Goal: Transaction & Acquisition: Book appointment/travel/reservation

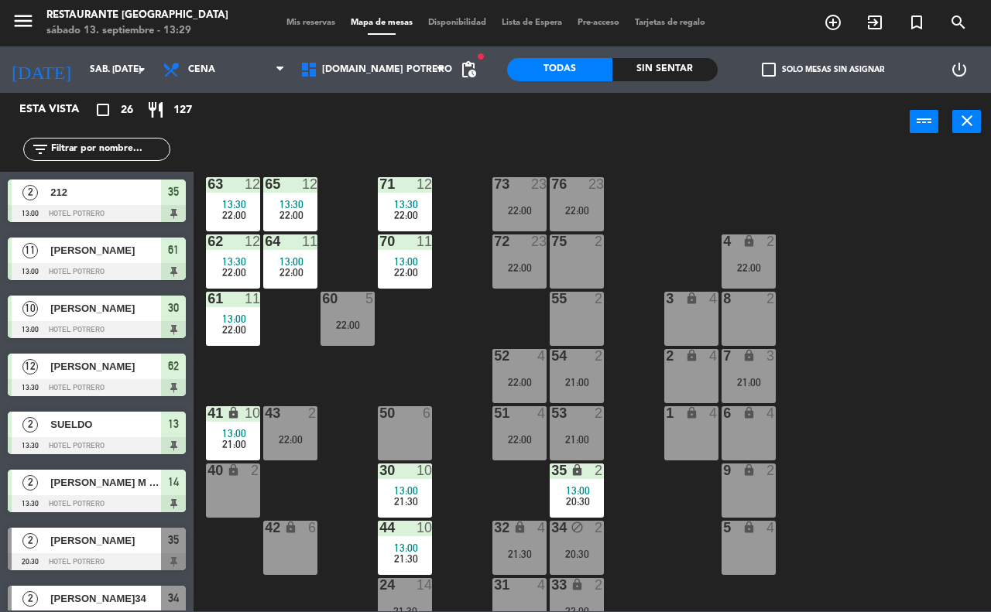
click at [462, 324] on div "65 12 13:30 22:00 71 12 13:30 22:00 73 23 22:00 76 23 22:00 63 12 13:30 22:00 6…" at bounding box center [597, 380] width 787 height 461
click at [473, 295] on div "65 12 13:30 22:00 71 12 13:30 22:00 73 23 22:00 76 23 22:00 63 12 13:30 22:00 6…" at bounding box center [597, 380] width 787 height 461
click at [252, 70] on span "Cena" at bounding box center [224, 70] width 138 height 34
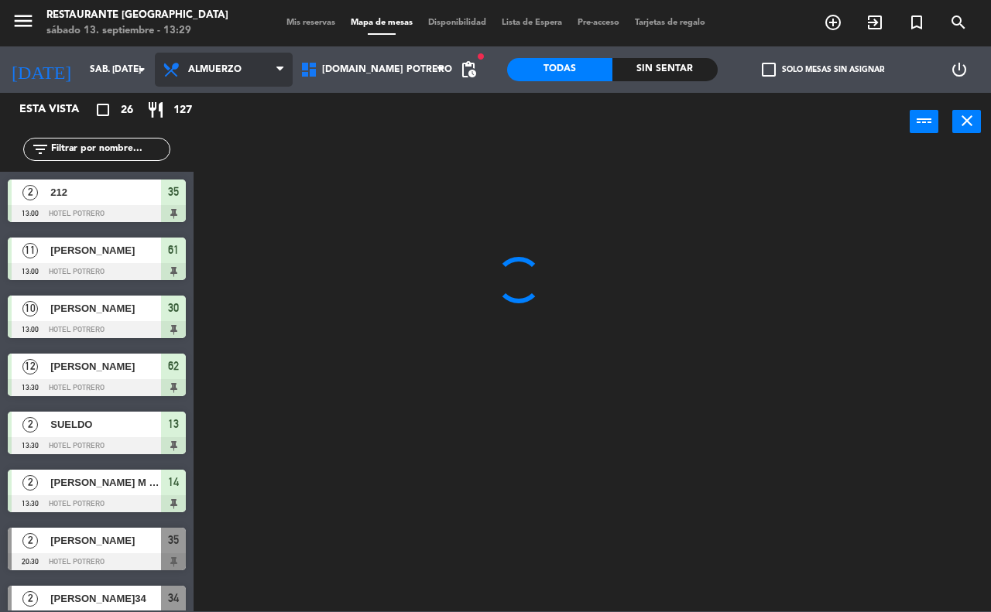
click at [261, 106] on ng-component "menu Restaurante Hotel Potrero sábado 13. septiembre - 13:29 Mis reservas Mapa …" at bounding box center [495, 306] width 991 height 612
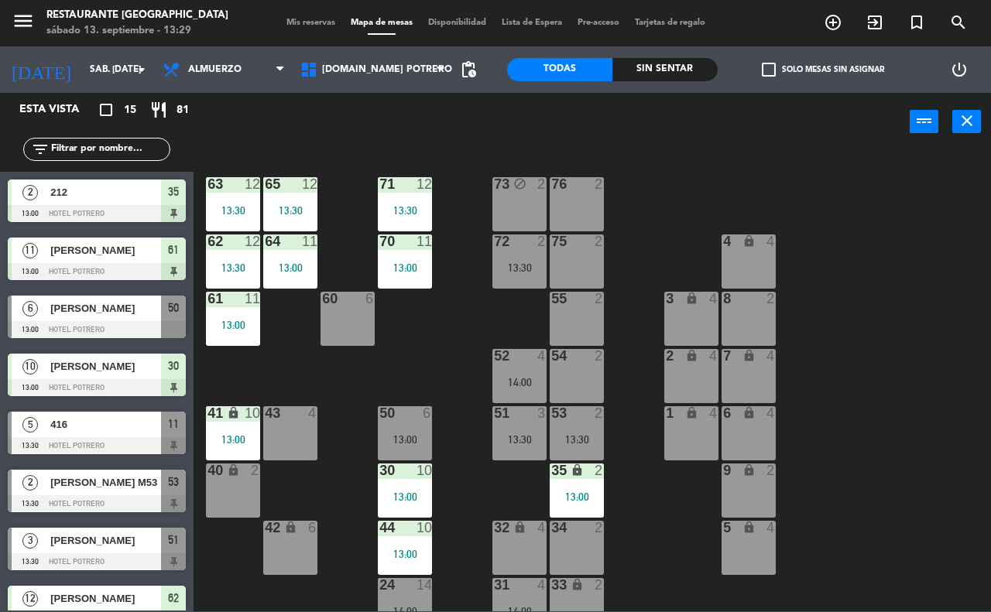
click at [345, 376] on div "65 12 13:30 71 12 13:30 73 block 2 76 2 63 12 13:30 64 11 13:00 62 12 13:30 70 …" at bounding box center [597, 380] width 787 height 461
click at [531, 280] on div "72 2 13:30" at bounding box center [519, 262] width 54 height 54
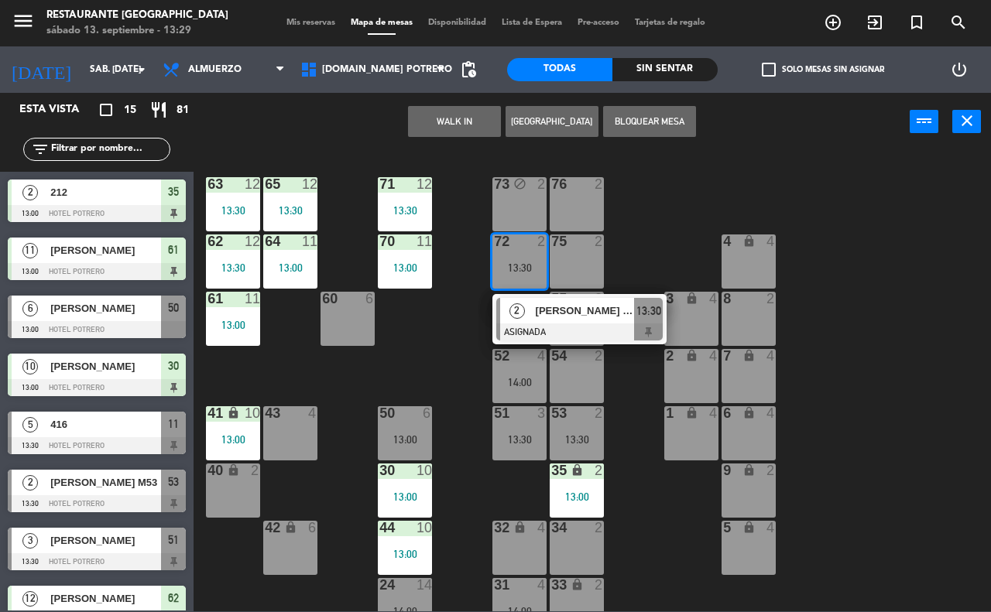
click at [547, 314] on span "[PERSON_NAME] (ALOJ)" at bounding box center [585, 311] width 99 height 16
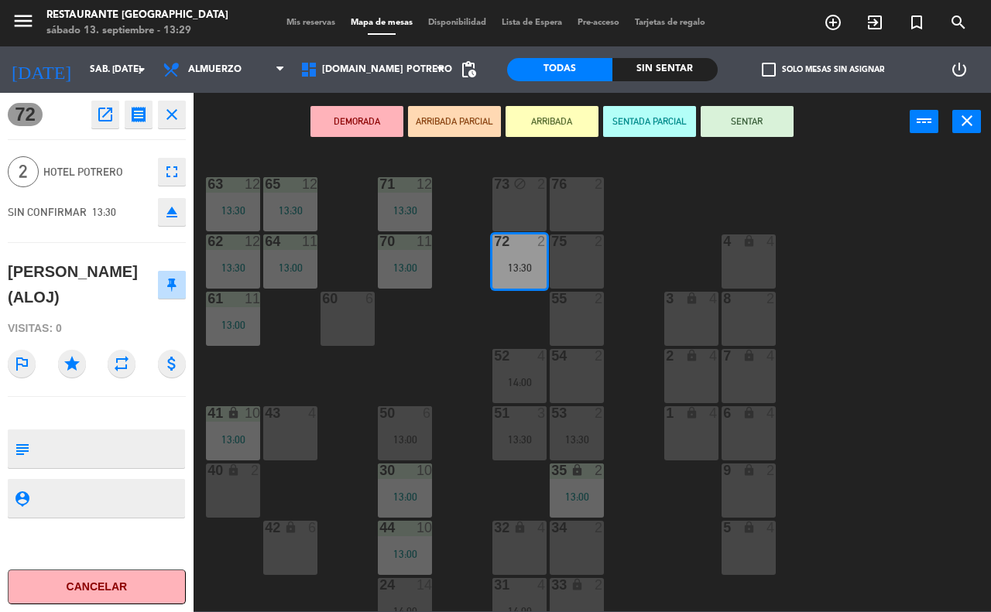
scroll to position [135, 0]
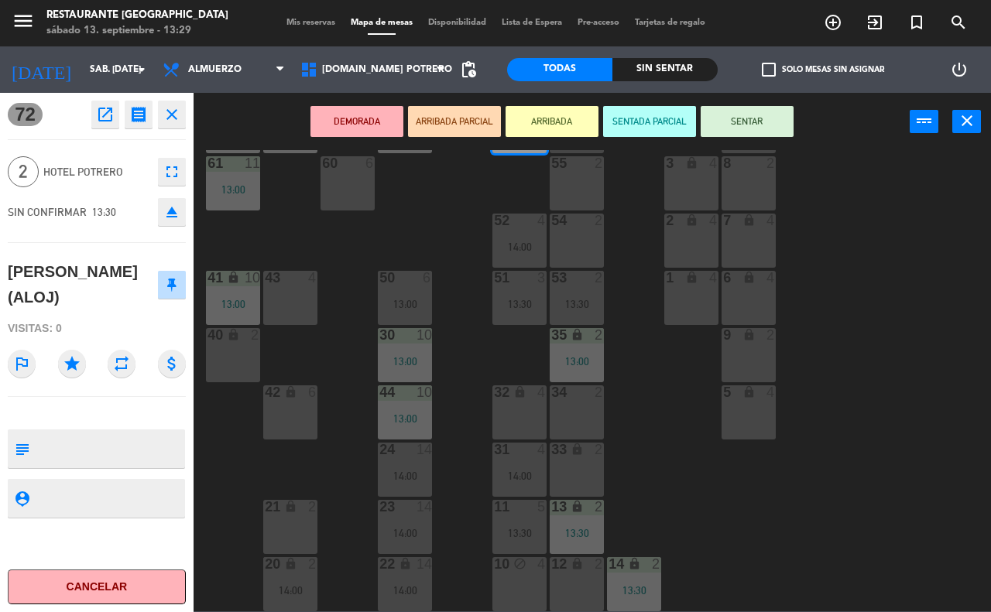
click at [646, 431] on div "65 12 13:30 71 12 13:30 73 block 2 76 2 63 12 13:30 64 11 13:00 62 12 13:30 70 …" at bounding box center [597, 380] width 787 height 461
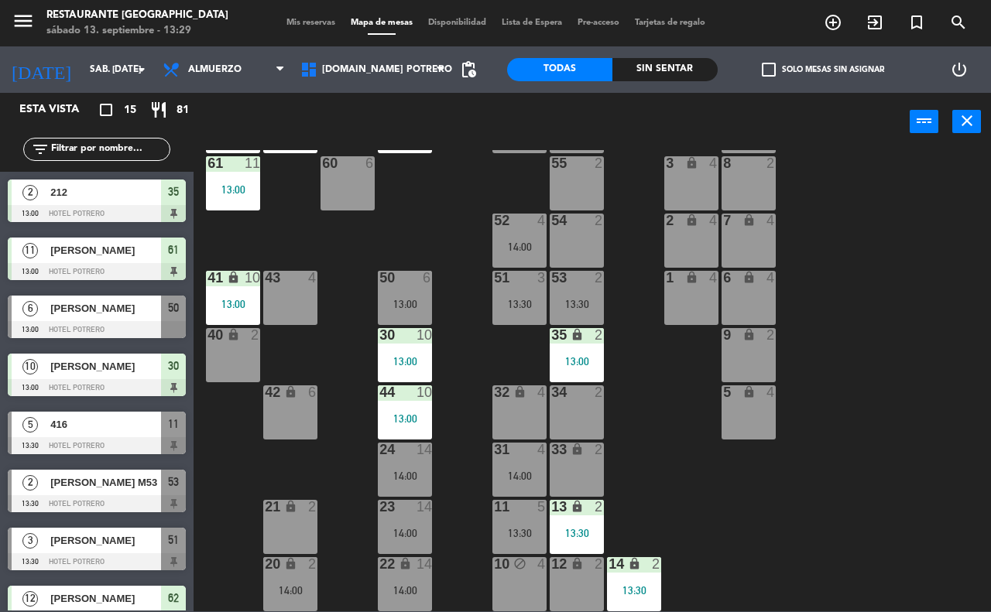
scroll to position [21, 0]
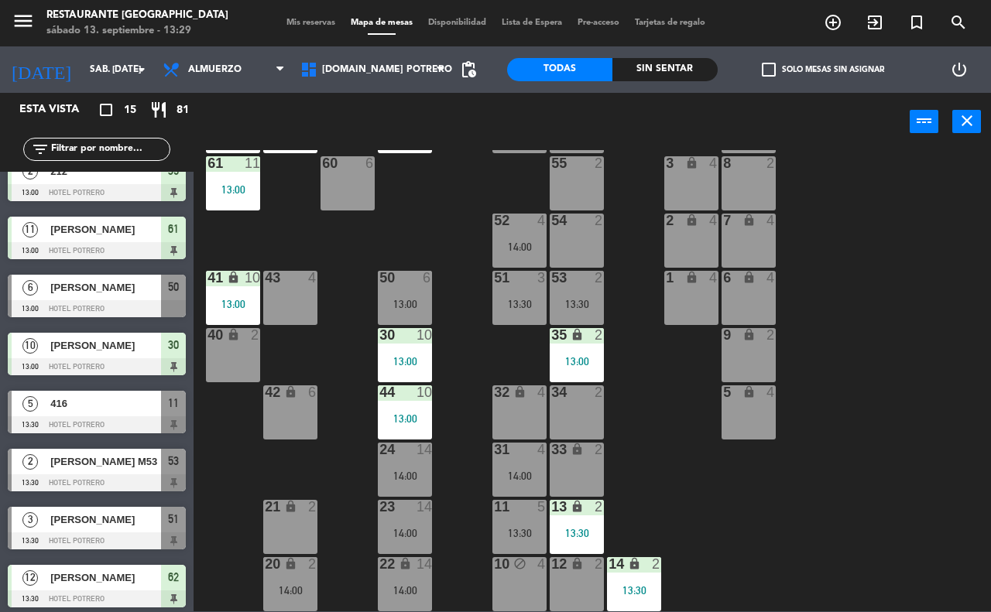
click at [506, 401] on div "32 lock 4" at bounding box center [519, 413] width 54 height 54
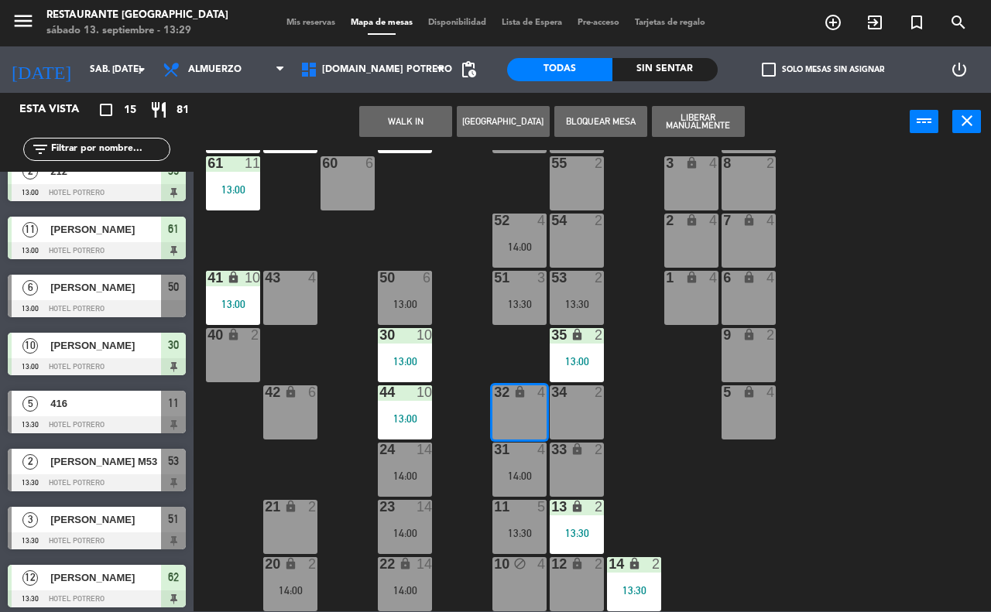
click at [622, 112] on button "Bloquear Mesa" at bounding box center [600, 121] width 93 height 31
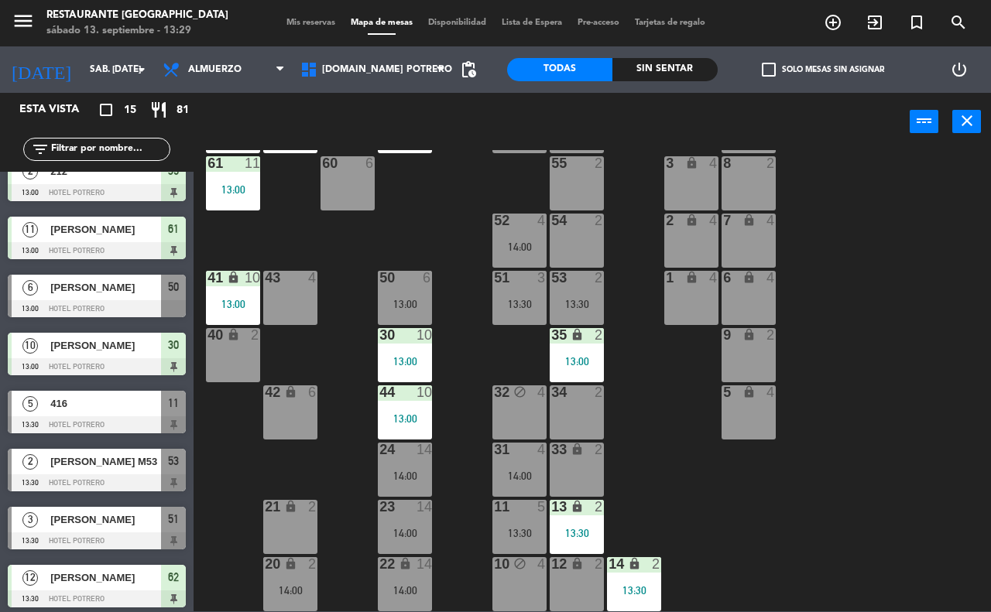
click at [631, 403] on div "65 12 13:30 71 12 13:30 73 block 2 76 2 63 12 13:30 64 11 13:00 62 12 13:30 70 …" at bounding box center [597, 380] width 787 height 461
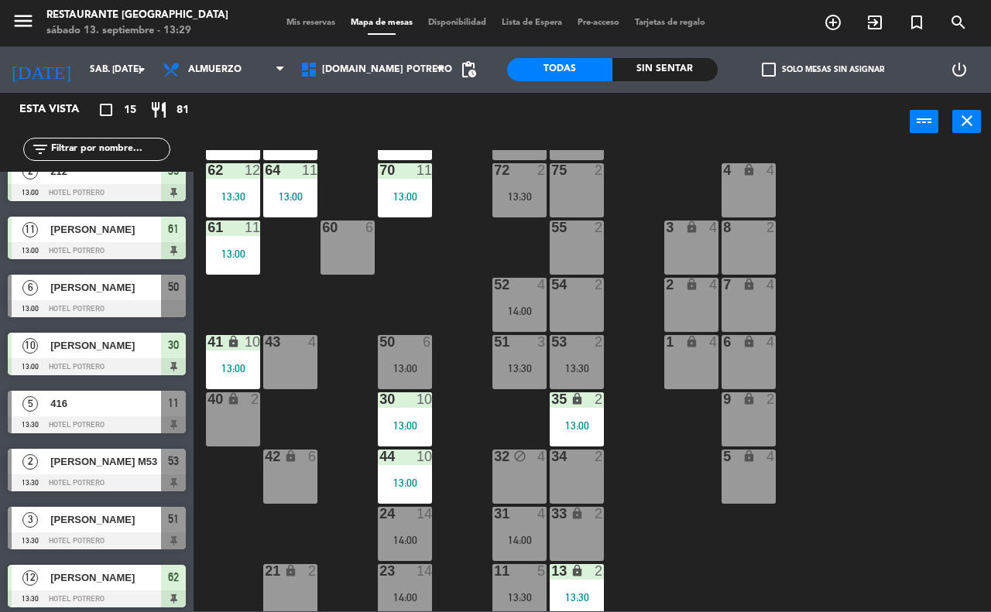
scroll to position [135, 0]
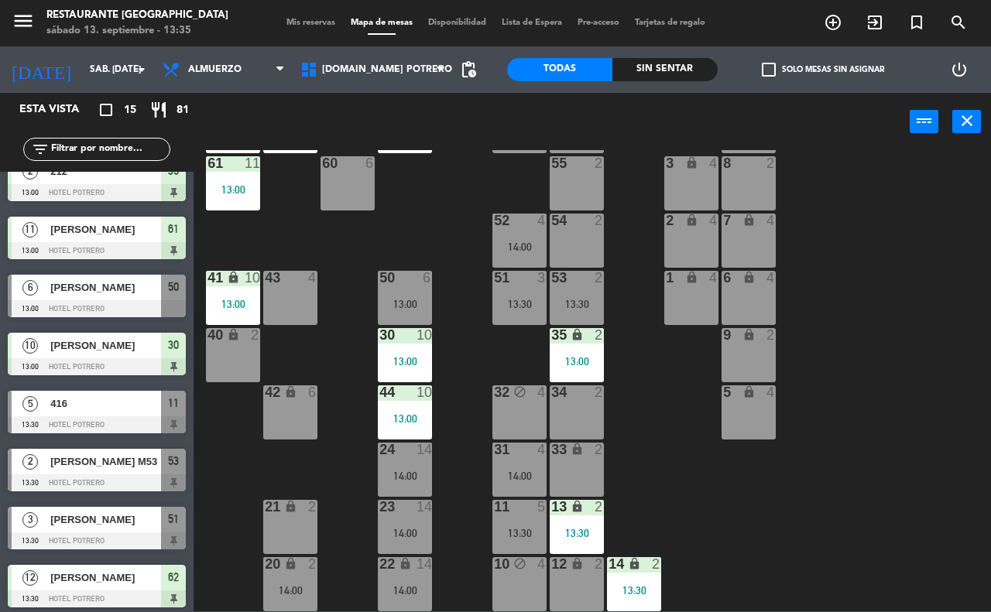
click at [475, 441] on div "65 12 13:30 71 12 13:30 73 block 2 76 2 63 12 13:30 64 11 13:00 62 12 13:30 70 …" at bounding box center [597, 380] width 787 height 461
click at [525, 516] on div "11 5" at bounding box center [519, 507] width 54 height 15
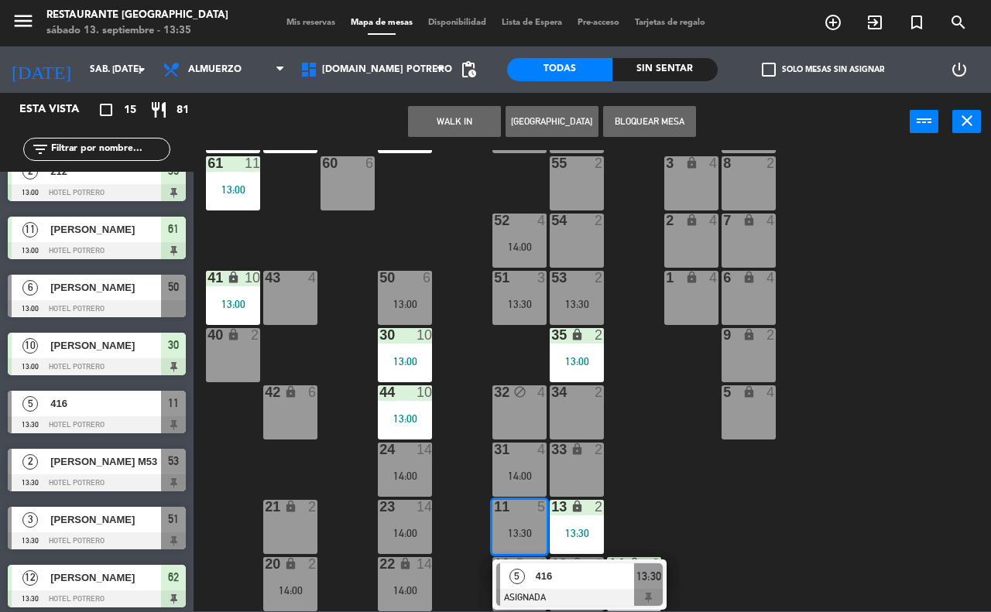
click at [477, 470] on div "65 12 13:30 71 12 13:30 73 block 2 76 2 63 12 13:30 64 11 13:00 62 12 13:30 70 …" at bounding box center [597, 380] width 787 height 461
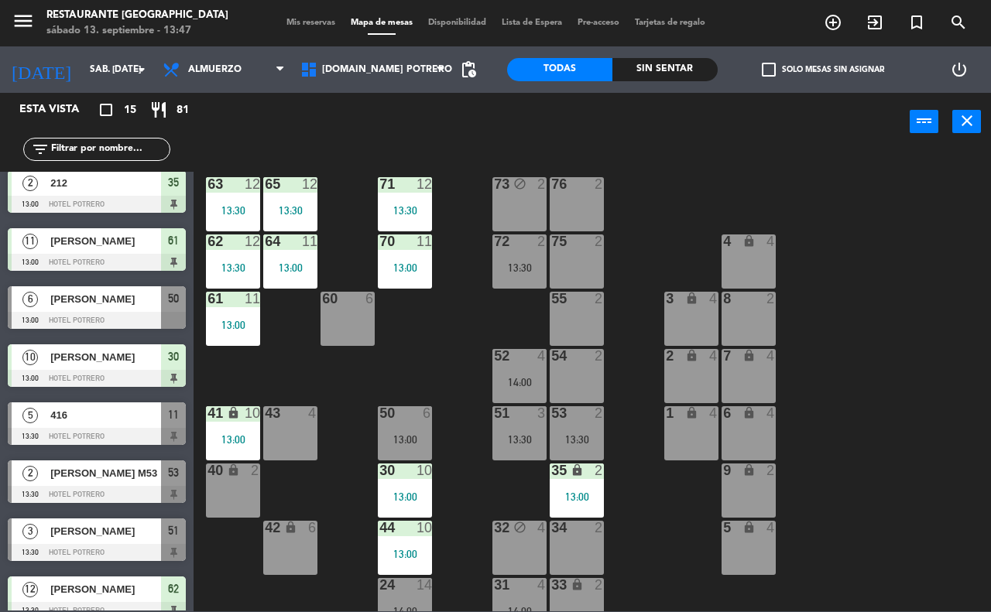
scroll to position [0, 0]
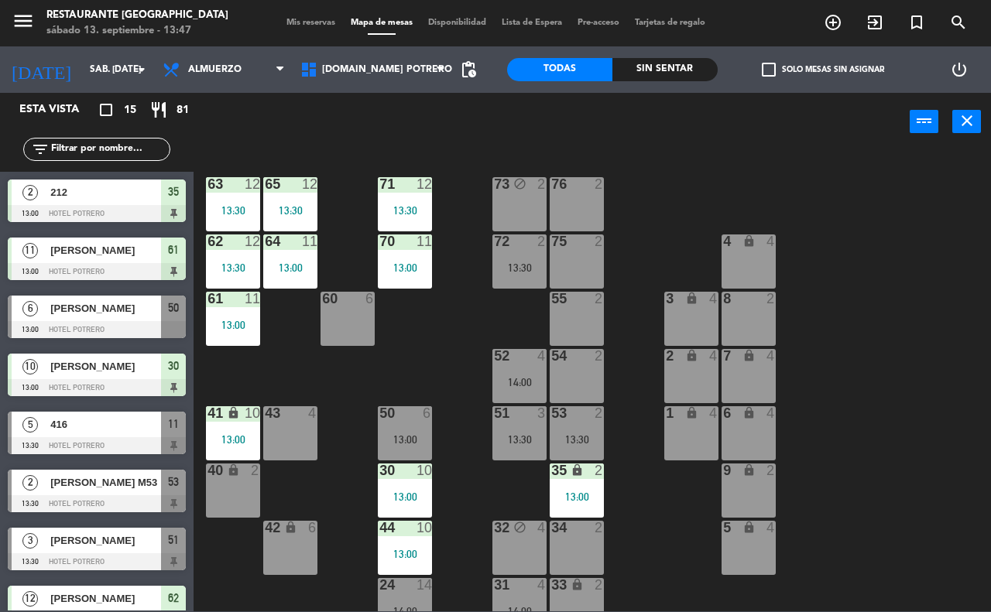
click at [111, 151] on input "text" at bounding box center [110, 149] width 120 height 17
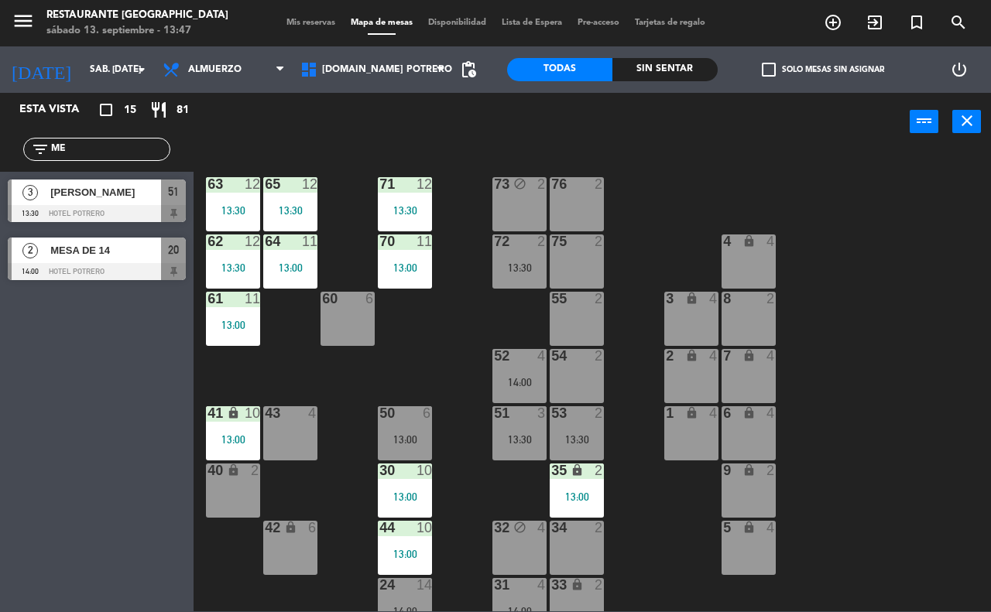
type input "ME"
click at [111, 306] on div "Esta vista crop_square 15 restaurant 81 filter_list ME 3 [PERSON_NAME] 13:30 [G…" at bounding box center [97, 353] width 194 height 520
click at [116, 199] on span "[PERSON_NAME]" at bounding box center [105, 192] width 111 height 16
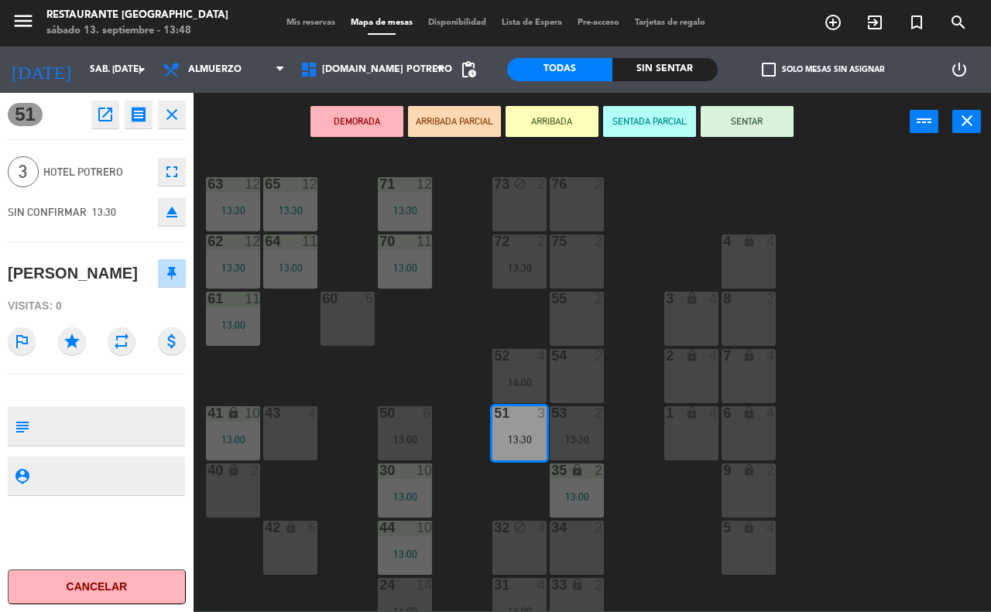
click at [640, 124] on button "SENTADA PARCIAL" at bounding box center [649, 121] width 93 height 31
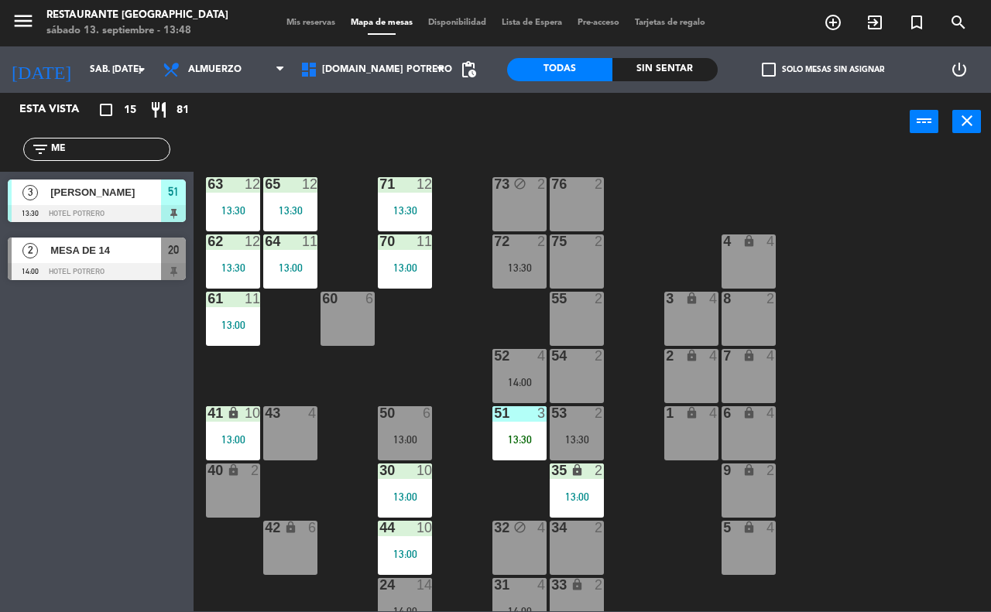
click at [118, 153] on input "ME" at bounding box center [110, 149] width 120 height 17
drag, startPoint x: 58, startPoint y: 365, endPoint x: 49, endPoint y: 361, distance: 10.4
click at [58, 366] on div "Esta vista crop_square 15 restaurant 81 filter_list ME 3 [PERSON_NAME] 13:30 [G…" at bounding box center [97, 353] width 194 height 520
click at [90, 143] on input "ME" at bounding box center [110, 149] width 120 height 17
type input "M"
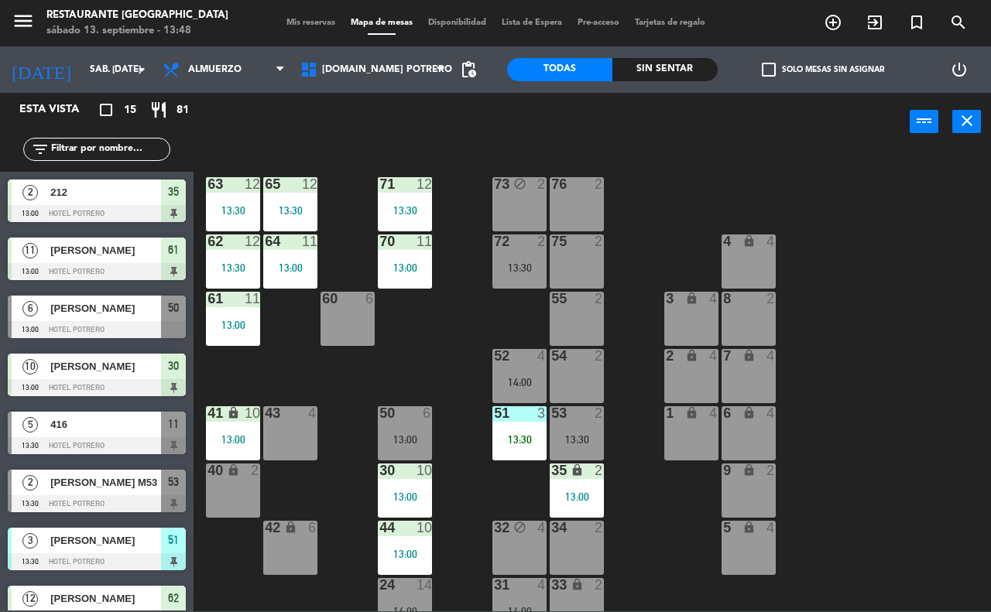
click at [135, 147] on input "text" at bounding box center [110, 149] width 120 height 17
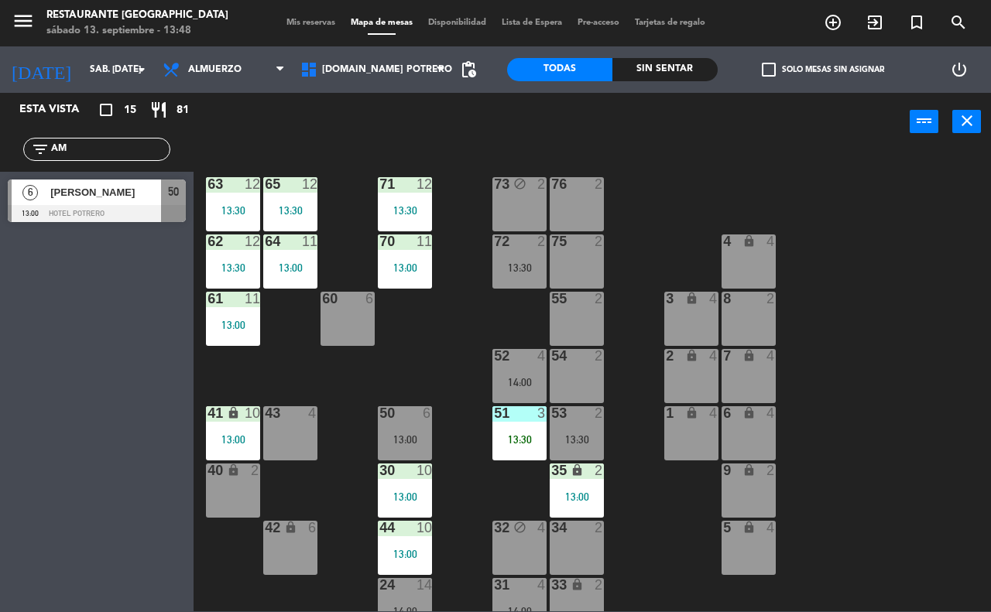
type input "A"
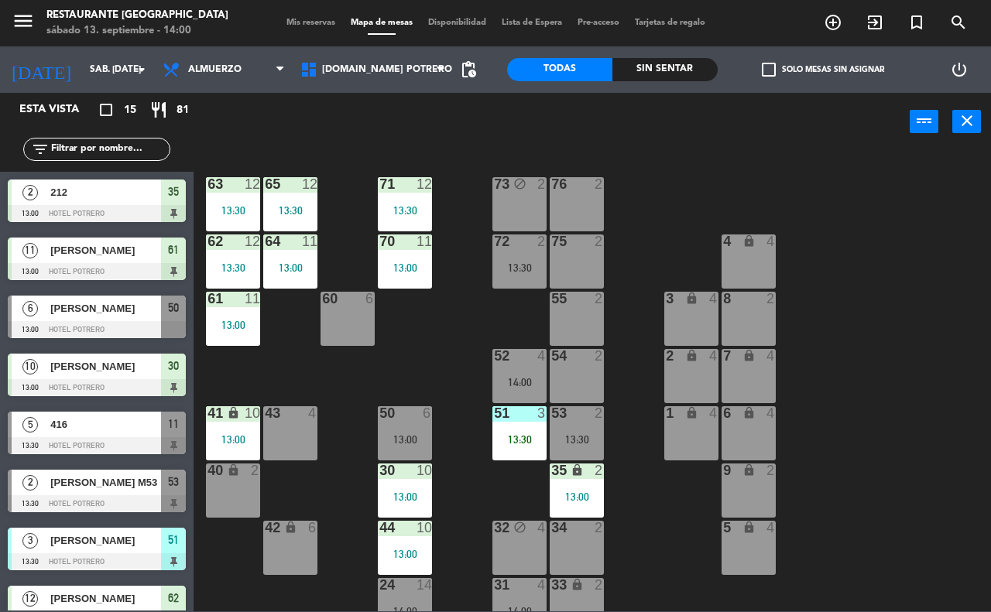
click at [478, 369] on div "65 12 13:30 71 12 13:30 73 block 2 76 2 63 12 13:30 64 11 13:00 62 12 13:30 70 …" at bounding box center [597, 380] width 787 height 461
click at [237, 80] on span "Almuerzo" at bounding box center [224, 70] width 138 height 34
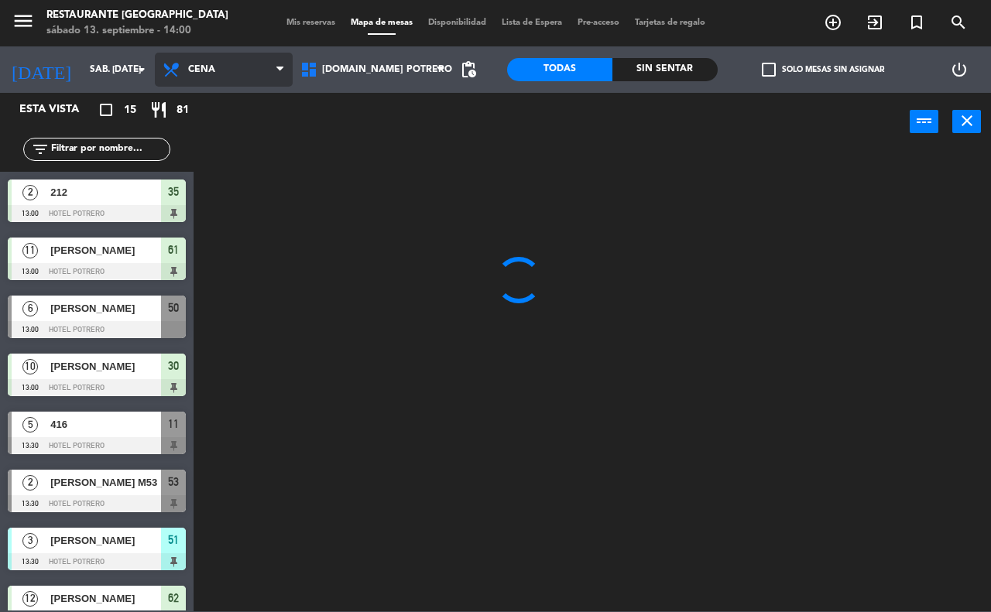
click at [240, 135] on ng-component "menu Restaurante Hotel Potrero sábado 13. septiembre - 14:00 Mis reservas Mapa …" at bounding box center [495, 306] width 991 height 612
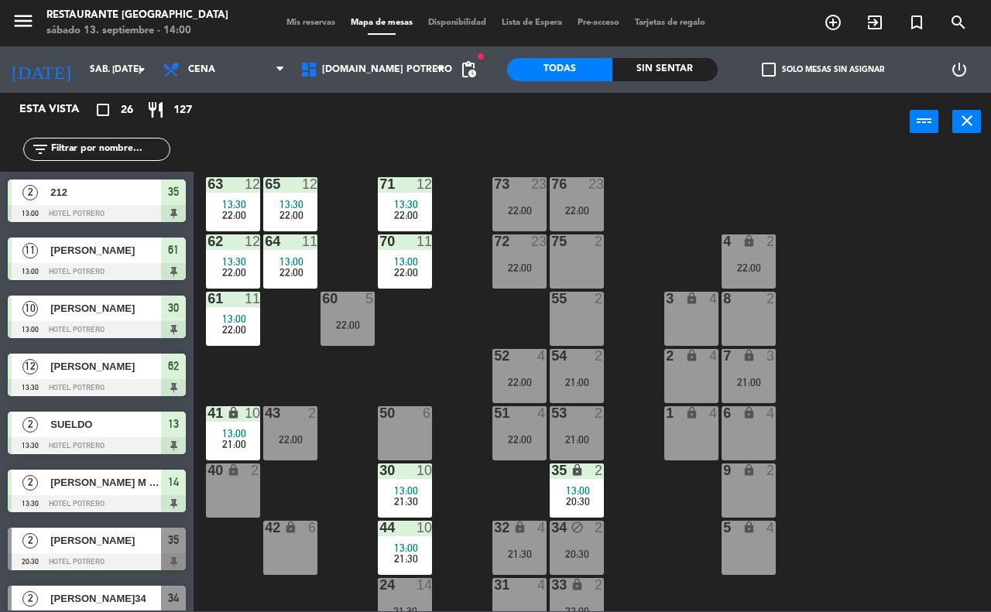
click at [450, 373] on div "65 12 13:30 22:00 71 12 13:30 22:00 73 23 22:00 76 23 22:00 63 12 13:30 22:00 6…" at bounding box center [597, 380] width 787 height 461
click at [590, 304] on div "2" at bounding box center [603, 299] width 26 height 14
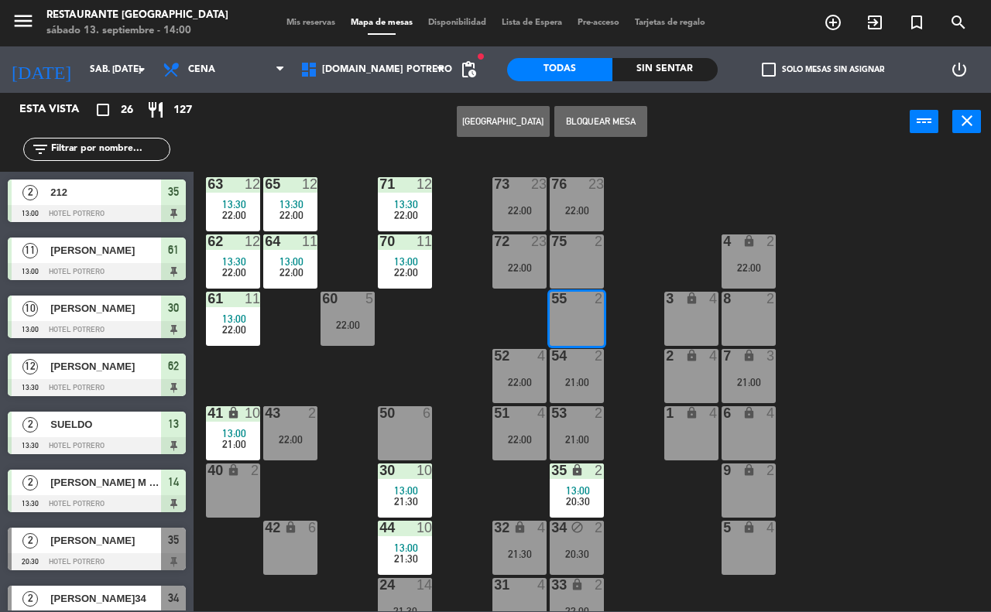
click at [509, 125] on button "[GEOGRAPHIC_DATA]" at bounding box center [503, 121] width 93 height 31
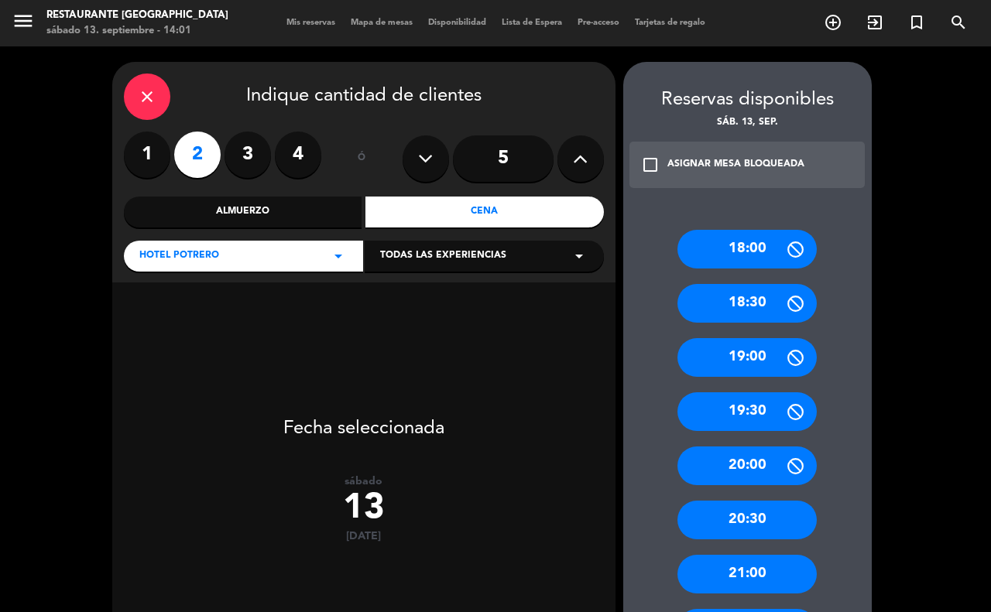
click at [304, 21] on span "Mis reservas" at bounding box center [311, 23] width 64 height 9
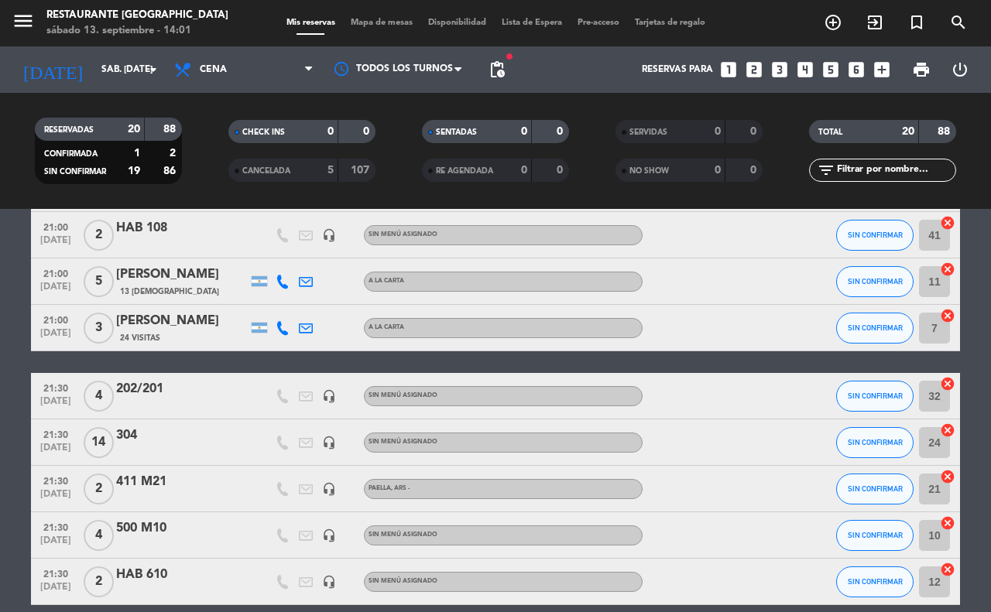
scroll to position [352, 0]
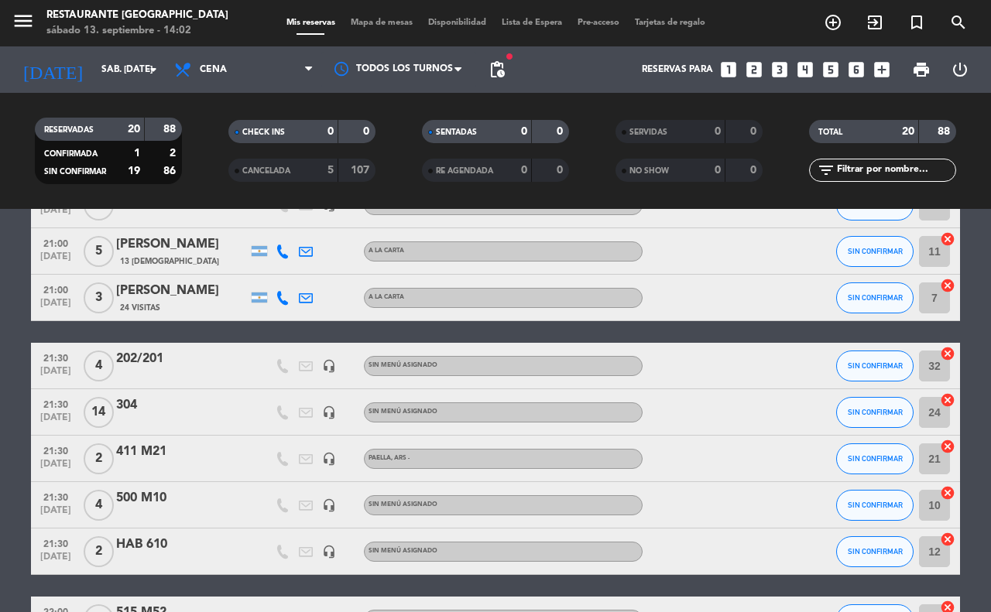
click at [369, 20] on span "Mapa de mesas" at bounding box center [381, 23] width 77 height 9
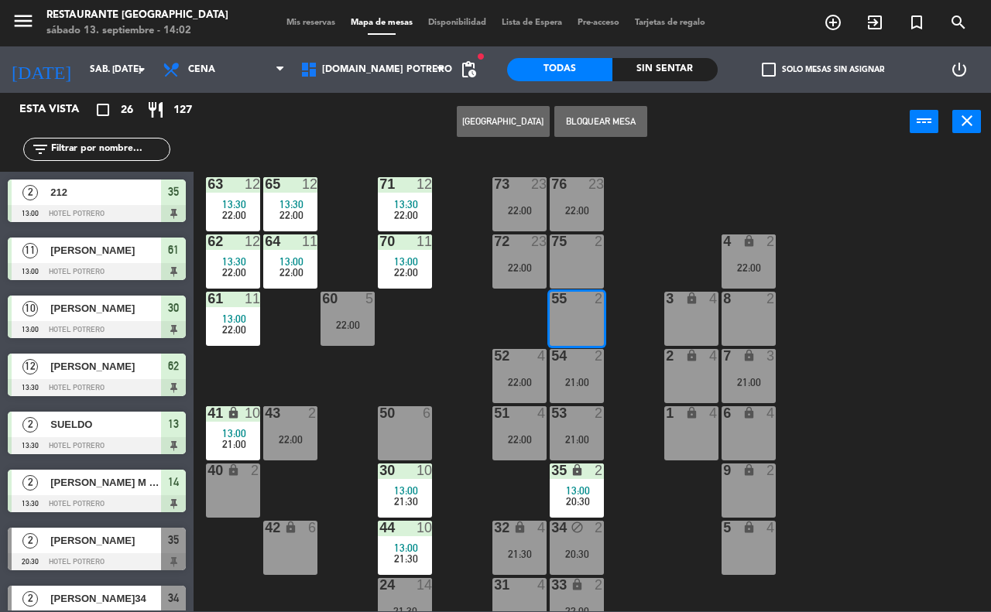
click at [516, 120] on button "[GEOGRAPHIC_DATA]" at bounding box center [503, 121] width 93 height 31
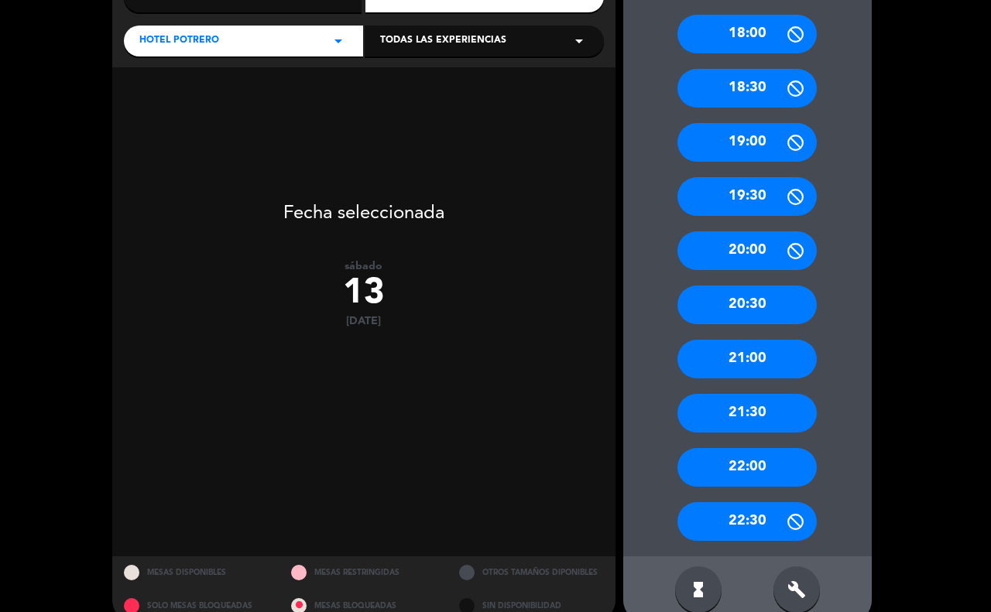
scroll to position [241, 0]
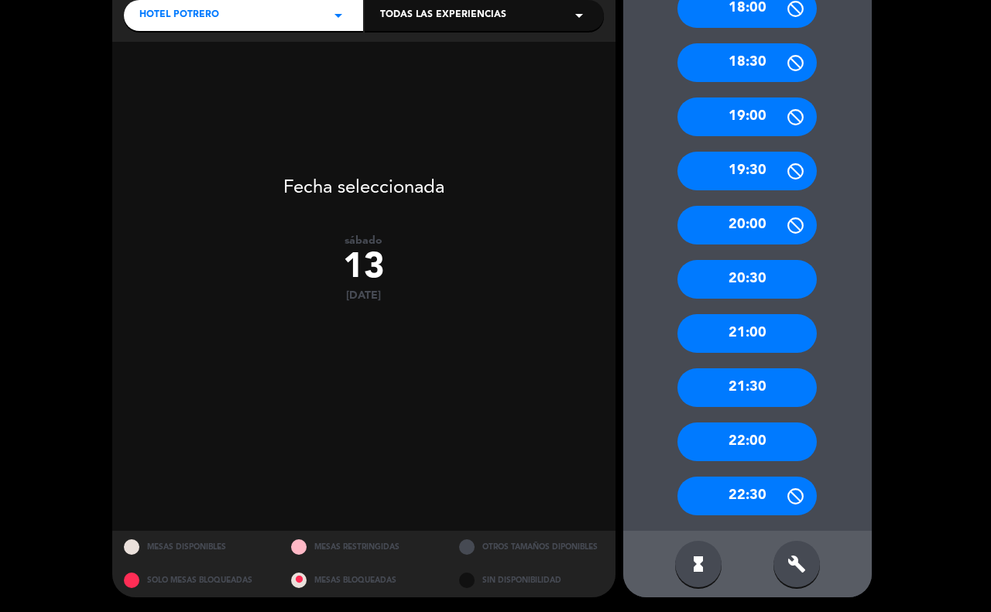
click at [779, 395] on div "21:30" at bounding box center [746, 388] width 139 height 39
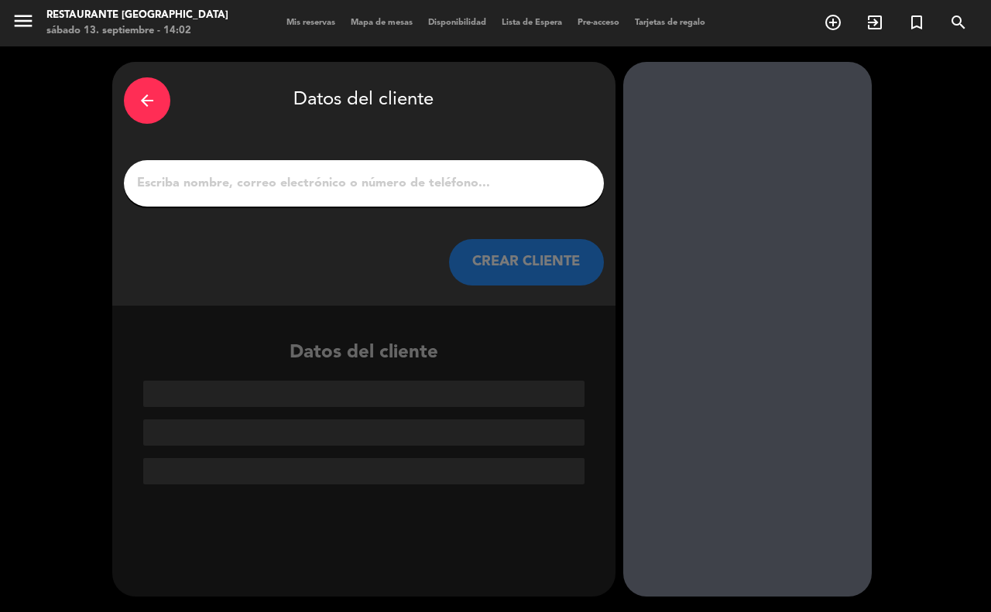
click at [403, 178] on input "1" at bounding box center [363, 184] width 457 height 22
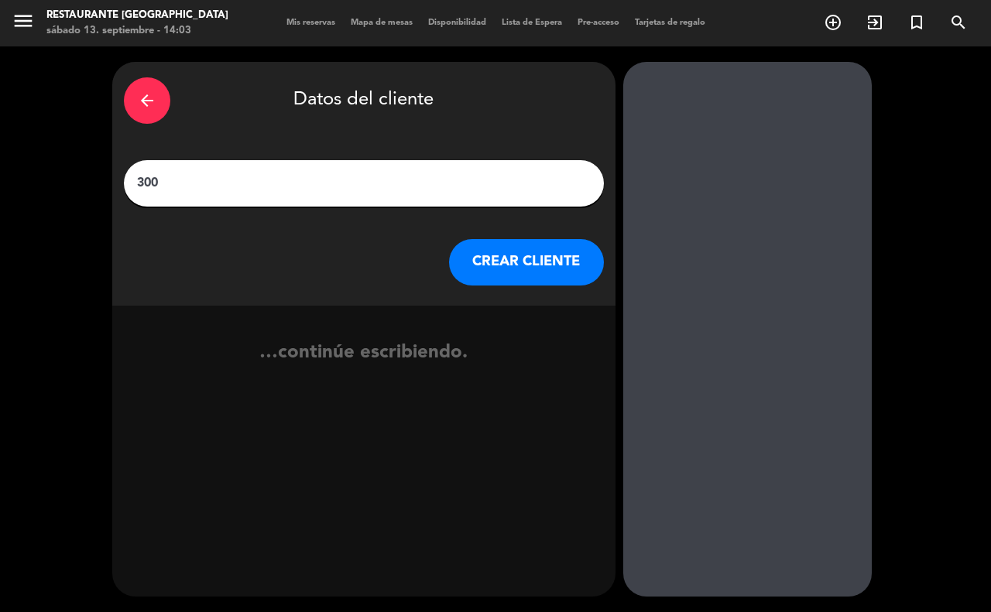
type input "300"
click at [588, 250] on button "CREAR CLIENTE" at bounding box center [526, 262] width 155 height 46
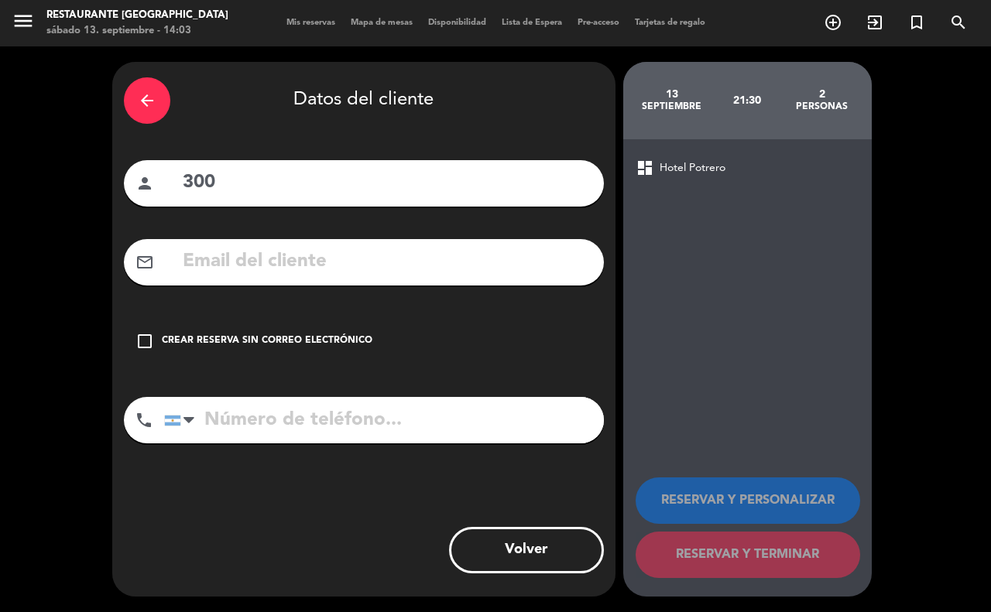
click at [261, 324] on div "check_box_outline_blank Crear reserva sin correo electrónico" at bounding box center [364, 341] width 480 height 46
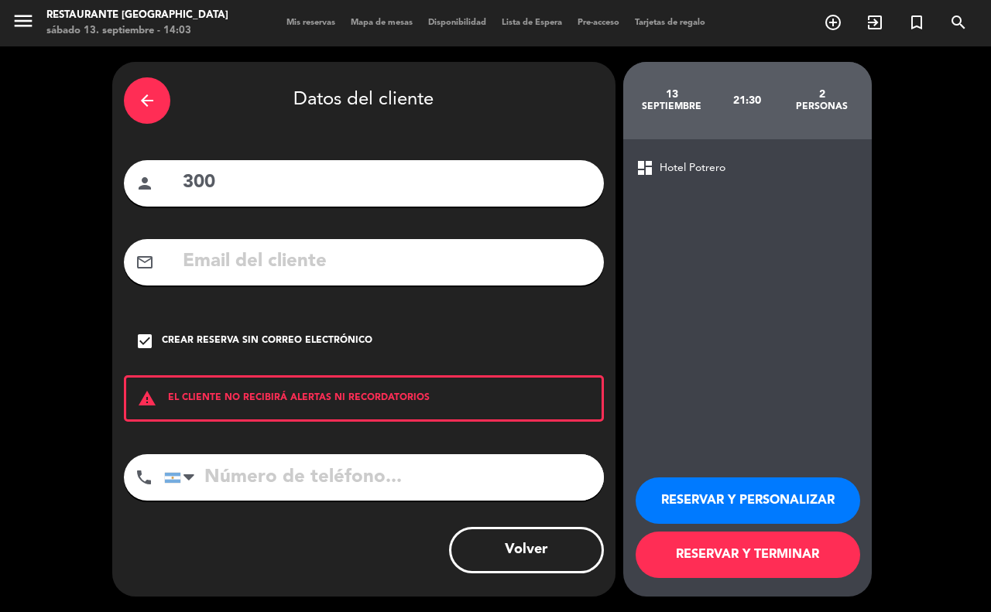
click at [712, 562] on button "RESERVAR Y TERMINAR" at bounding box center [748, 555] width 225 height 46
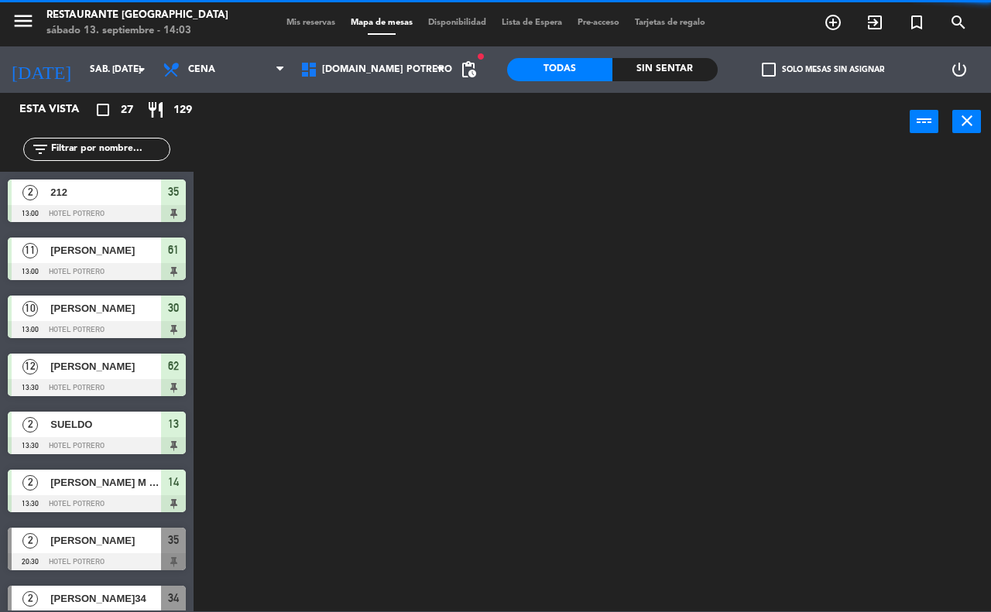
click at [262, 194] on div at bounding box center [597, 380] width 787 height 461
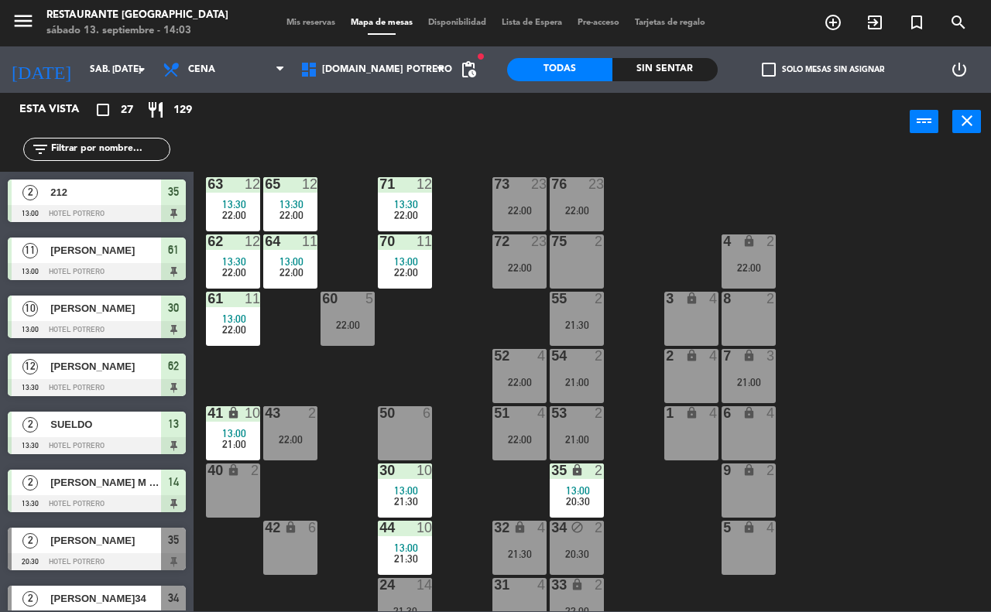
click at [418, 355] on div "65 12 13:30 22:00 71 12 13:30 22:00 73 23 22:00 76 23 22:00 63 12 13:30 22:00 6…" at bounding box center [597, 380] width 787 height 461
click at [103, 68] on input "sáb. [DATE]" at bounding box center [143, 70] width 123 height 26
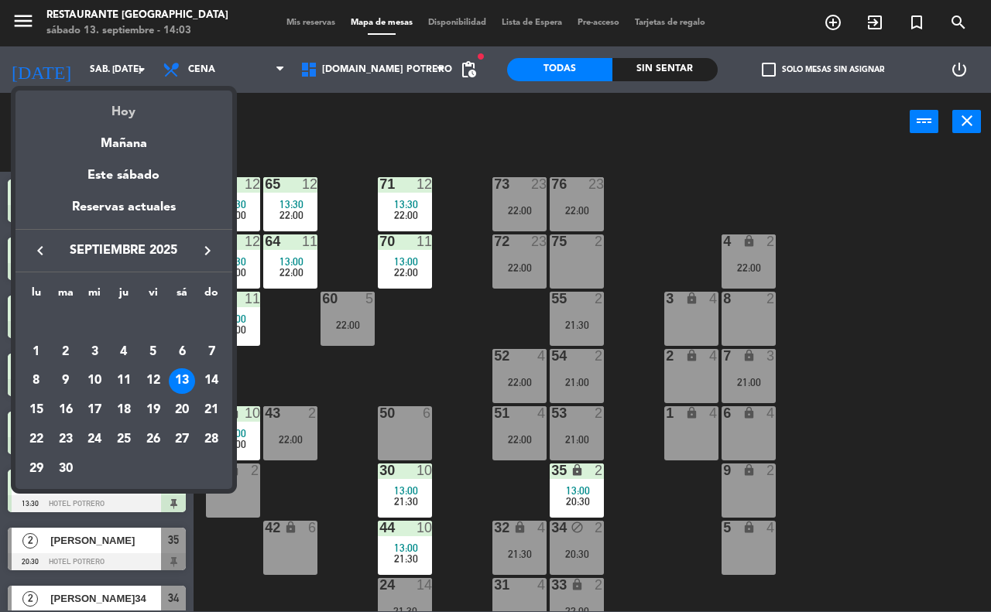
click at [143, 107] on div "Hoy" at bounding box center [123, 107] width 217 height 32
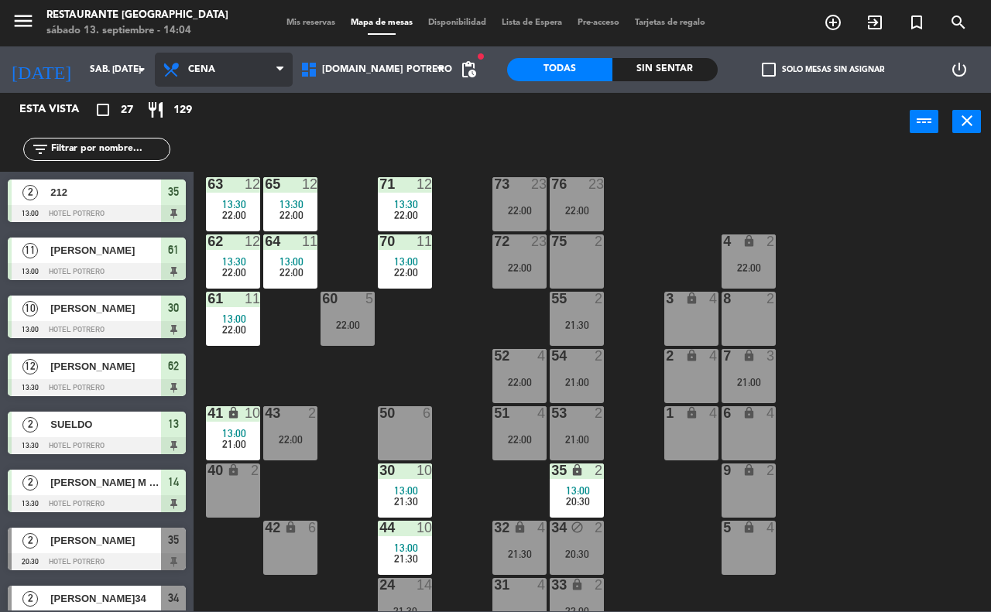
click at [205, 76] on span "Cena" at bounding box center [224, 70] width 138 height 34
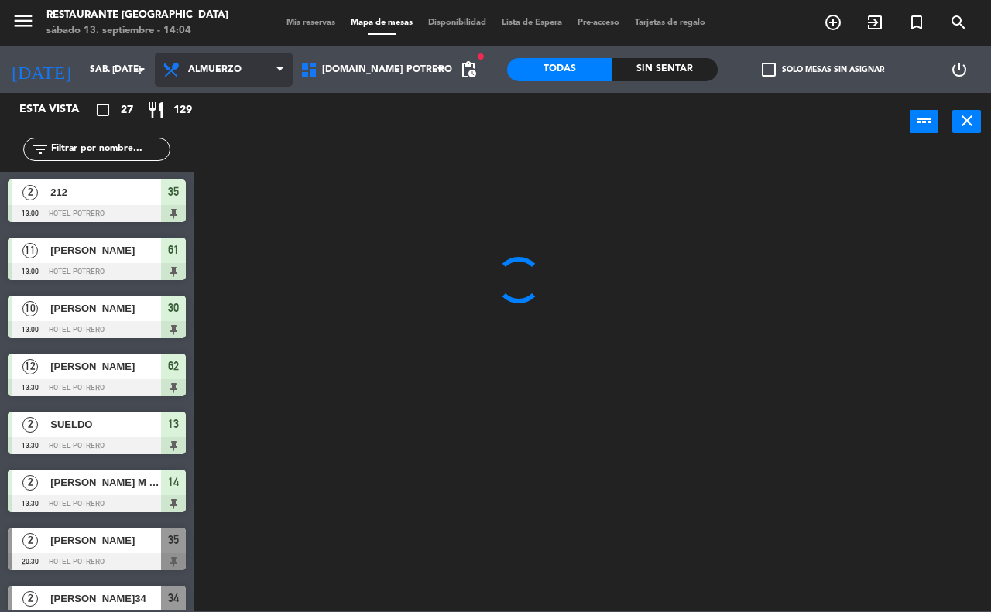
click at [218, 98] on ng-component "menu Restaurante Hotel Potrero sábado 13. septiembre - 14:04 Mis reservas Mapa …" at bounding box center [495, 306] width 991 height 612
click at [103, 155] on input "text" at bounding box center [110, 149] width 120 height 17
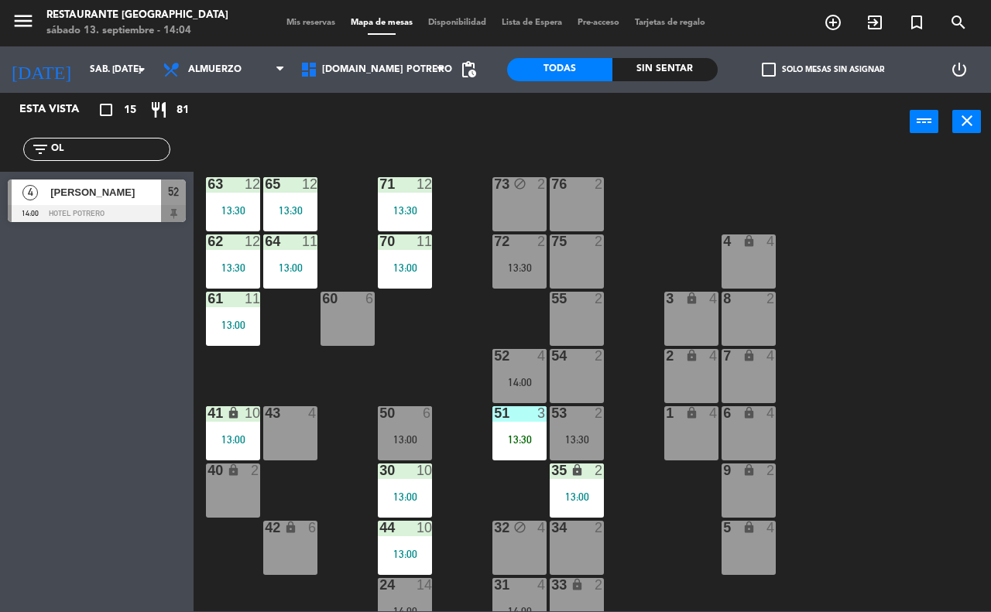
type input "OL"
click at [152, 202] on div "[PERSON_NAME]" at bounding box center [105, 193] width 112 height 26
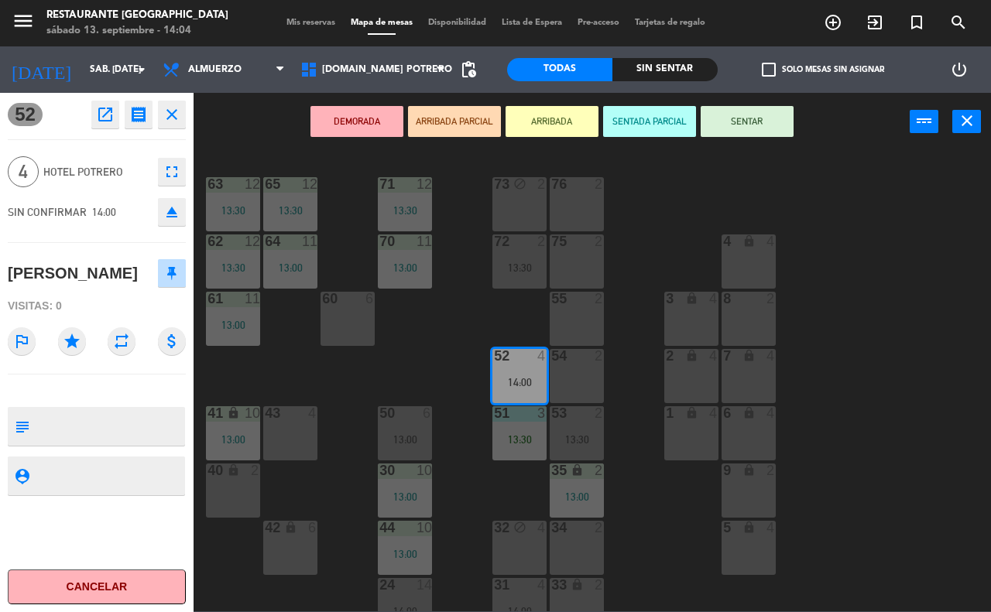
click at [736, 125] on button "SENTAR" at bounding box center [747, 121] width 93 height 31
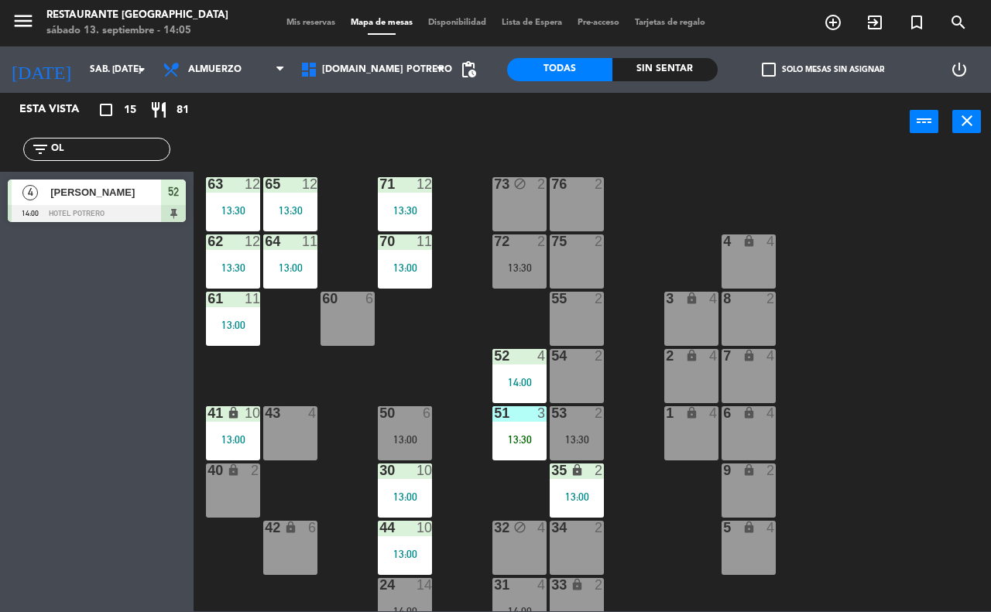
click at [618, 328] on div "65 12 13:30 71 12 13:30 73 block 2 76 2 63 12 13:30 64 11 13:00 62 12 13:30 70 …" at bounding box center [597, 380] width 787 height 461
click at [617, 248] on div "65 12 13:30 71 12 13:30 73 block 2 76 2 63 12 13:30 64 11 13:00 62 12 13:30 70 …" at bounding box center [597, 380] width 787 height 461
click at [229, 70] on span "Almuerzo" at bounding box center [214, 69] width 53 height 11
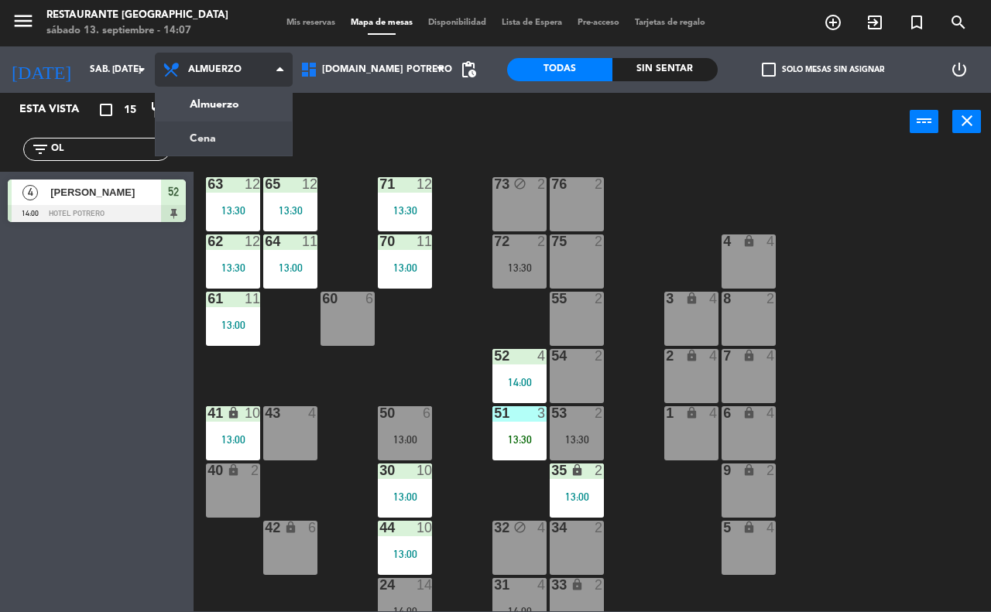
click at [227, 132] on ng-component "menu Restaurante Hotel Potrero sábado 13. septiembre - 14:07 Mis reservas Mapa …" at bounding box center [495, 306] width 991 height 612
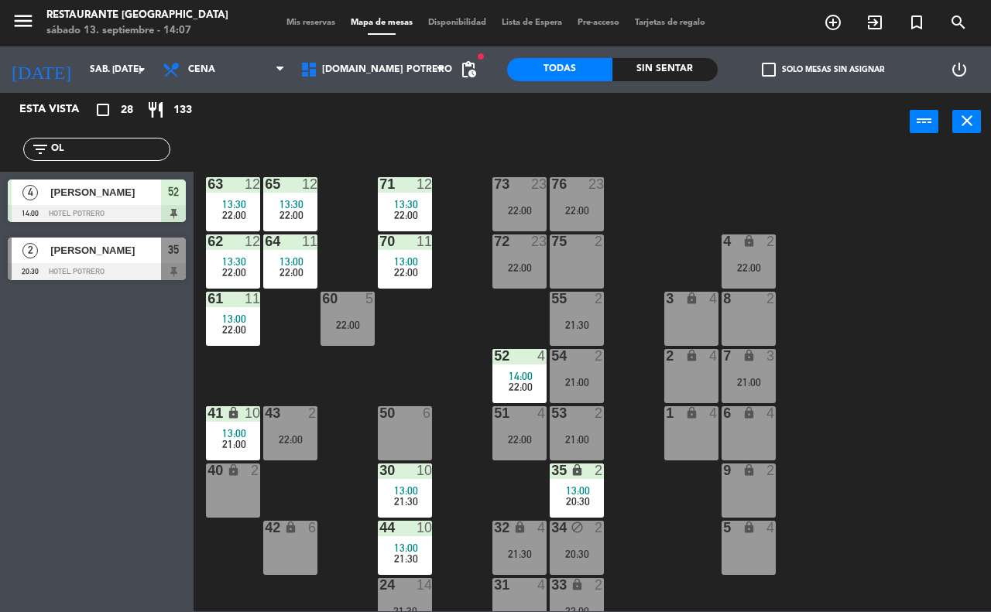
click at [416, 358] on div "65 12 13:30 22:00 71 12 13:30 22:00 73 23 22:00 76 23 22:00 63 12 13:30 22:00 6…" at bounding box center [597, 380] width 787 height 461
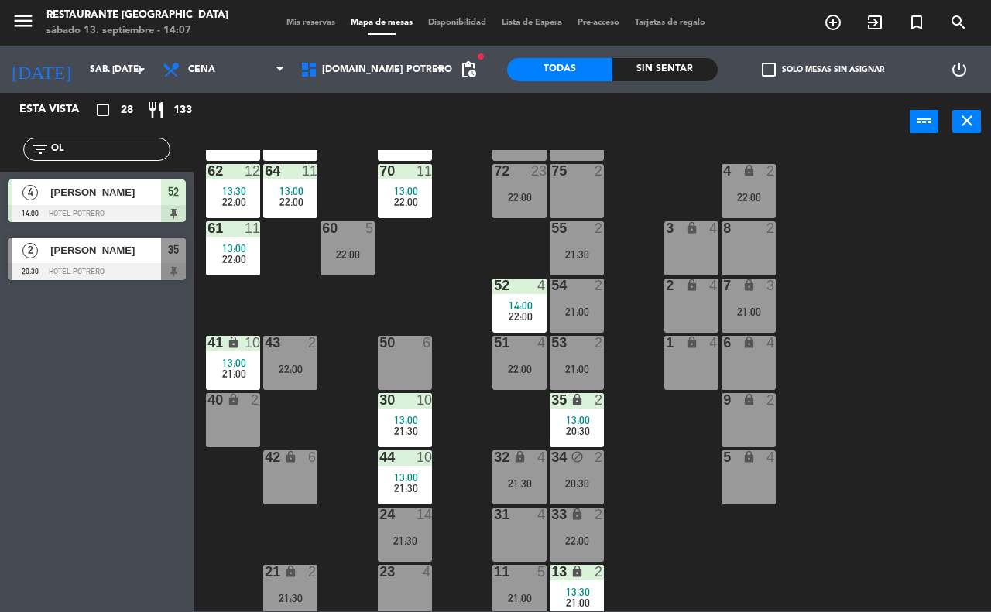
scroll to position [135, 0]
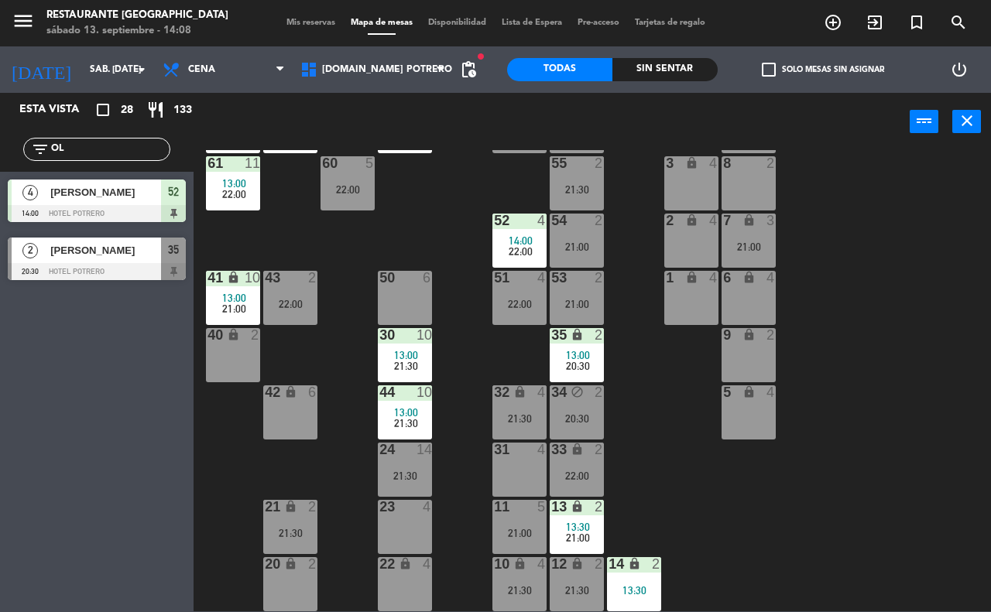
click at [285, 578] on div "20 lock 2" at bounding box center [290, 584] width 54 height 54
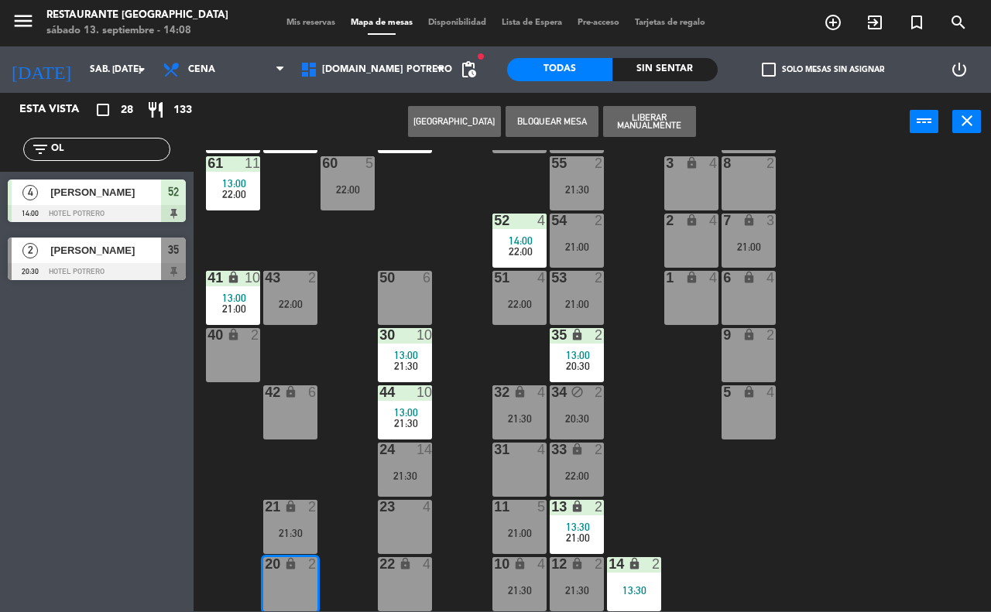
click at [447, 113] on button "[GEOGRAPHIC_DATA]" at bounding box center [454, 121] width 93 height 31
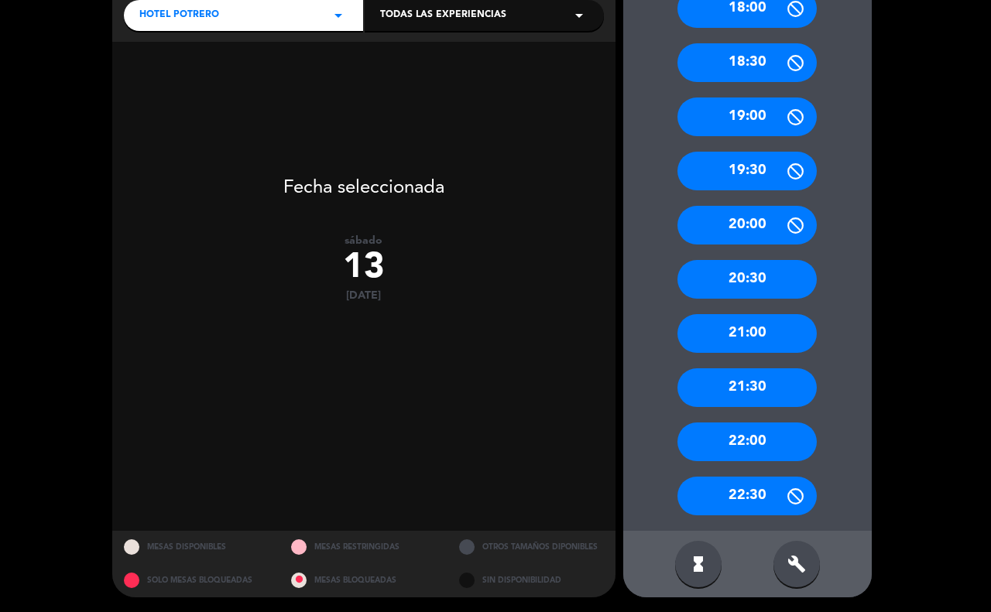
scroll to position [144, 0]
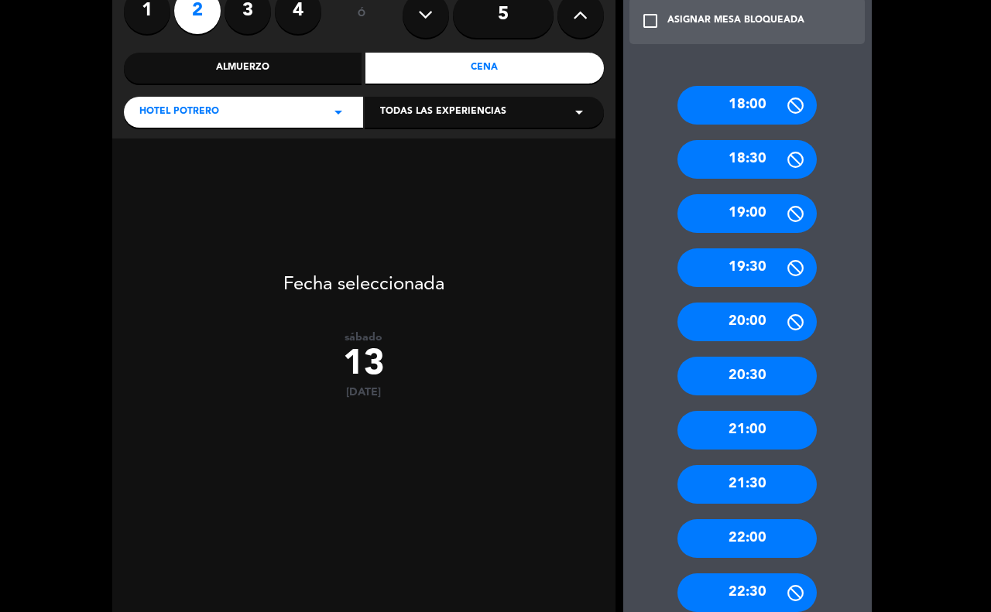
click at [782, 536] on div "22:00" at bounding box center [746, 539] width 139 height 39
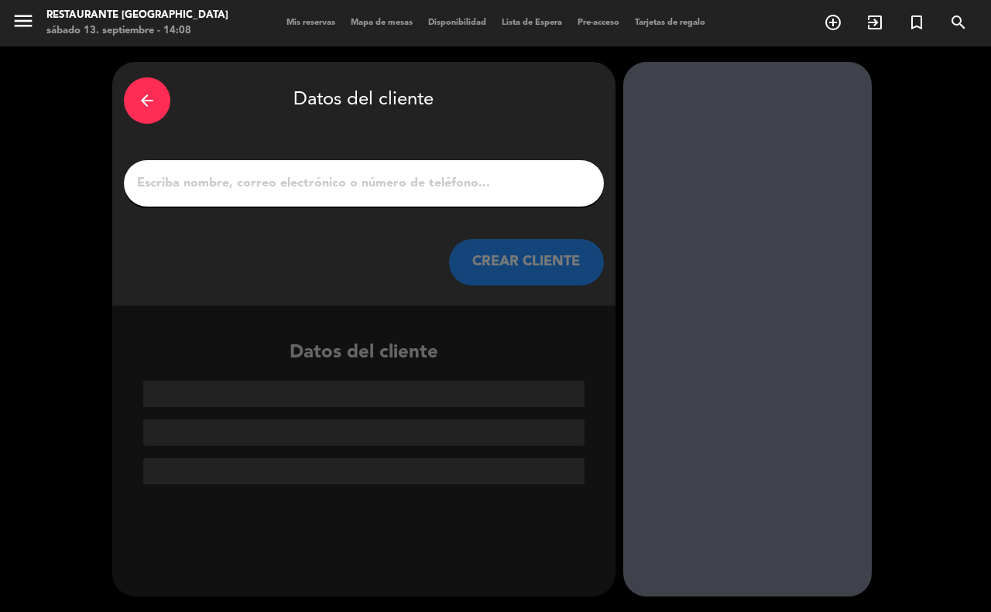
click at [430, 168] on div at bounding box center [364, 183] width 480 height 46
click at [427, 187] on input "1" at bounding box center [363, 184] width 457 height 22
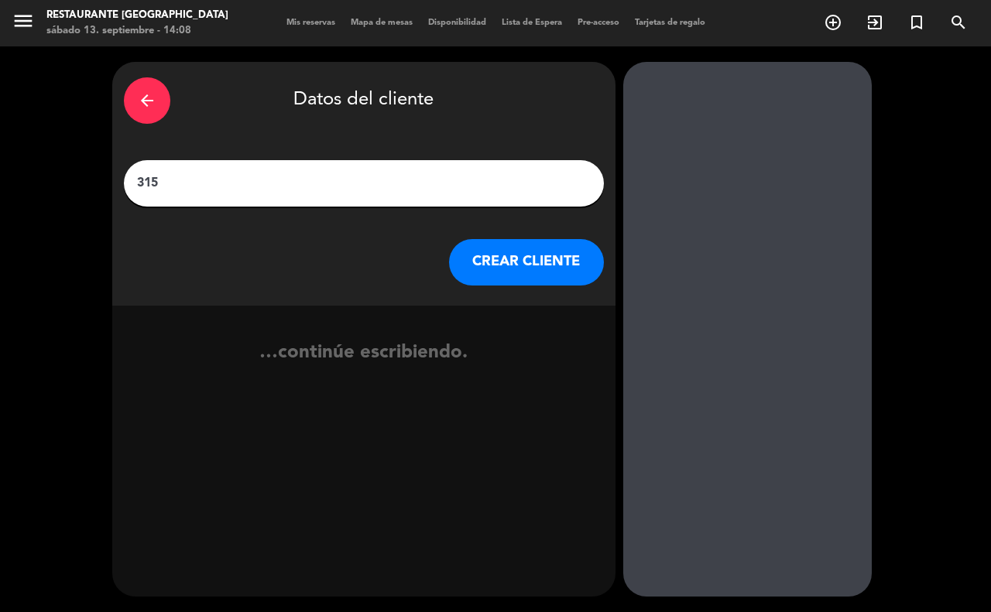
type input "315"
click at [509, 265] on button "CREAR CLIENTE" at bounding box center [526, 262] width 155 height 46
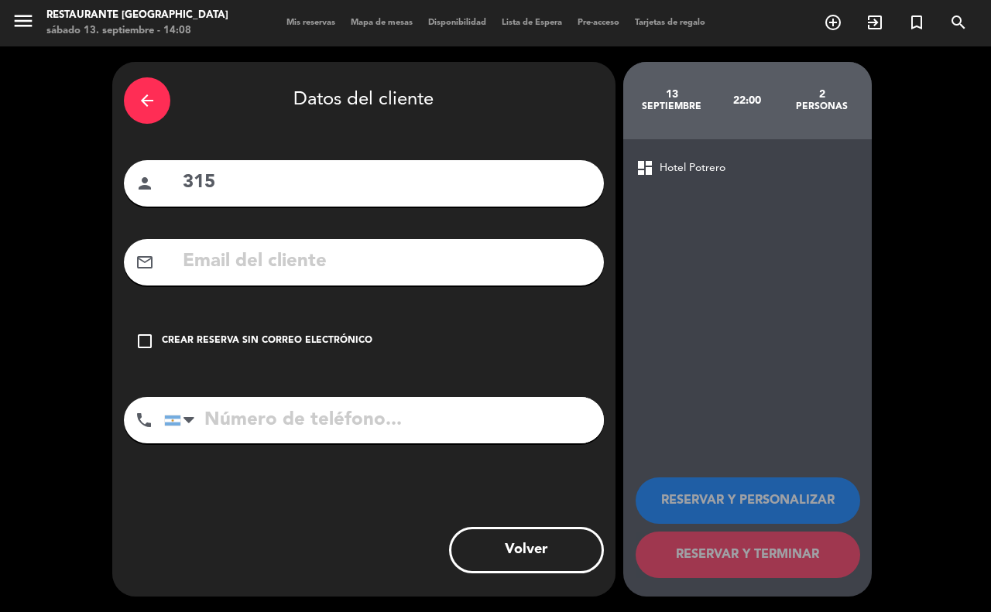
click at [236, 334] on div "Crear reserva sin correo electrónico" at bounding box center [267, 341] width 211 height 15
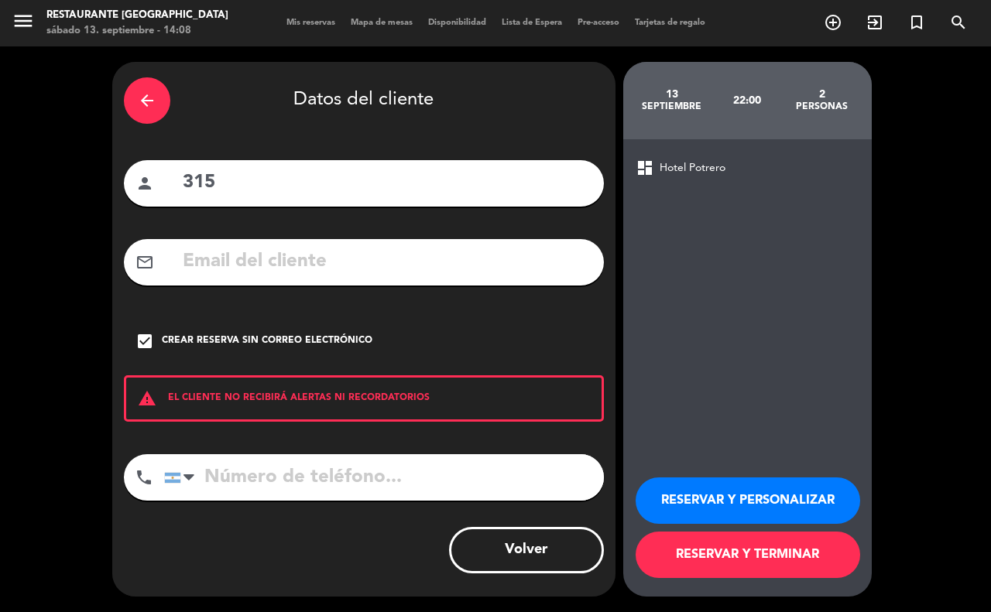
click at [787, 554] on button "RESERVAR Y TERMINAR" at bounding box center [748, 555] width 225 height 46
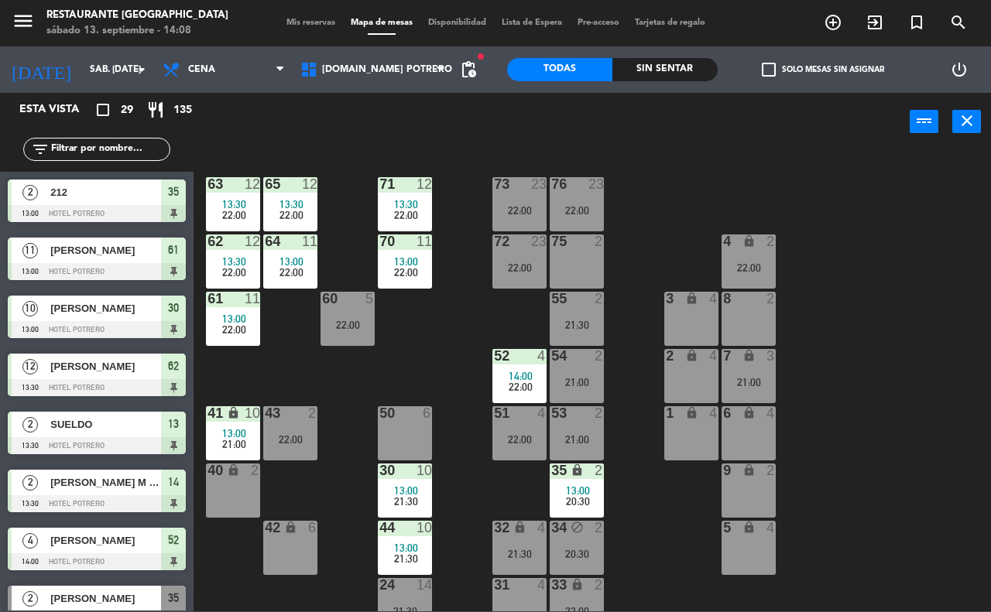
click at [471, 364] on div "65 12 13:30 22:00 71 12 13:30 22:00 73 23 22:00 76 23 22:00 63 12 13:30 22:00 6…" at bounding box center [597, 380] width 787 height 461
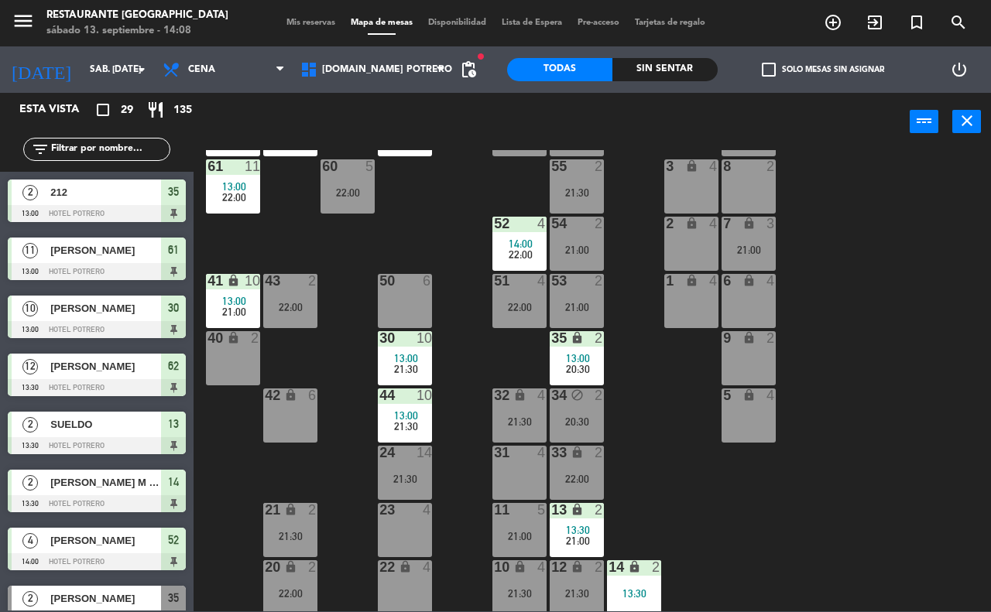
scroll to position [135, 0]
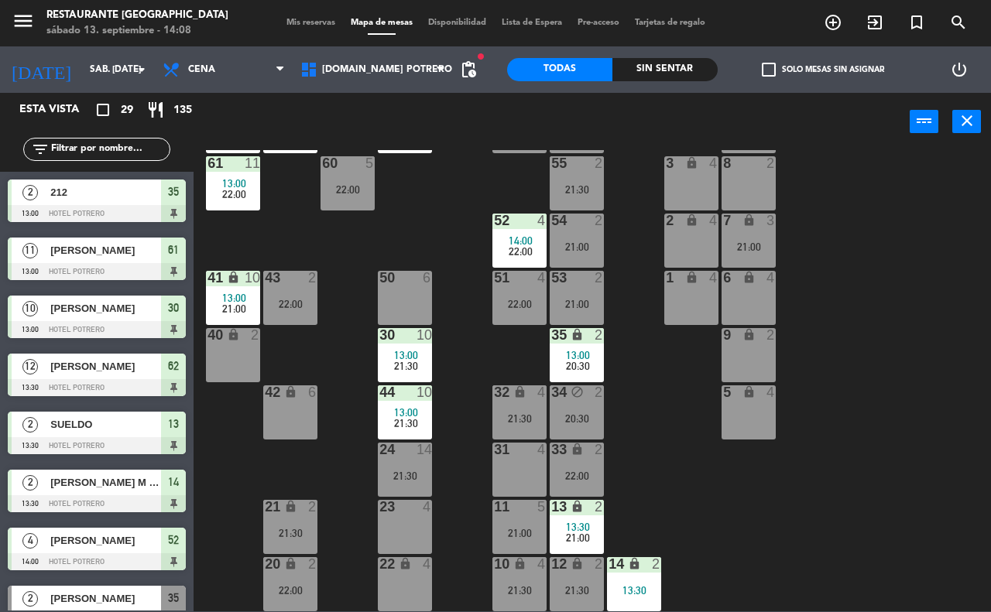
click at [303, 577] on div "20 lock 2 22:00" at bounding box center [290, 584] width 54 height 54
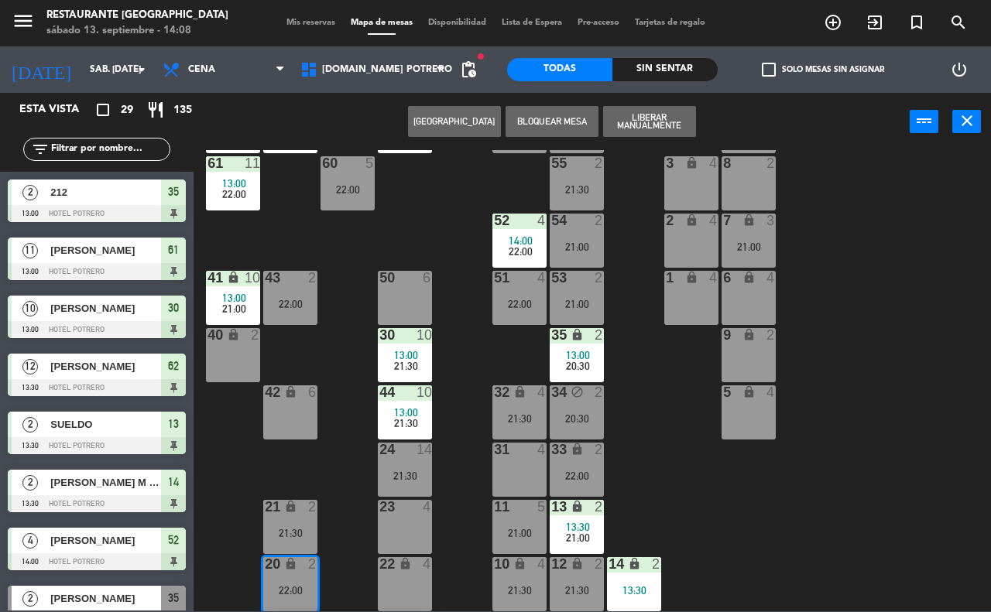
click at [738, 488] on div "65 12 13:30 22:00 71 12 13:30 22:00 73 23 22:00 76 23 22:00 63 12 13:30 22:00 6…" at bounding box center [597, 380] width 787 height 461
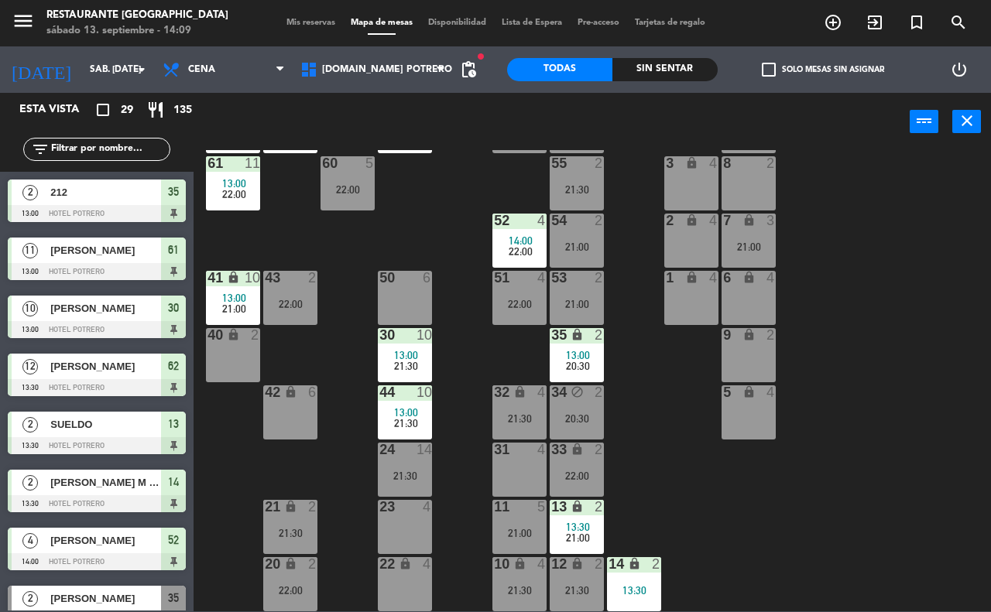
click at [300, 585] on div "22:00" at bounding box center [290, 590] width 54 height 11
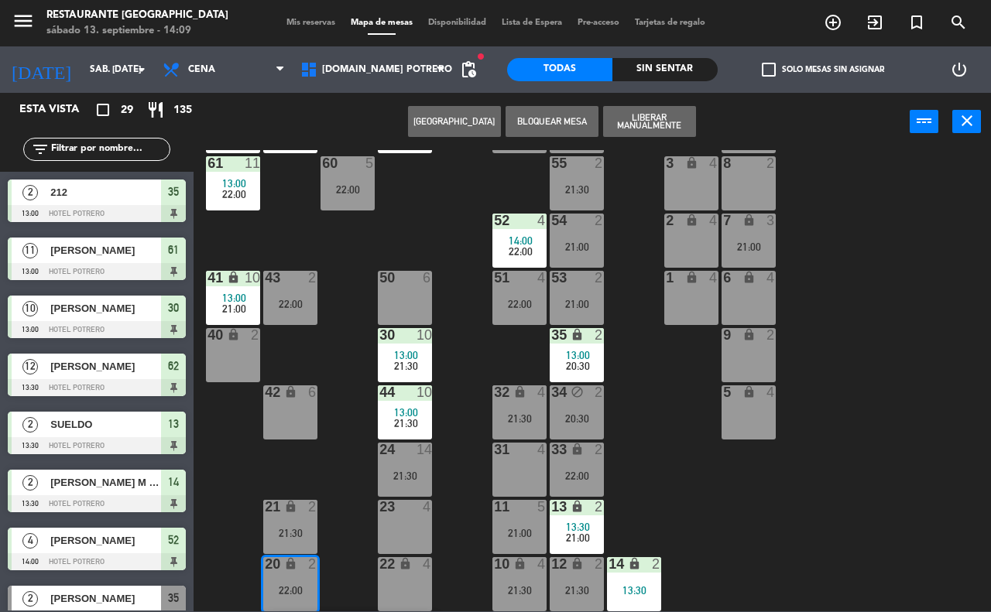
scroll to position [0, 0]
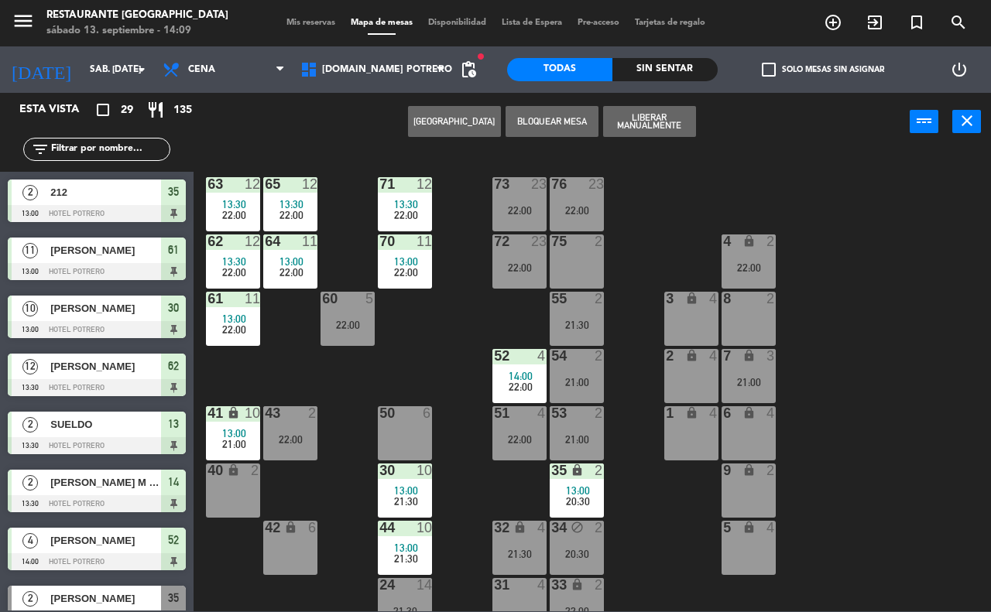
click at [581, 260] on div "75 2" at bounding box center [577, 262] width 54 height 54
click at [466, 129] on button "Mover" at bounding box center [454, 121] width 93 height 31
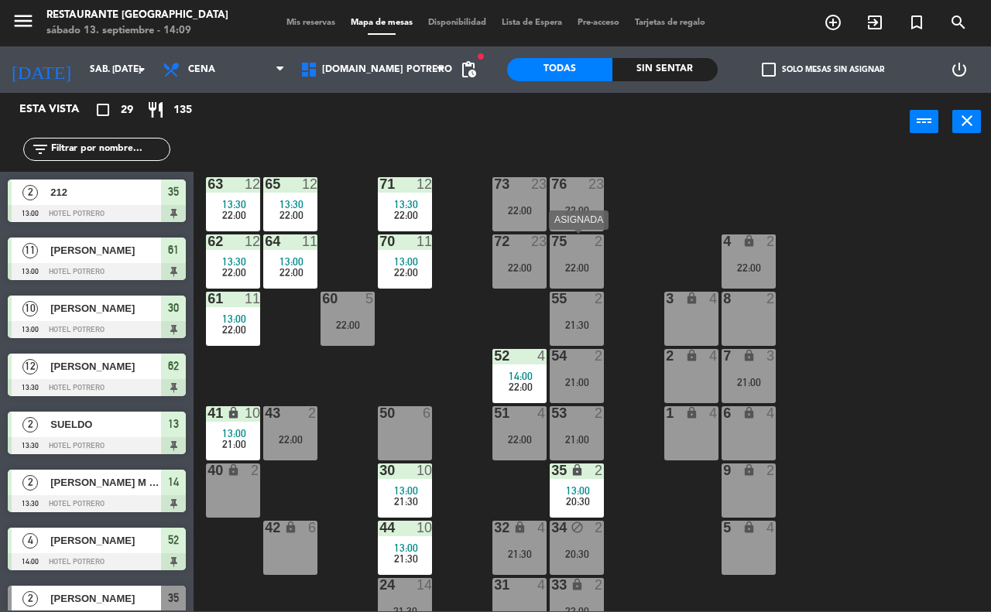
click at [567, 264] on div "22:00" at bounding box center [577, 267] width 54 height 11
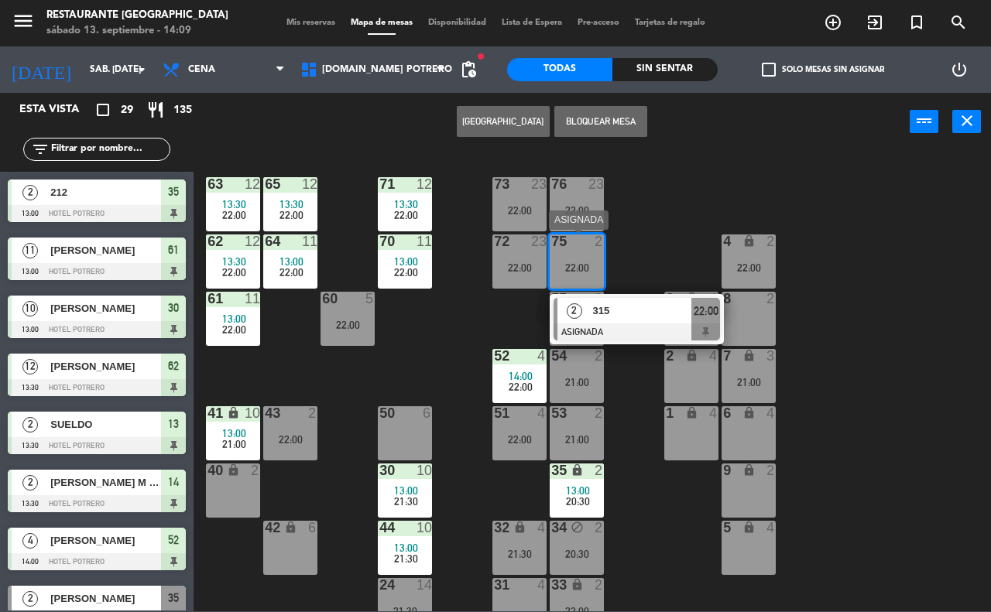
click at [612, 300] on div "315" at bounding box center [642, 311] width 101 height 26
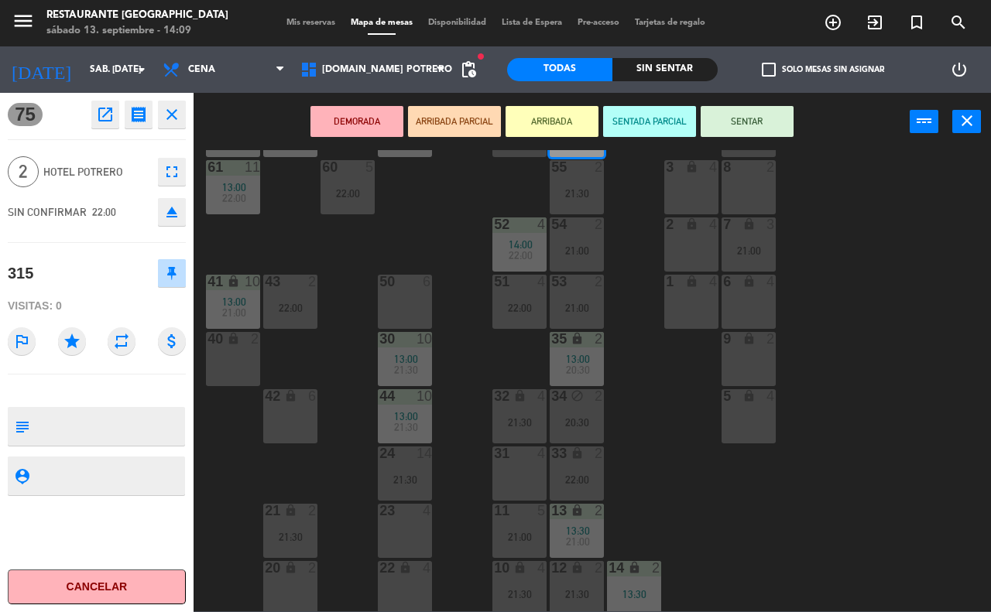
scroll to position [135, 0]
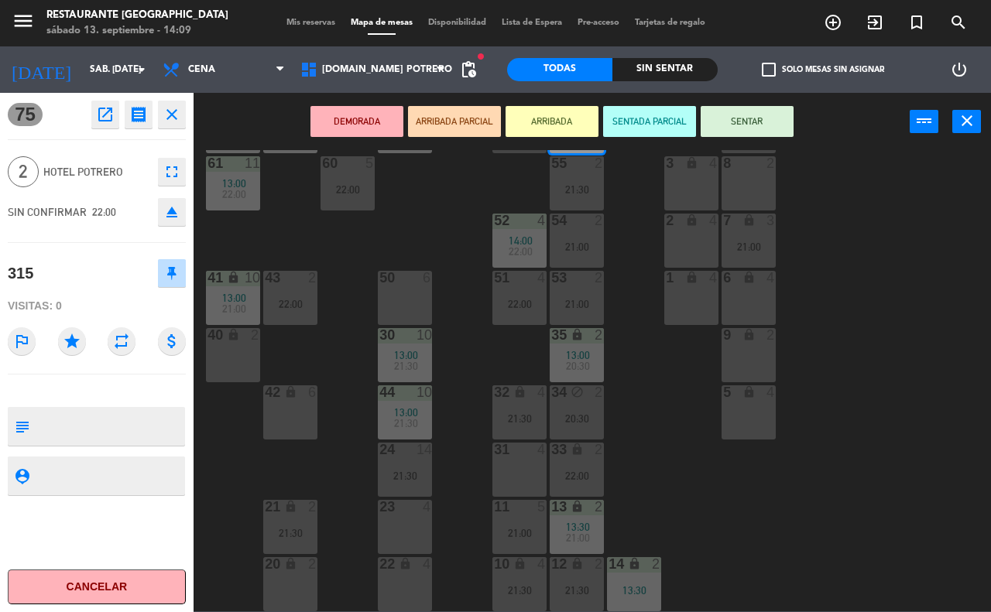
click at [285, 578] on div "20 lock 2" at bounding box center [290, 584] width 54 height 54
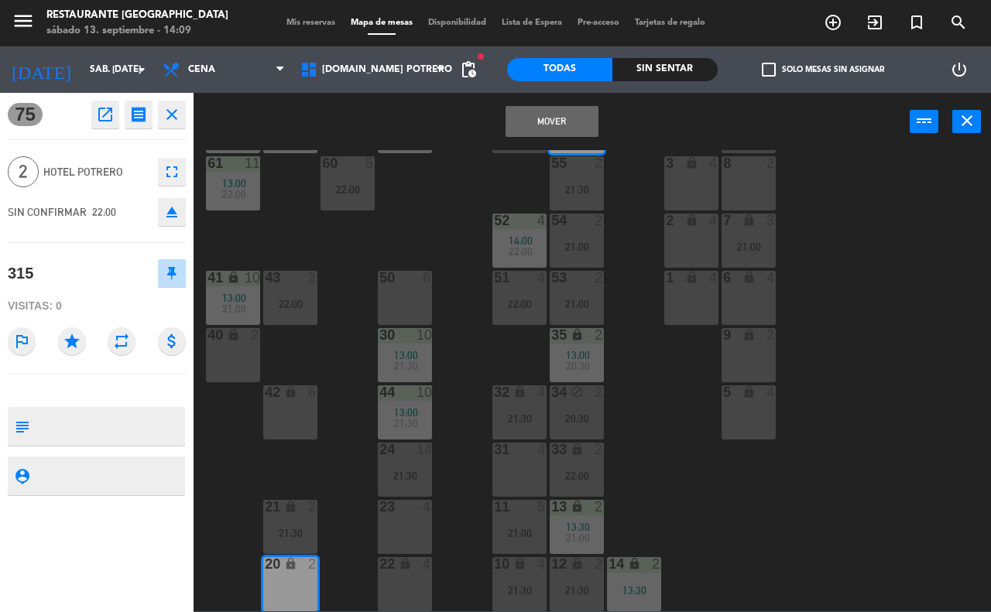
click at [559, 118] on button "Mover" at bounding box center [552, 121] width 93 height 31
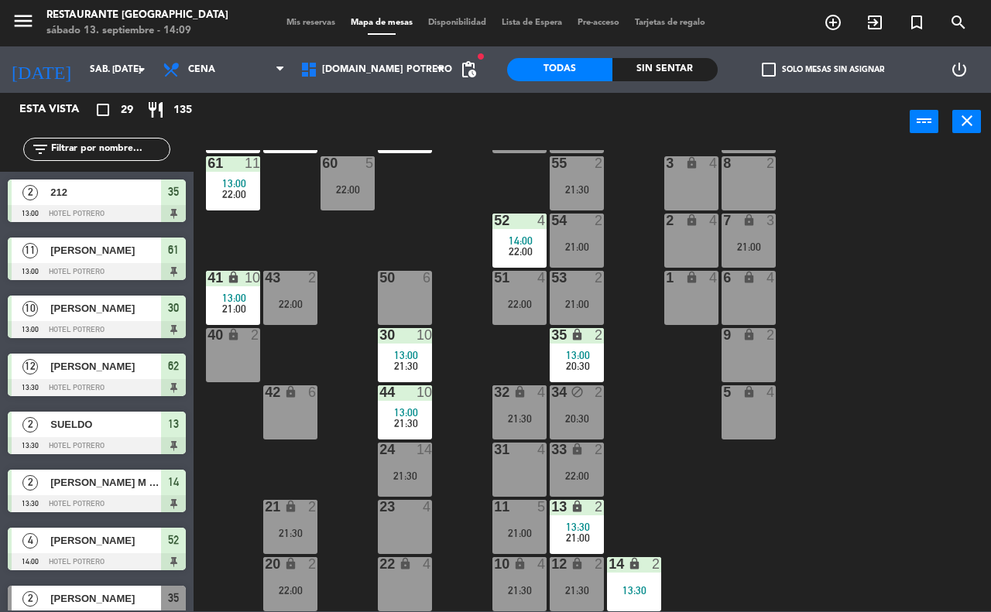
scroll to position [132, 0]
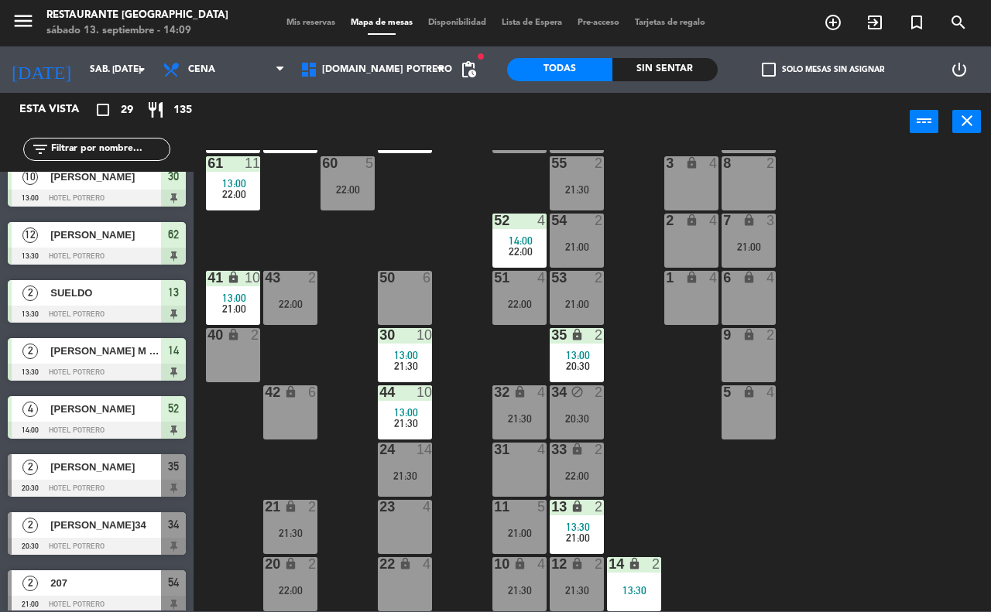
click at [699, 450] on div "65 12 13:30 22:00 71 12 13:30 22:00 73 23 22:00 76 23 22:00 63 12 13:30 22:00 6…" at bounding box center [597, 380] width 787 height 461
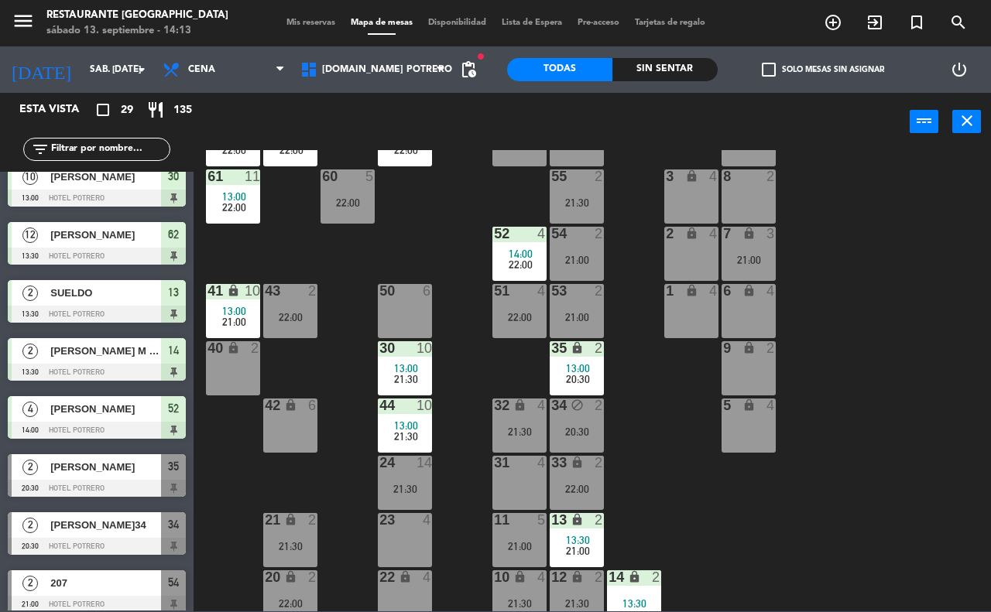
scroll to position [135, 0]
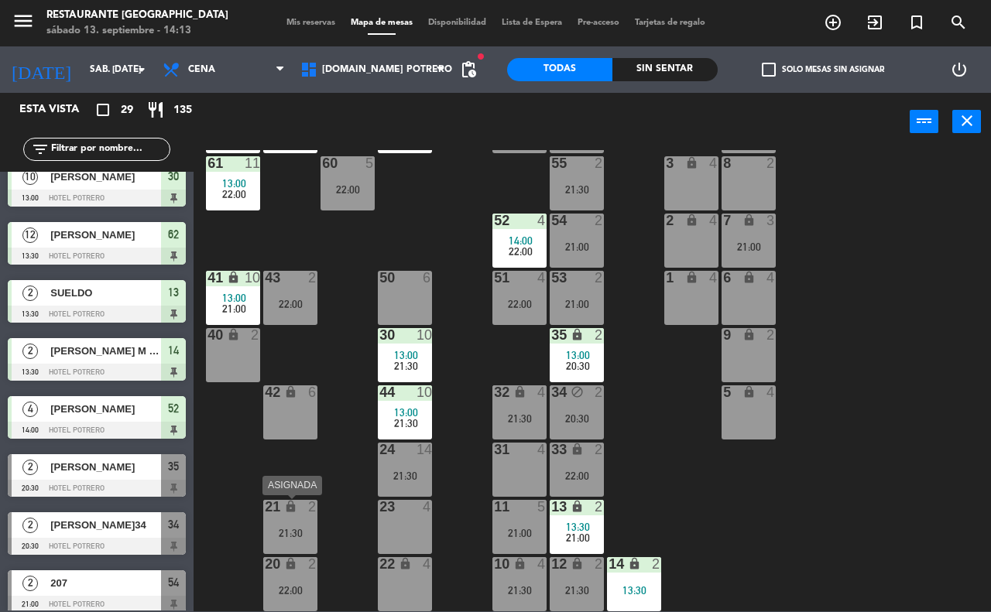
click at [293, 528] on div "21:30" at bounding box center [290, 533] width 54 height 11
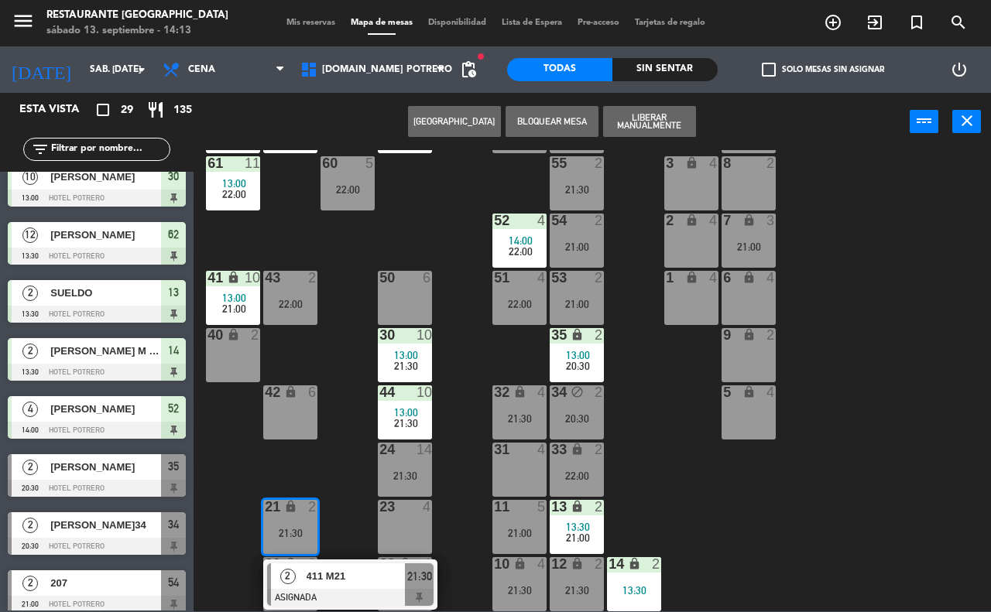
click at [338, 454] on div "65 12 13:30 22:00 71 12 13:30 22:00 73 23 22:00 76 23 22:00 63 12 13:30 22:00 6…" at bounding box center [597, 380] width 787 height 461
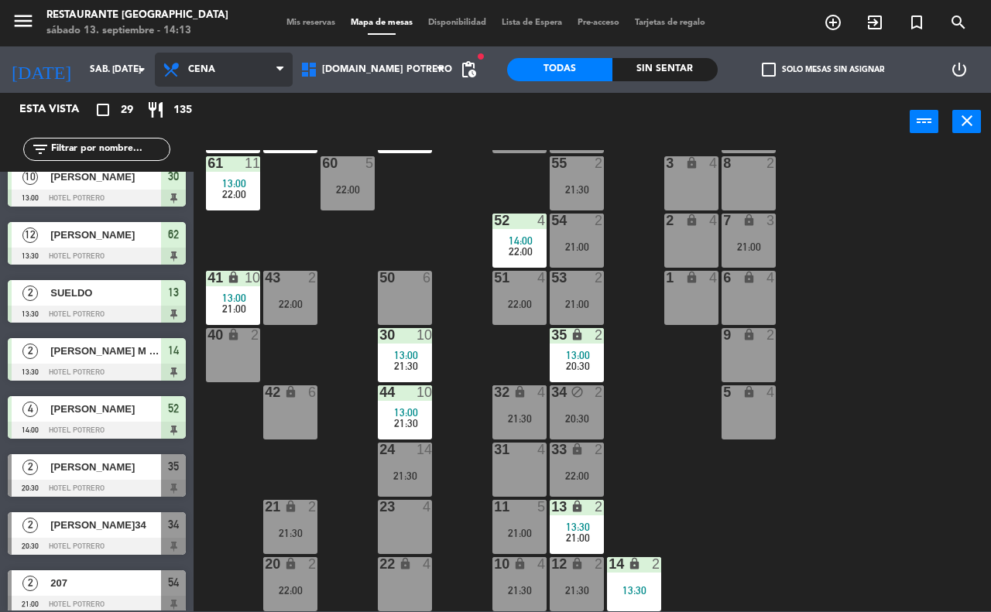
click at [221, 62] on span "Cena" at bounding box center [224, 70] width 138 height 34
click at [222, 102] on ng-component "menu Restaurante Hotel Potrero sábado 13. septiembre - 14:13 Mis reservas Mapa …" at bounding box center [495, 306] width 991 height 612
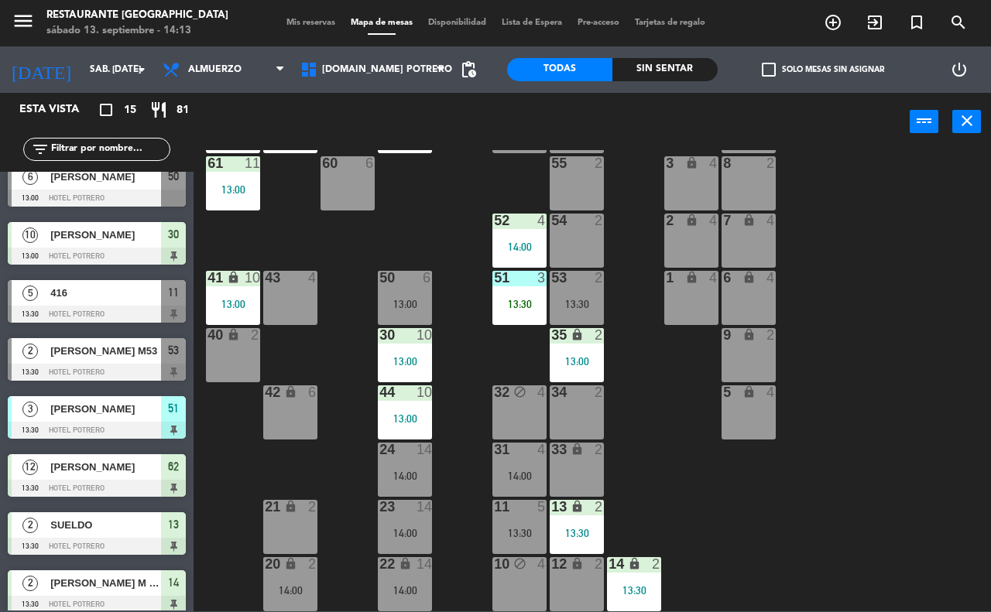
click at [341, 552] on div "65 12 13:30 71 12 13:30 73 block 2 76 2 63 12 13:30 64 11 13:00 62 12 13:30 70 …" at bounding box center [597, 380] width 787 height 461
click at [339, 477] on div "65 12 13:30 71 12 13:30 73 block 2 76 2 63 12 13:30 64 11 13:00 62 12 13:30 70 …" at bounding box center [597, 380] width 787 height 461
click at [203, 71] on span "Almuerzo" at bounding box center [214, 69] width 53 height 11
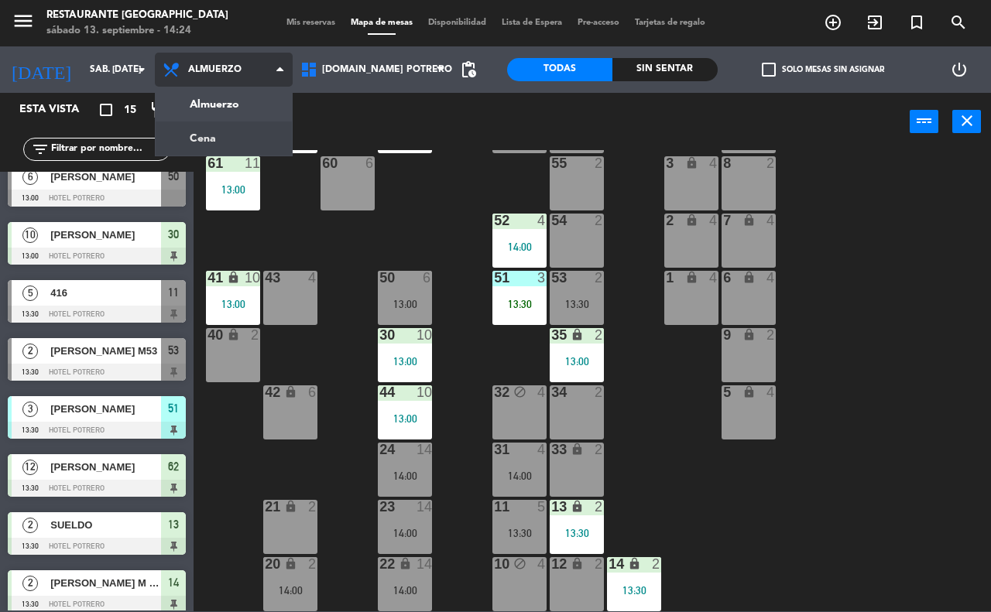
click at [250, 143] on ng-component "menu Restaurante Hotel Potrero sábado 13. septiembre - 14:24 Mis reservas Mapa …" at bounding box center [495, 306] width 991 height 612
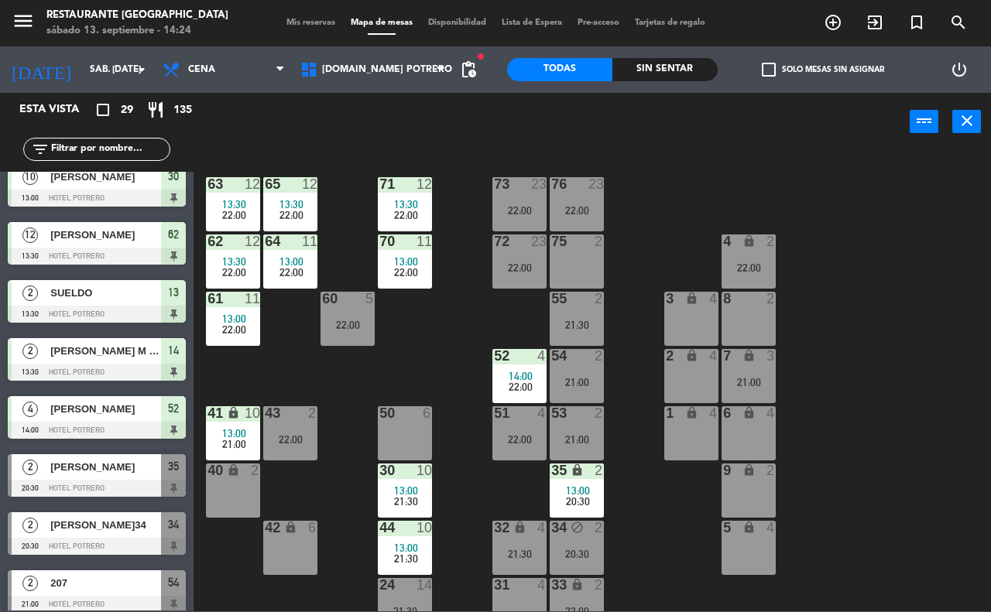
click at [302, 23] on span "Mis reservas" at bounding box center [311, 23] width 64 height 9
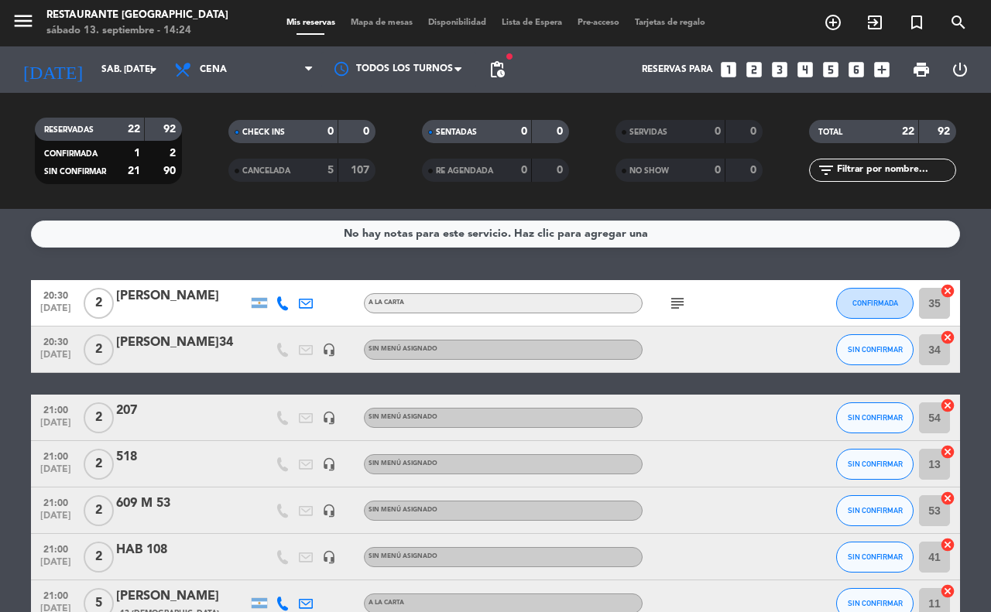
scroll to position [97, 0]
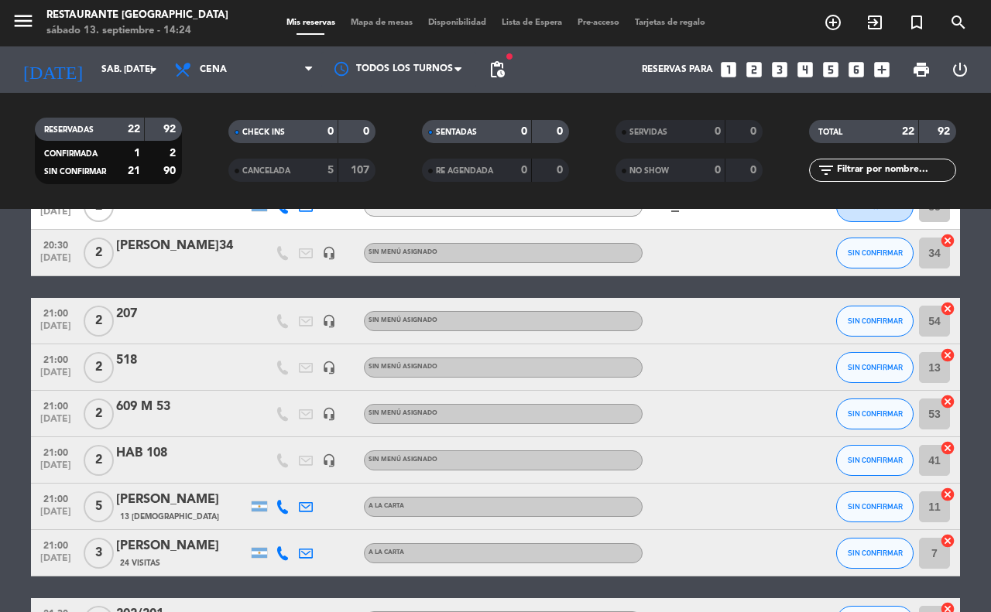
click at [365, 26] on span "Mapa de mesas" at bounding box center [381, 23] width 77 height 9
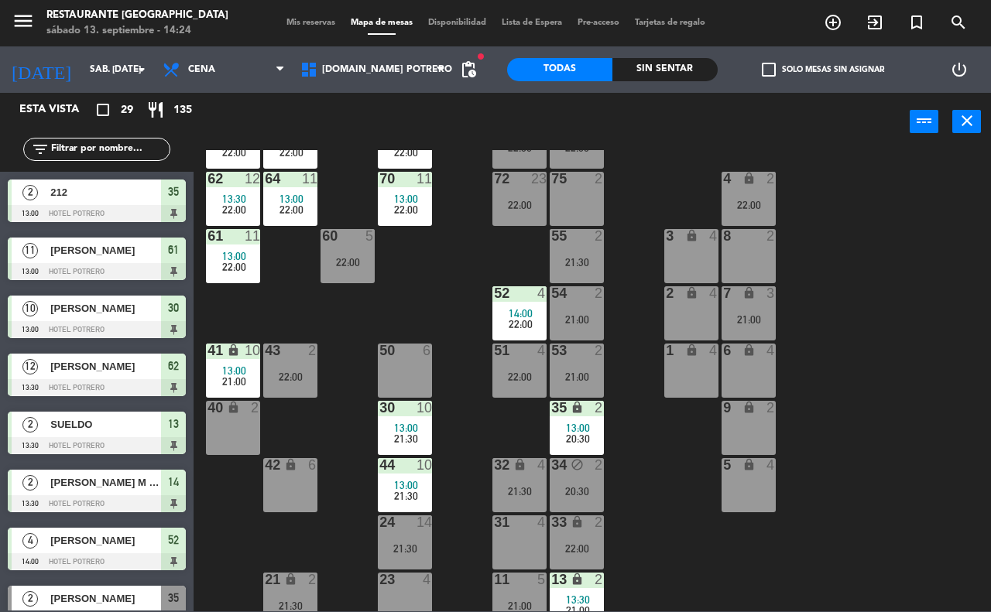
scroll to position [135, 0]
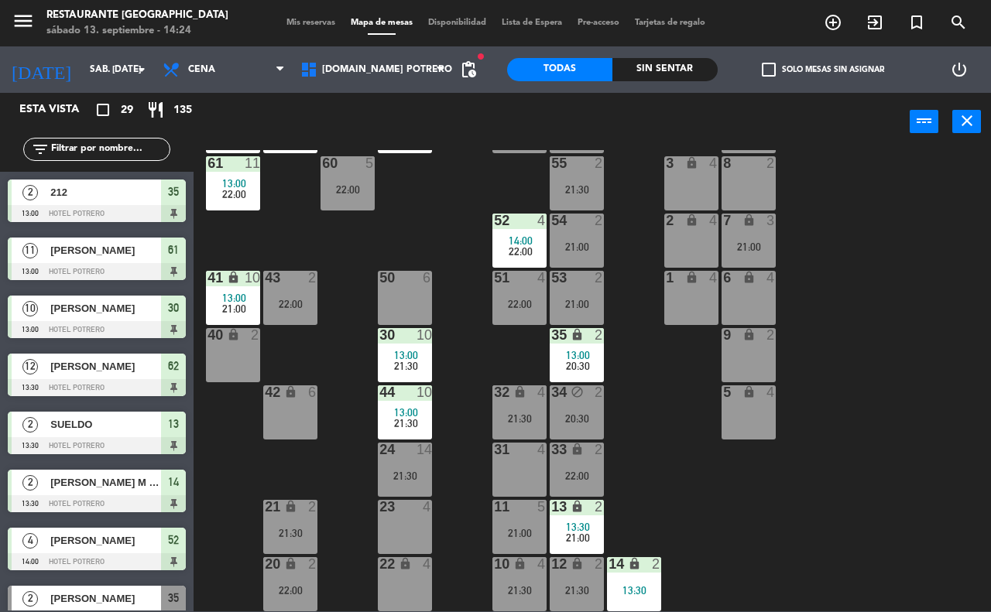
click at [415, 527] on div "23 4" at bounding box center [405, 527] width 54 height 54
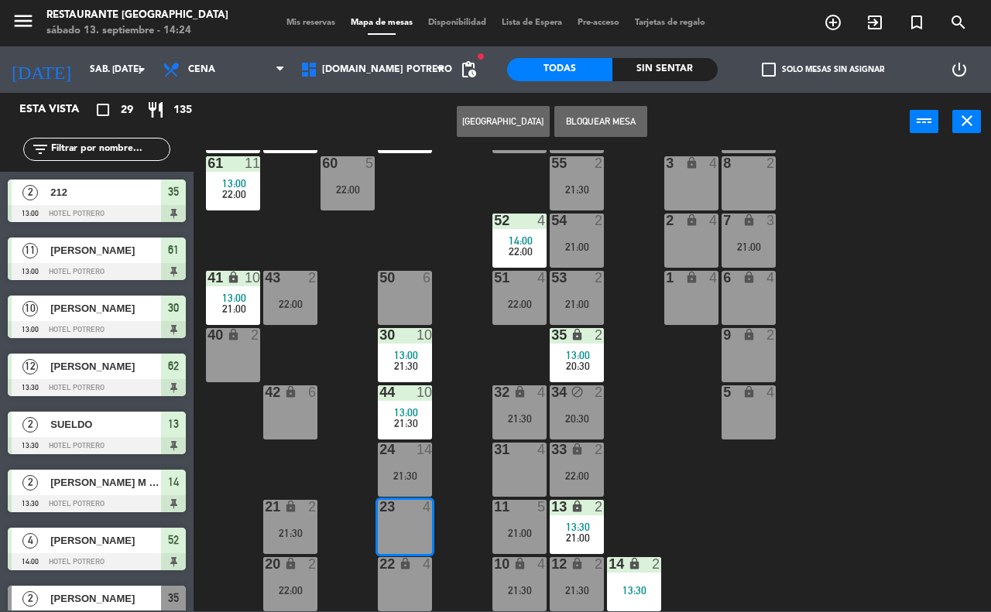
click at [412, 573] on div "22 lock 4" at bounding box center [405, 564] width 54 height 15
click at [525, 112] on button "[GEOGRAPHIC_DATA]" at bounding box center [503, 121] width 93 height 31
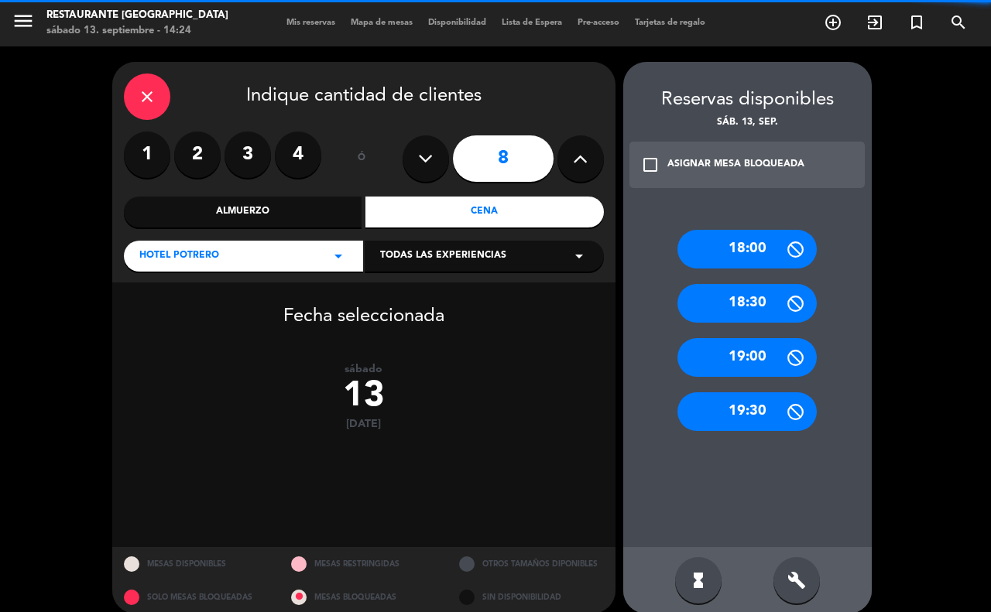
click at [422, 152] on icon at bounding box center [425, 158] width 15 height 23
type input "7"
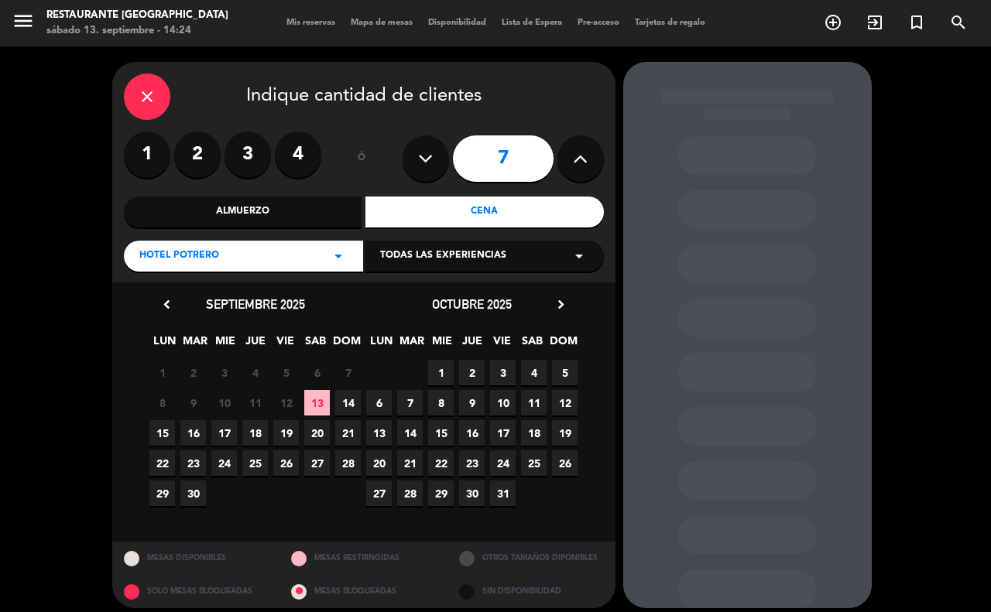
click at [317, 404] on span "13" at bounding box center [317, 403] width 26 height 26
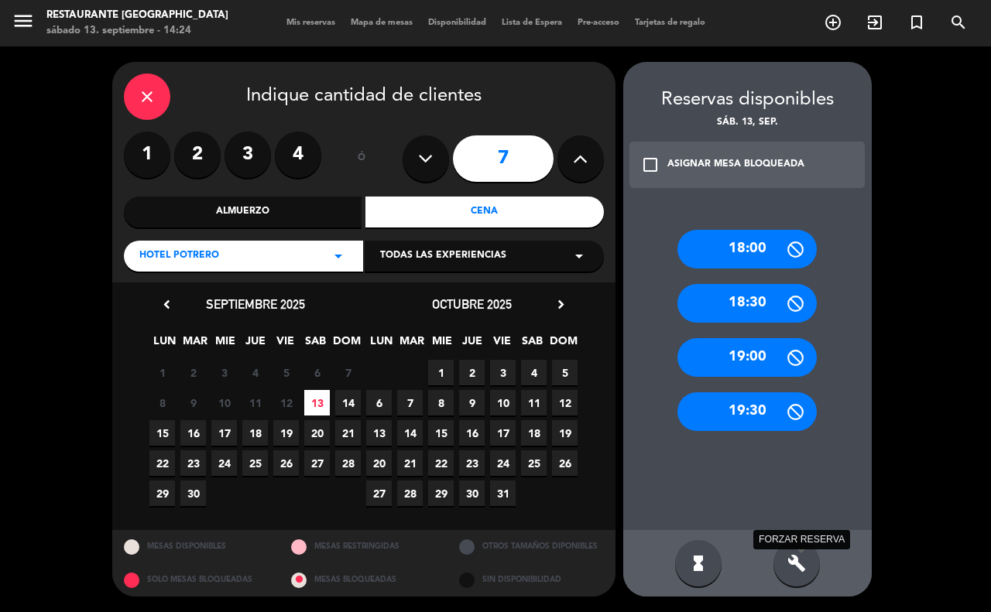
click at [796, 561] on icon "build" at bounding box center [796, 563] width 19 height 19
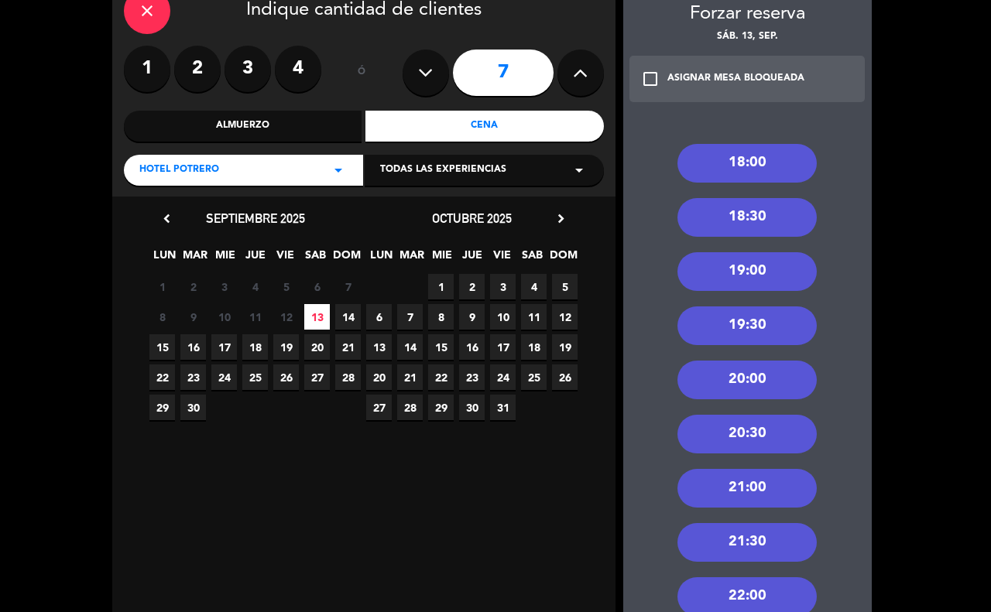
scroll to position [194, 0]
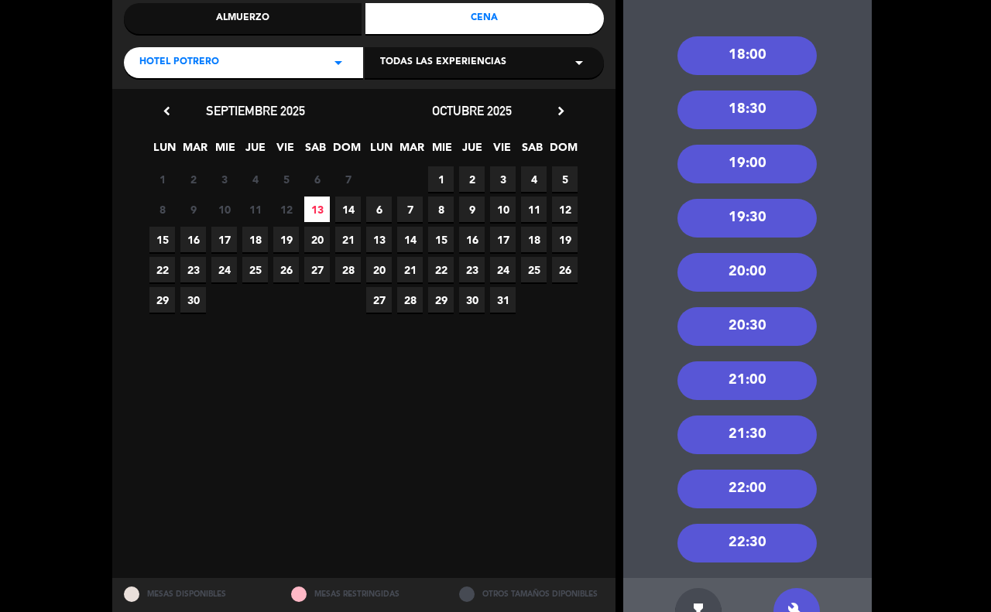
click at [765, 417] on div "21:30" at bounding box center [746, 435] width 139 height 39
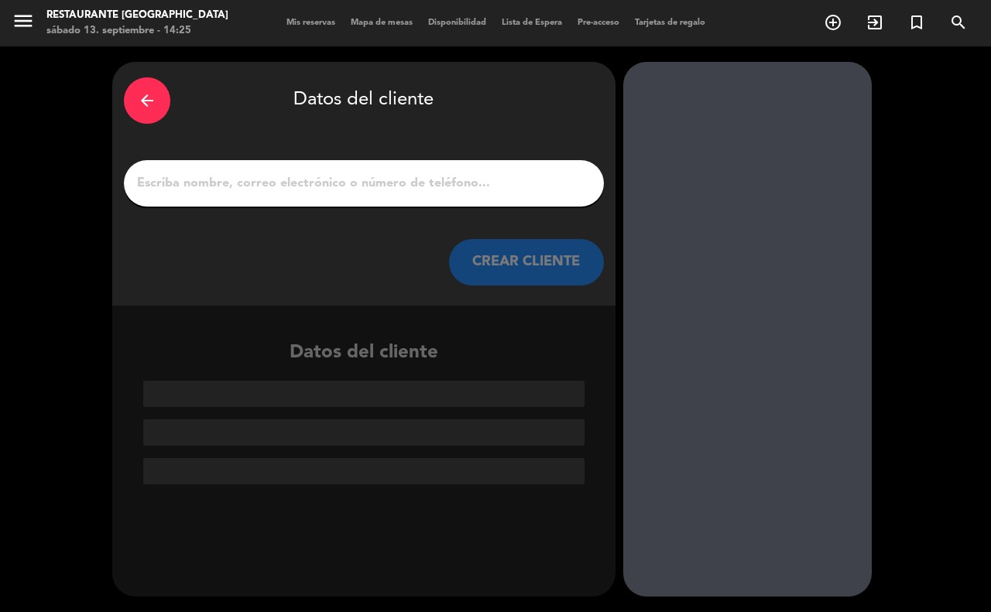
click at [374, 180] on input "1" at bounding box center [363, 184] width 457 height 22
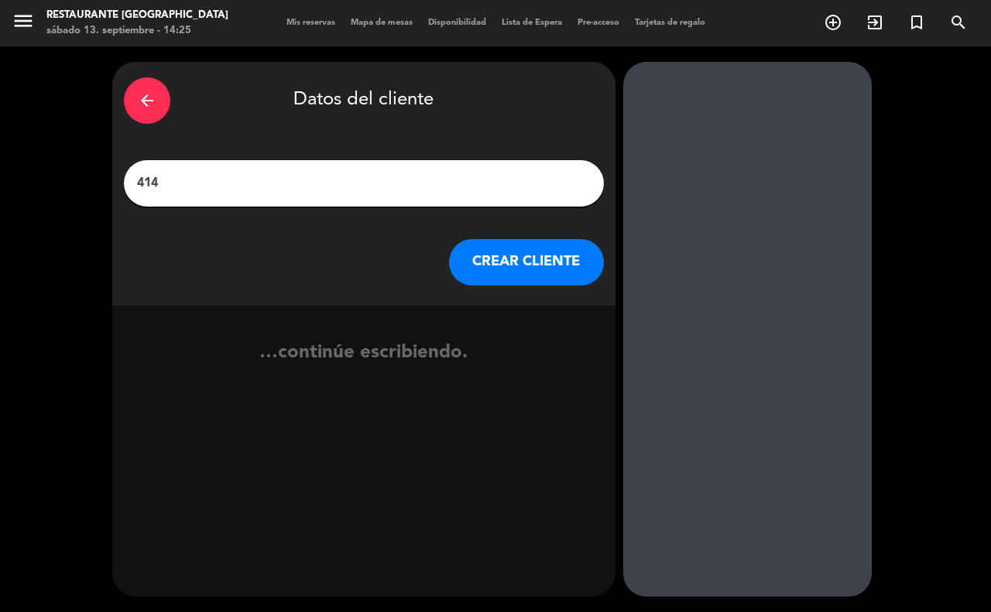
type input "414"
click at [568, 246] on button "CREAR CLIENTE" at bounding box center [526, 262] width 155 height 46
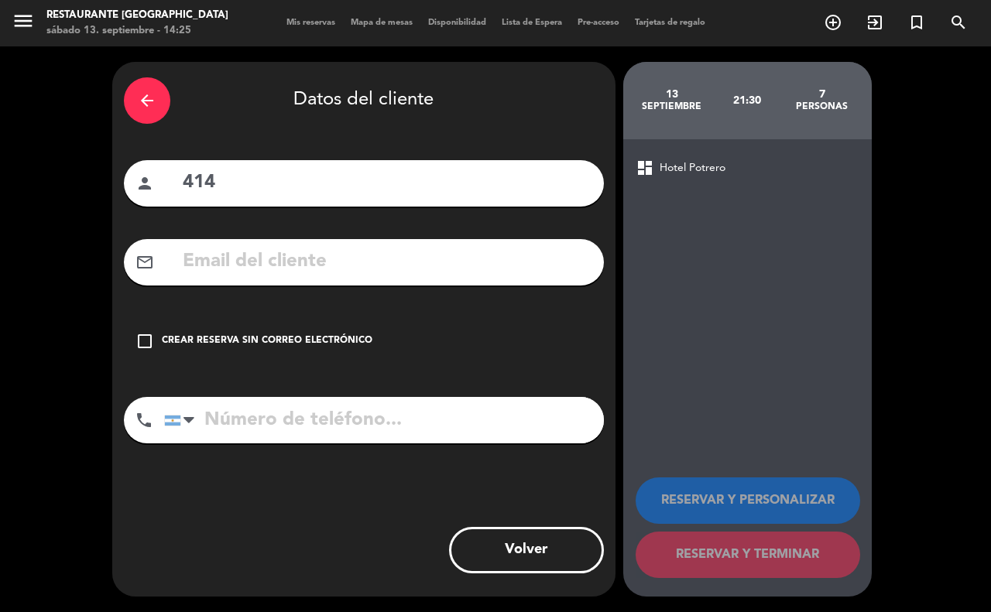
click at [335, 331] on div "check_box_outline_blank Crear reserva sin correo electrónico" at bounding box center [364, 341] width 480 height 46
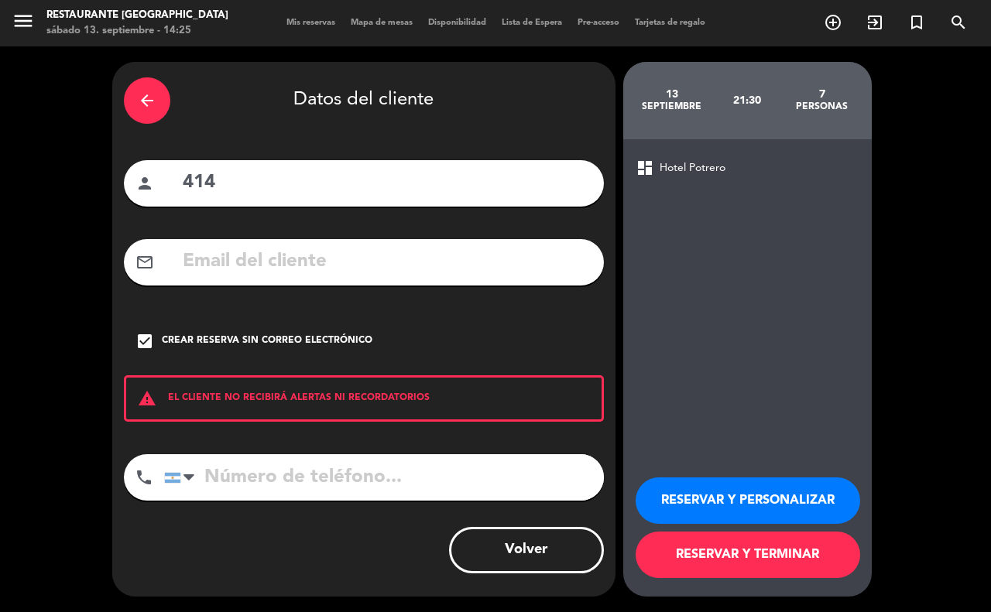
click at [760, 540] on button "RESERVAR Y TERMINAR" at bounding box center [748, 555] width 225 height 46
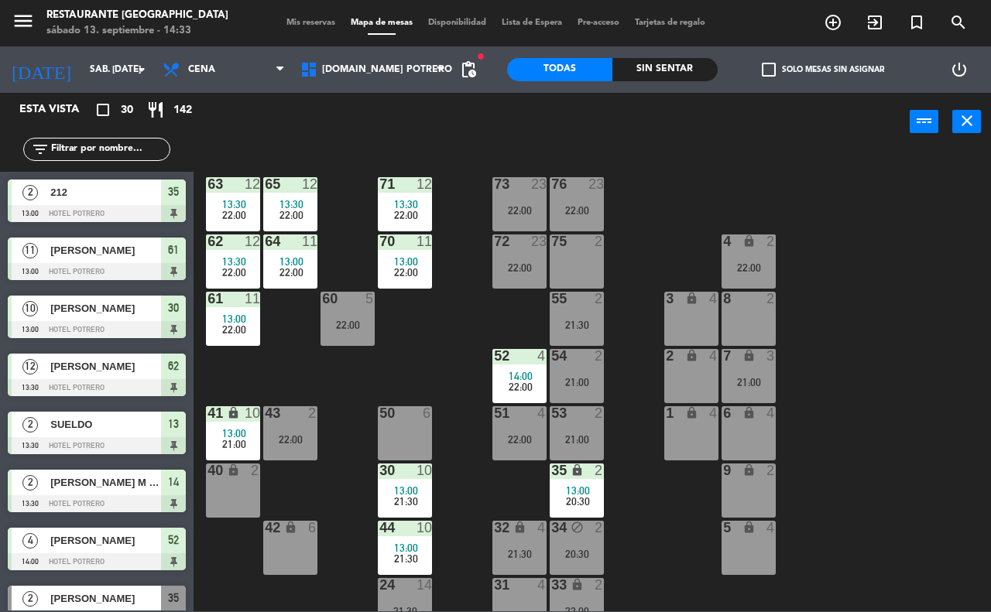
click at [646, 265] on div "65 12 13:30 22:00 71 12 13:30 22:00 73 23 22:00 76 23 22:00 63 12 13:30 22:00 6…" at bounding box center [597, 380] width 787 height 461
click at [401, 76] on span "[DOMAIN_NAME] Potrero" at bounding box center [373, 70] width 160 height 34
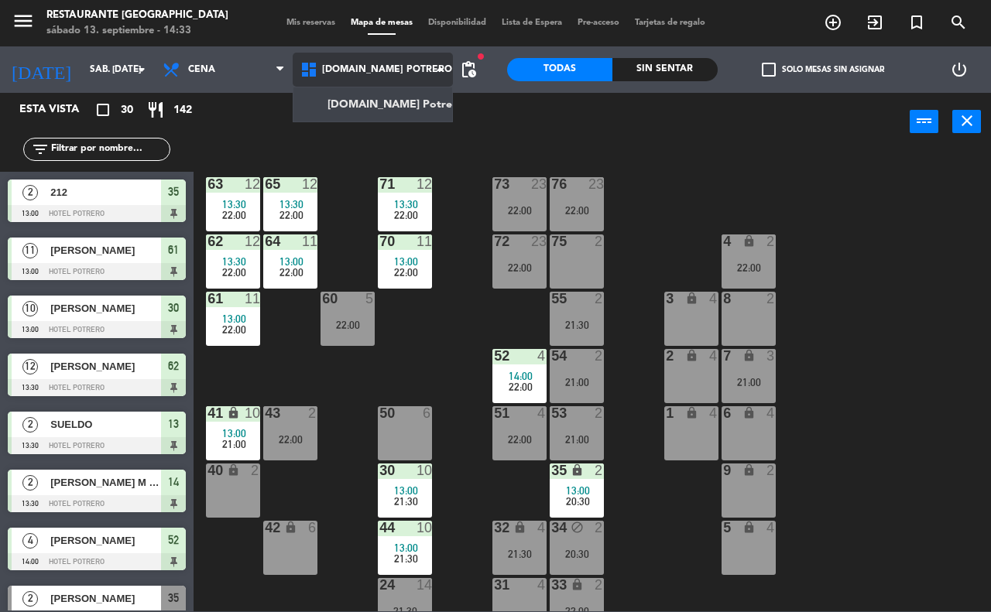
click at [401, 76] on span "[DOMAIN_NAME] Potrero" at bounding box center [373, 70] width 160 height 34
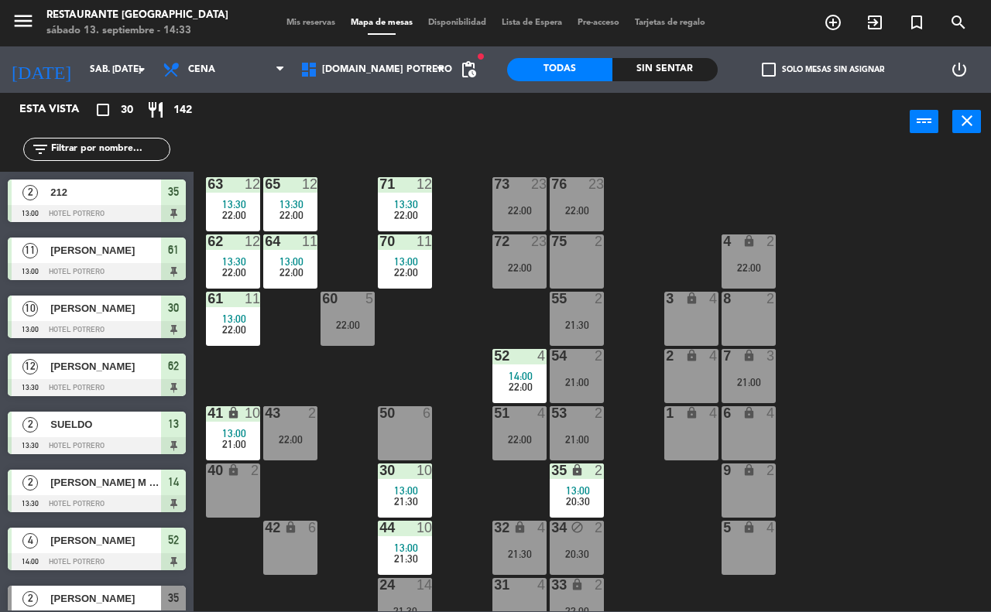
click at [581, 265] on div "75 2" at bounding box center [577, 262] width 54 height 54
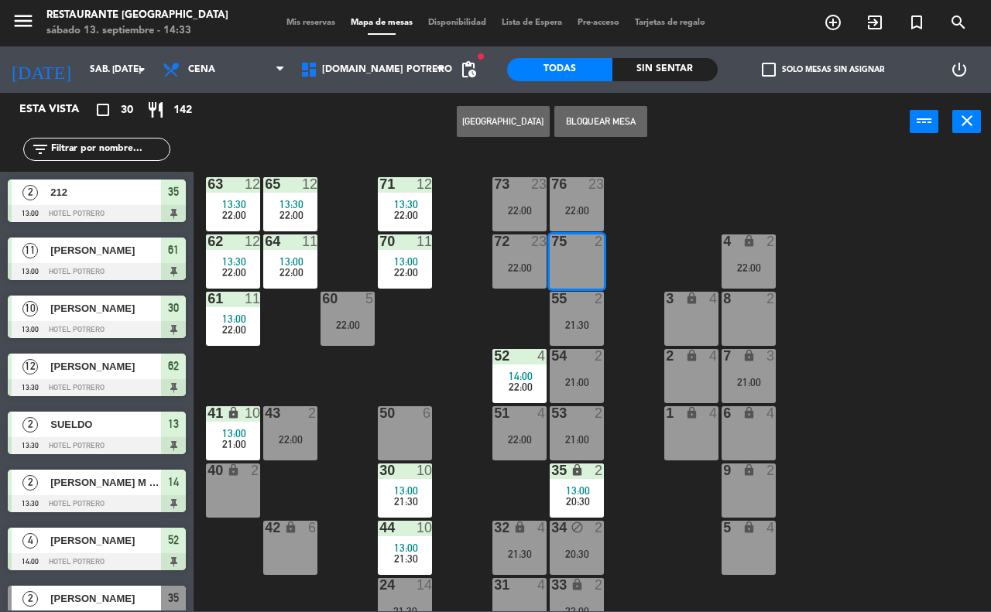
click at [636, 373] on div "65 12 13:30 22:00 71 12 13:30 22:00 73 23 22:00 76 23 22:00 63 12 13:30 22:00 6…" at bounding box center [597, 380] width 787 height 461
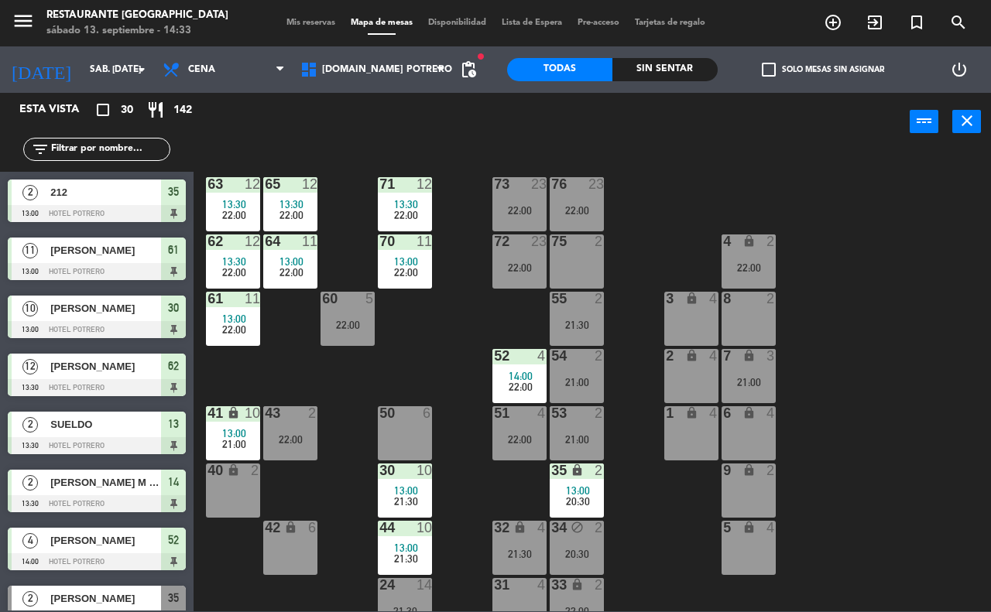
click at [226, 492] on div "40 lock 2" at bounding box center [233, 491] width 54 height 54
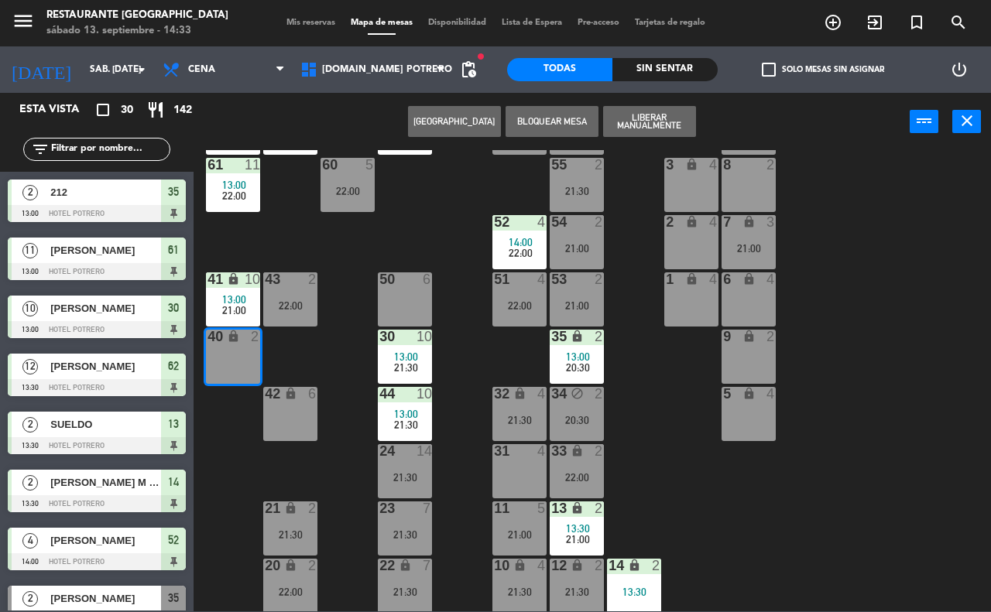
scroll to position [135, 0]
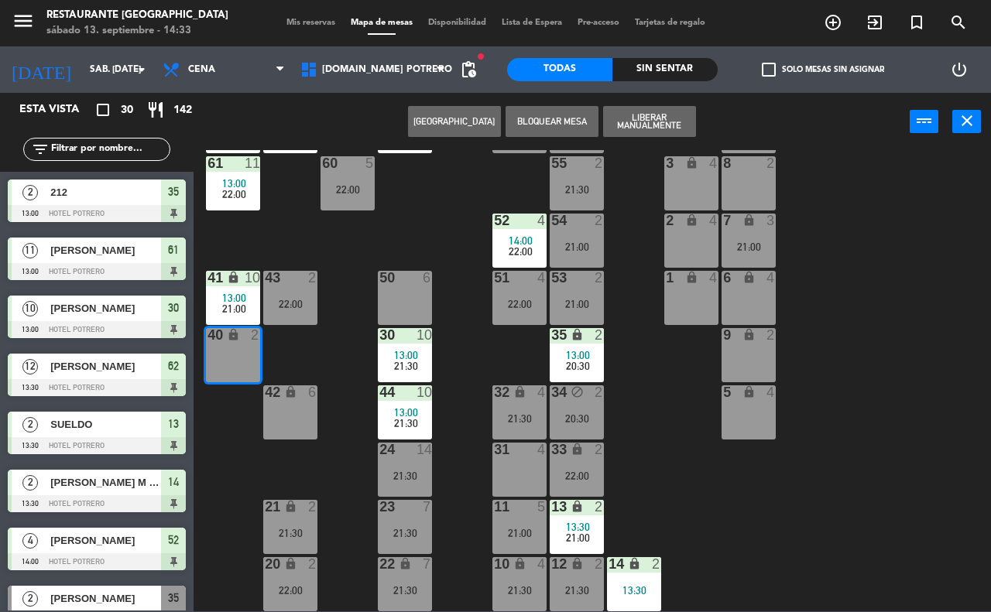
click at [494, 122] on button "[GEOGRAPHIC_DATA]" at bounding box center [454, 121] width 93 height 31
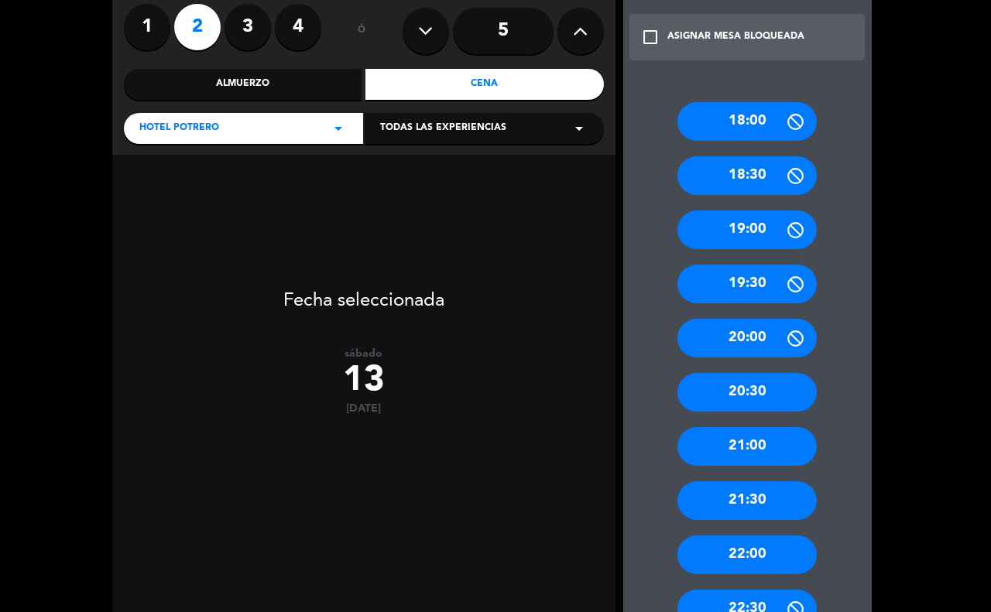
scroll to position [241, 0]
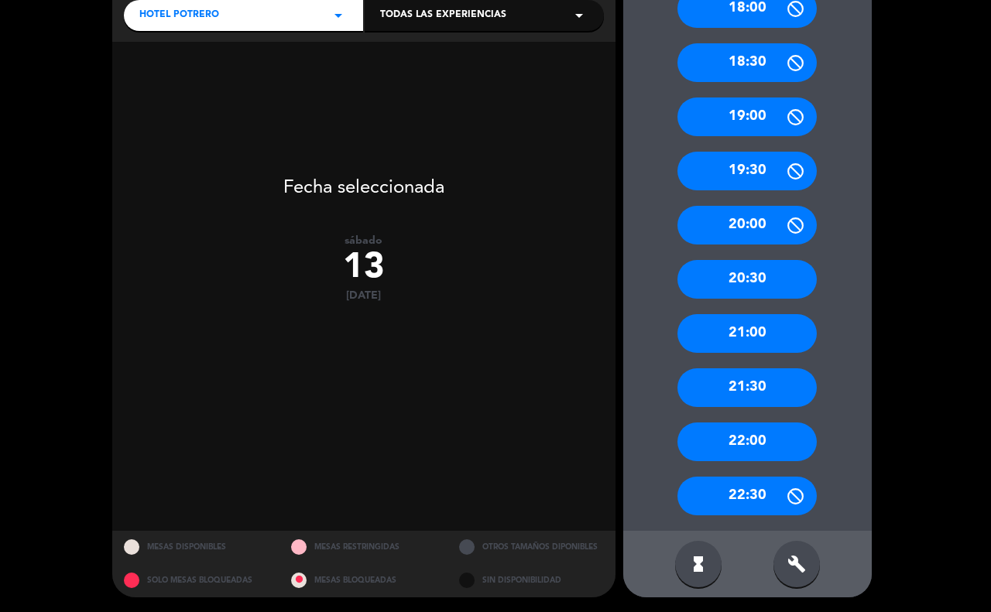
click at [756, 329] on div "21:00" at bounding box center [746, 333] width 139 height 39
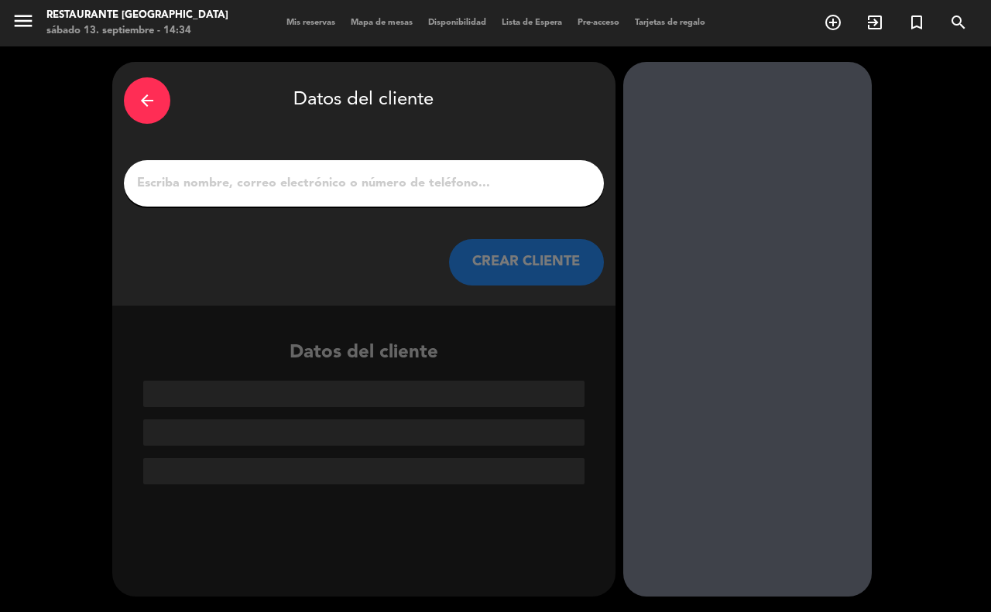
click at [434, 190] on input "1" at bounding box center [363, 184] width 457 height 22
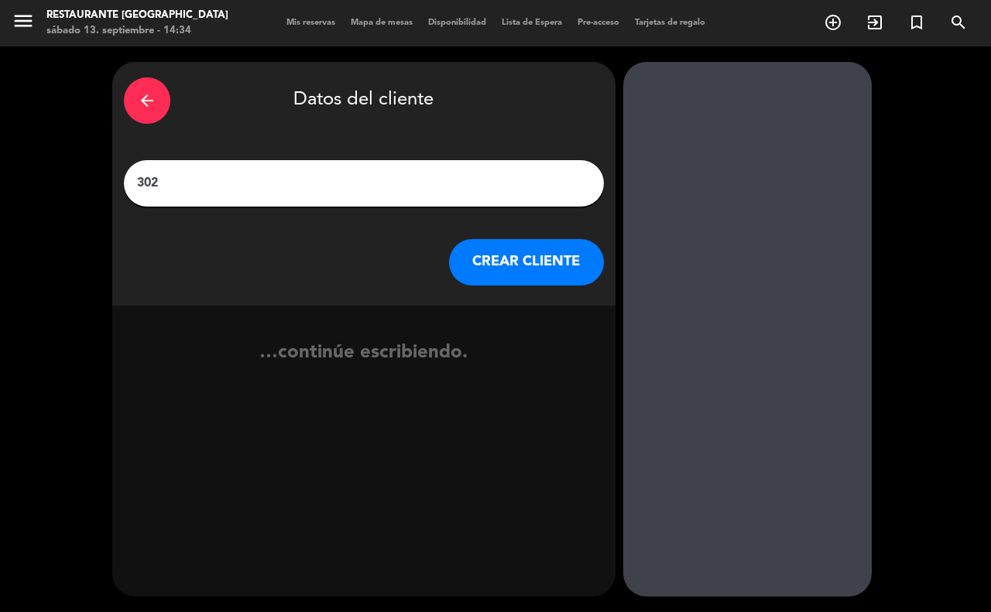
type input "302"
click at [482, 249] on button "CREAR CLIENTE" at bounding box center [526, 262] width 155 height 46
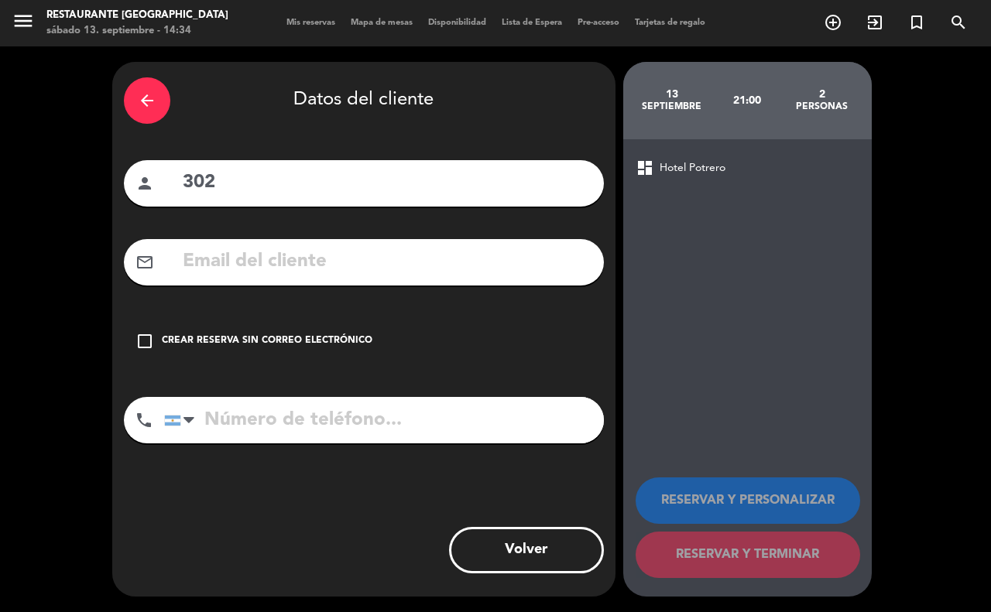
click at [269, 349] on div "check_box_outline_blank Crear reserva sin correo electrónico" at bounding box center [364, 341] width 480 height 46
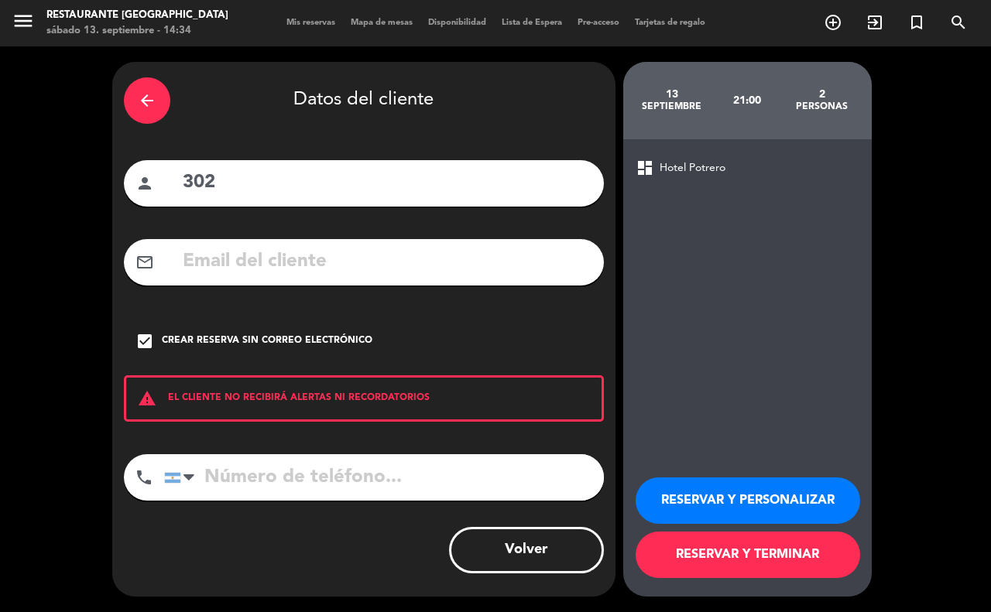
click at [772, 552] on button "RESERVAR Y TERMINAR" at bounding box center [748, 555] width 225 height 46
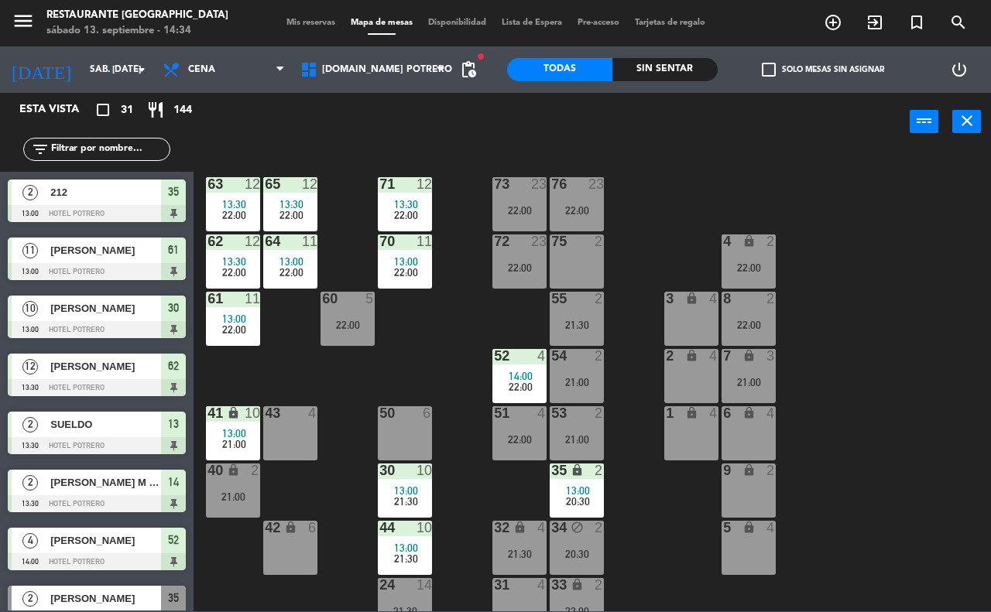
click at [680, 536] on div "65 12 13:30 22:00 71 12 13:30 22:00 73 23 22:00 76 23 22:00 63 12 13:30 22:00 6…" at bounding box center [597, 380] width 787 height 461
click at [655, 236] on div "65 12 13:30 22:00 71 12 13:30 22:00 73 23 22:00 76 23 22:00 63 12 13:30 22:00 6…" at bounding box center [597, 380] width 787 height 461
click at [587, 264] on div "75 2" at bounding box center [577, 262] width 54 height 54
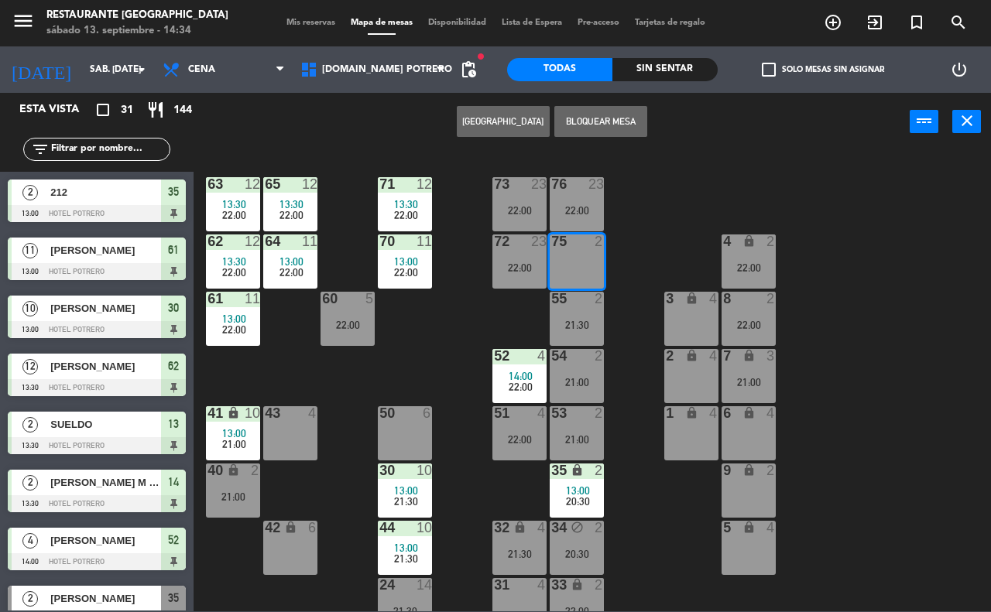
click at [528, 122] on button "[GEOGRAPHIC_DATA]" at bounding box center [503, 121] width 93 height 31
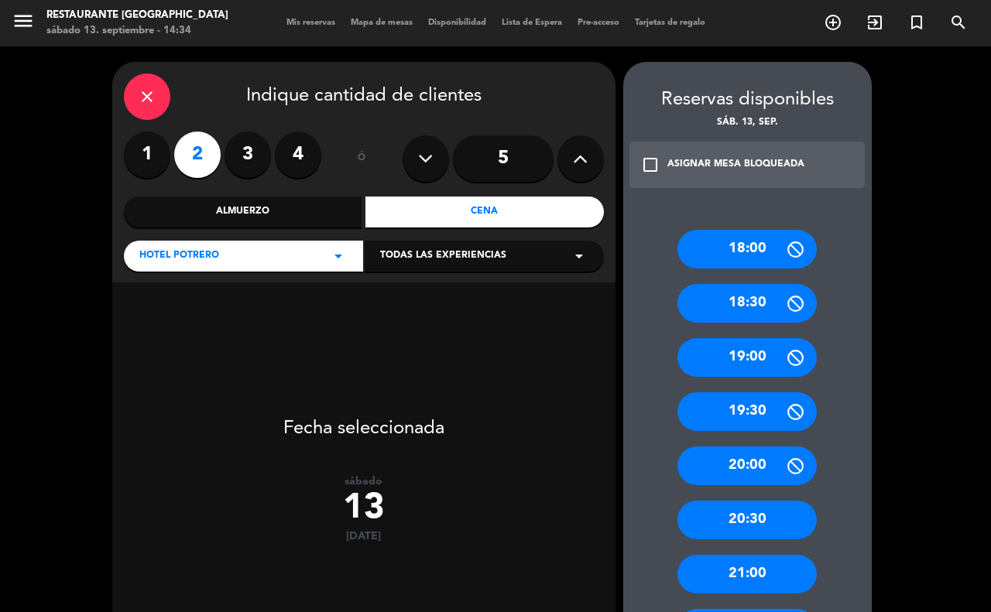
click at [148, 87] on icon "close" at bounding box center [147, 96] width 19 height 19
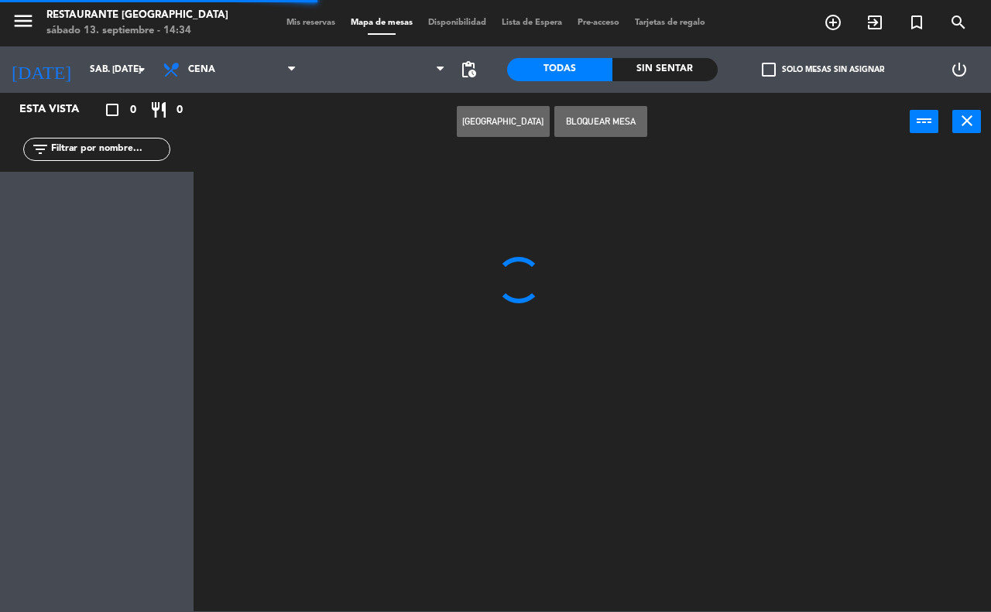
click at [283, 29] on div "Mis reservas Mapa de mesas Disponibilidad Lista de Espera Pre-acceso Tarjetas d…" at bounding box center [496, 23] width 434 height 14
click at [291, 26] on span "Mis reservas" at bounding box center [311, 23] width 64 height 9
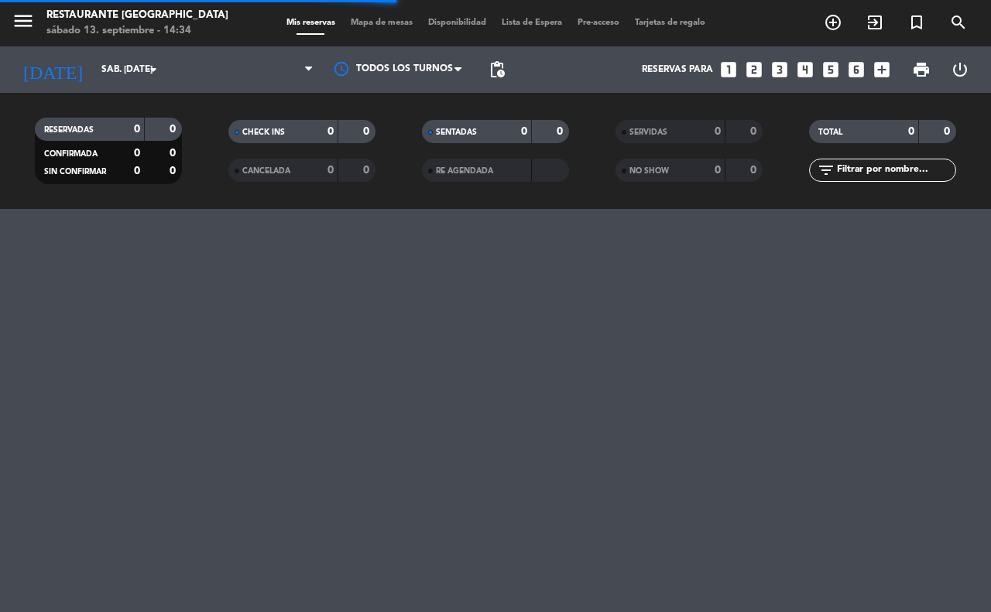
click at [296, 21] on span "Mis reservas" at bounding box center [311, 23] width 64 height 9
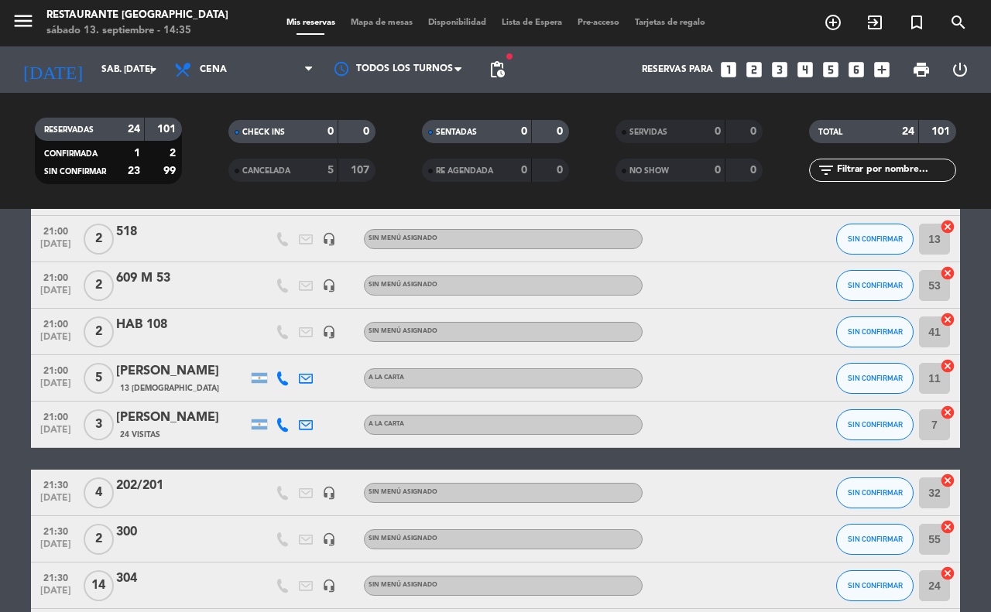
scroll to position [290, 0]
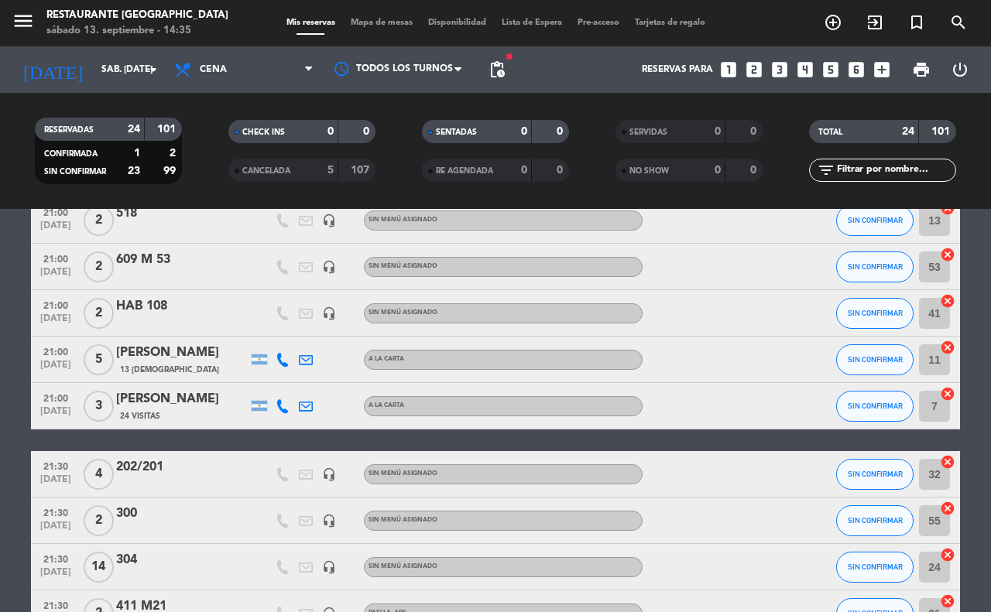
click at [374, 9] on div "menu Restaurante Hotel Potrero sábado 13. septiembre - 14:35 Mis reservas Mapa …" at bounding box center [495, 23] width 991 height 46
click at [374, 24] on span "Mapa de mesas" at bounding box center [381, 23] width 77 height 9
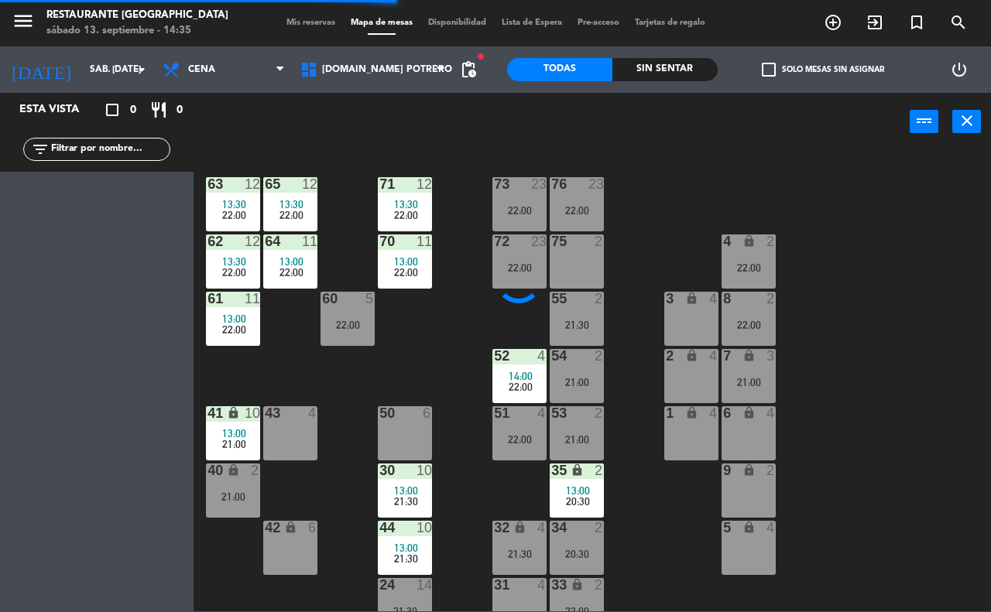
click at [585, 248] on div at bounding box center [577, 242] width 26 height 14
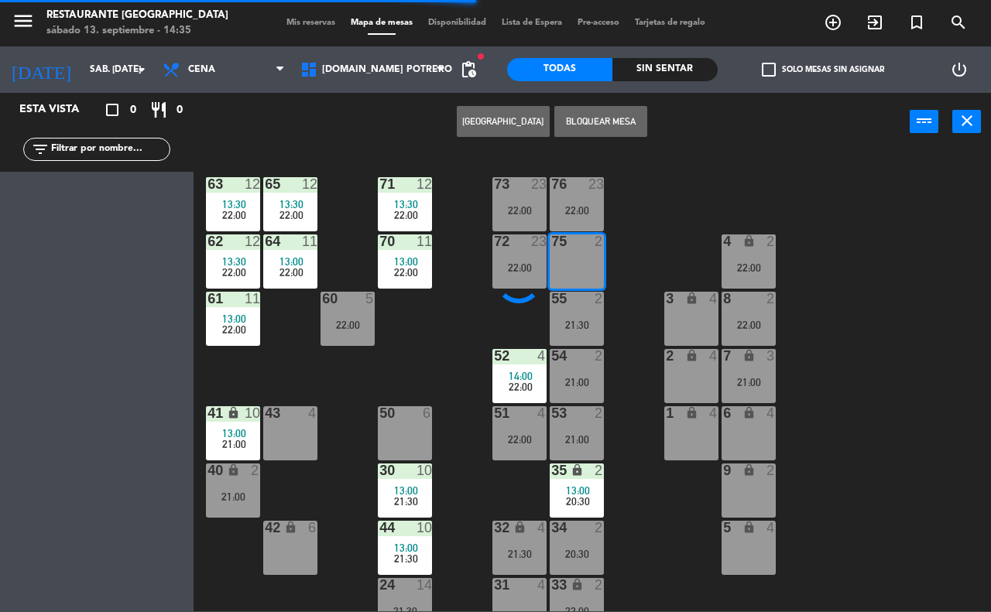
click at [497, 120] on button "[GEOGRAPHIC_DATA]" at bounding box center [503, 121] width 93 height 31
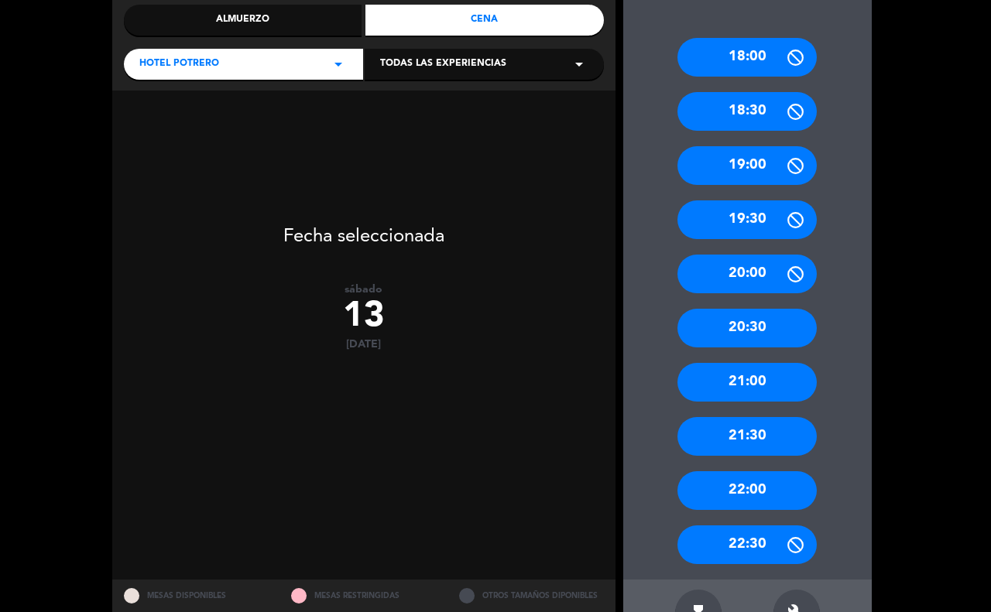
scroll to position [194, 0]
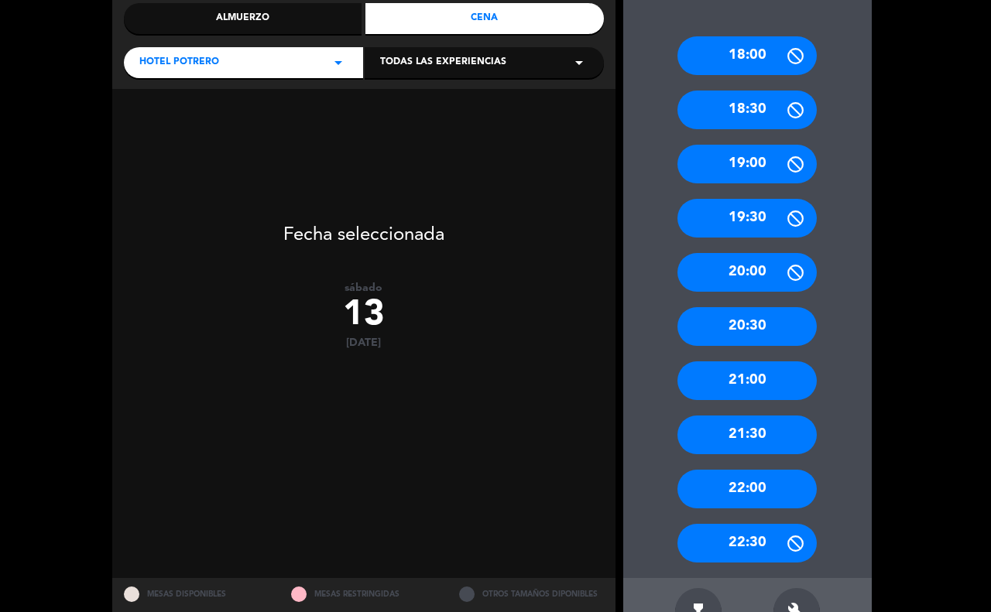
click at [777, 383] on div "21:00" at bounding box center [746, 381] width 139 height 39
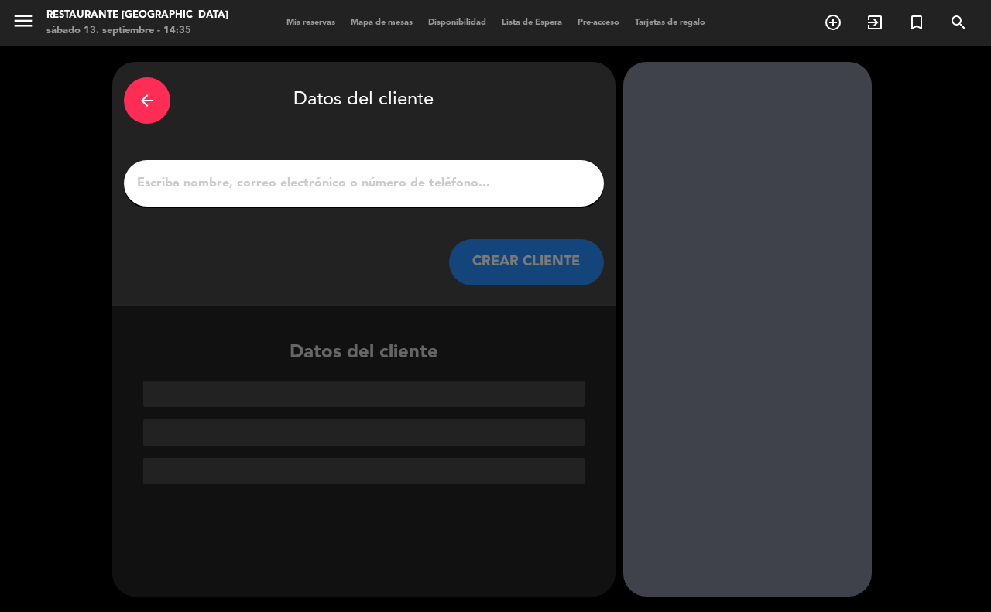
click at [288, 188] on input "1" at bounding box center [363, 184] width 457 height 22
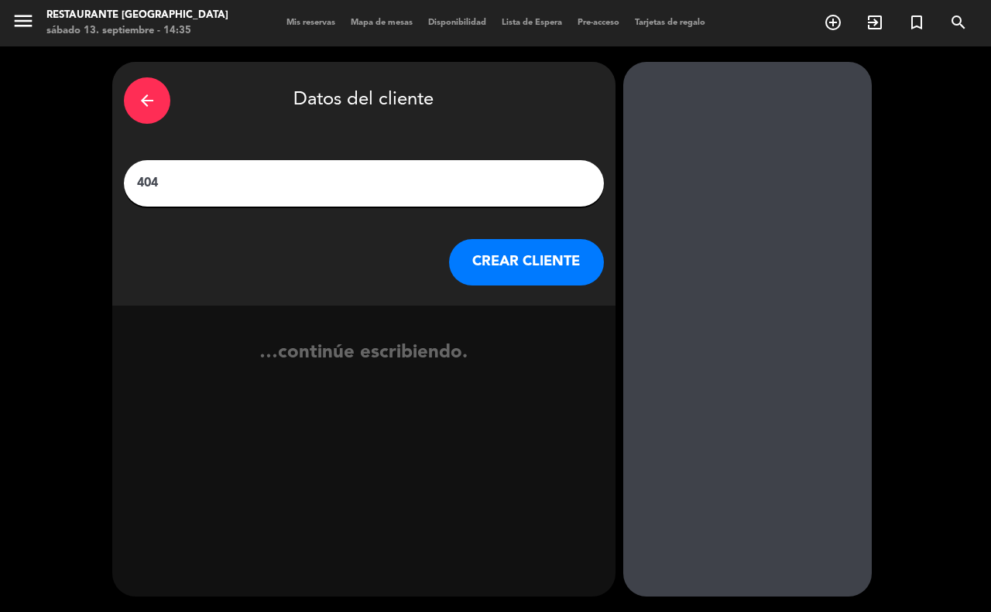
type input "404"
click at [494, 266] on button "CREAR CLIENTE" at bounding box center [526, 262] width 155 height 46
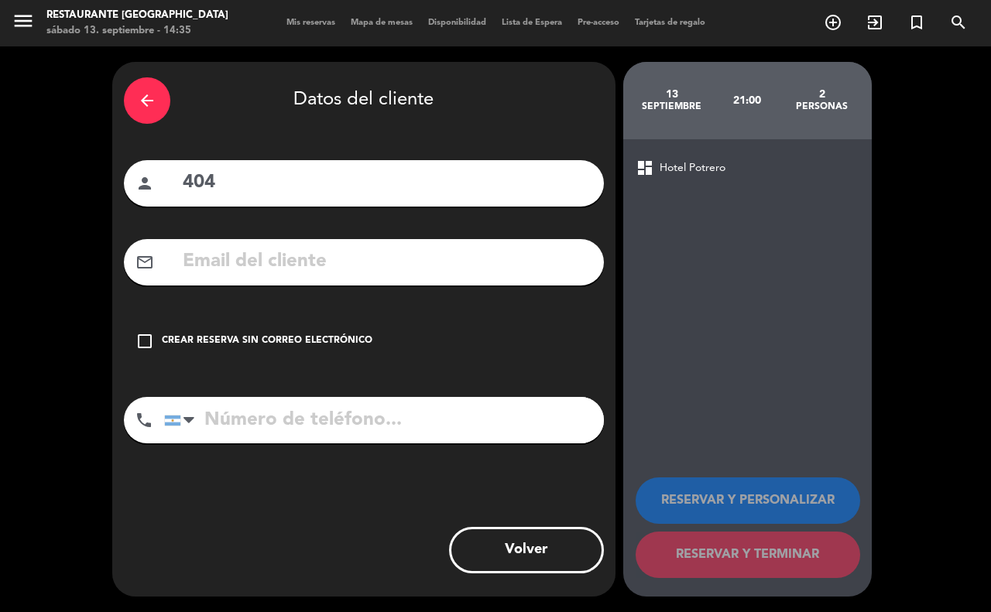
click at [262, 346] on div "Crear reserva sin correo electrónico" at bounding box center [267, 341] width 211 height 15
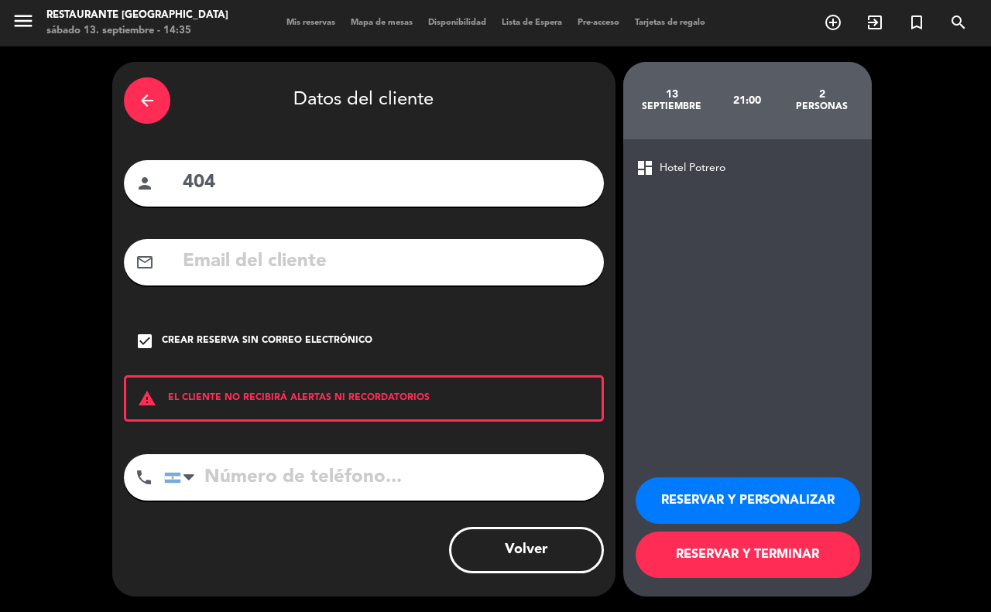
click at [755, 561] on button "RESERVAR Y TERMINAR" at bounding box center [748, 555] width 225 height 46
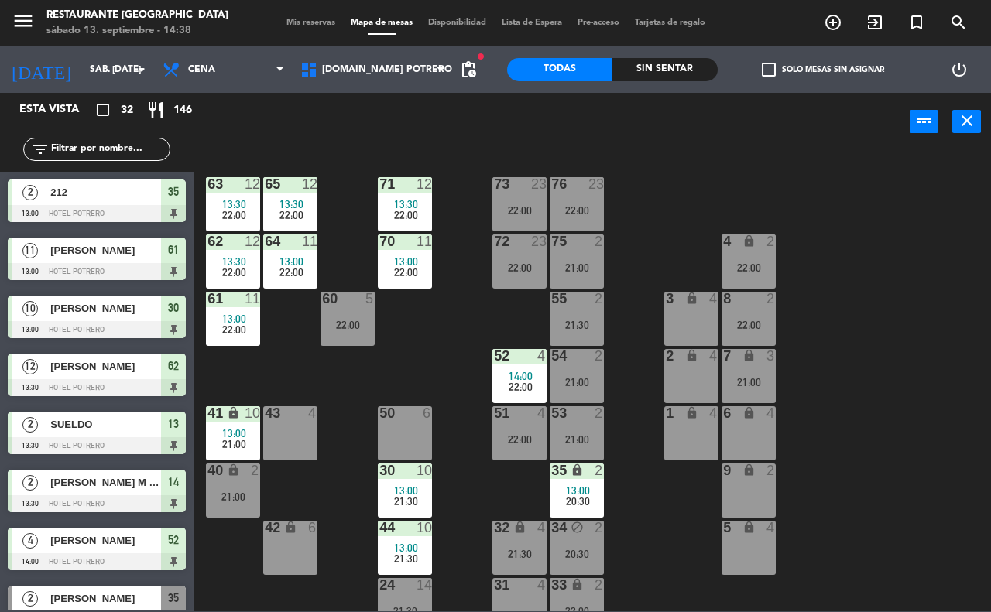
click at [482, 308] on div "65 12 13:30 22:00 71 12 13:30 22:00 73 23 22:00 76 23 22:00 63 12 13:30 22:00 6…" at bounding box center [597, 380] width 787 height 461
click at [118, 74] on input "sáb. [DATE]" at bounding box center [143, 70] width 123 height 26
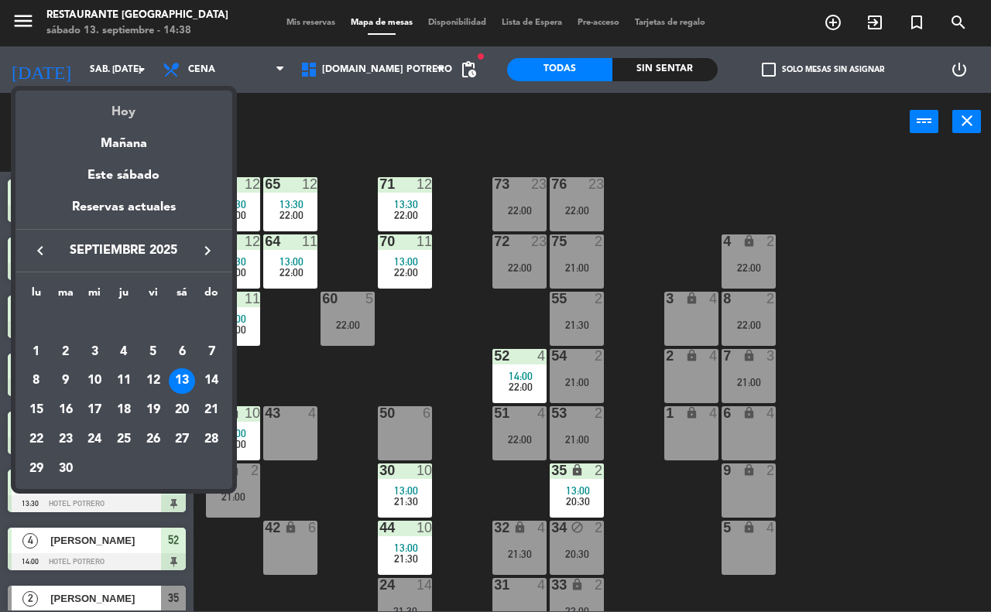
click at [137, 109] on div "Hoy" at bounding box center [123, 107] width 217 height 32
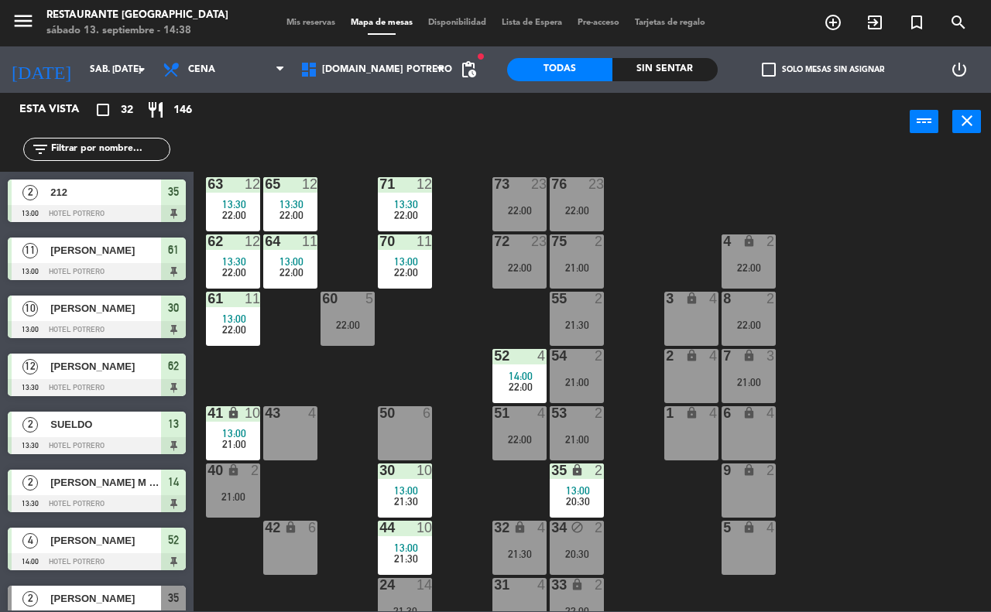
click at [434, 341] on div "65 12 13:30 22:00 71 12 13:30 22:00 73 23 22:00 76 23 22:00 63 12 13:30 22:00 6…" at bounding box center [597, 380] width 787 height 461
click at [446, 347] on div "65 12 13:30 22:00 71 12 13:30 22:00 73 23 22:00 76 23 22:00 63 12 13:30 22:00 6…" at bounding box center [597, 380] width 787 height 461
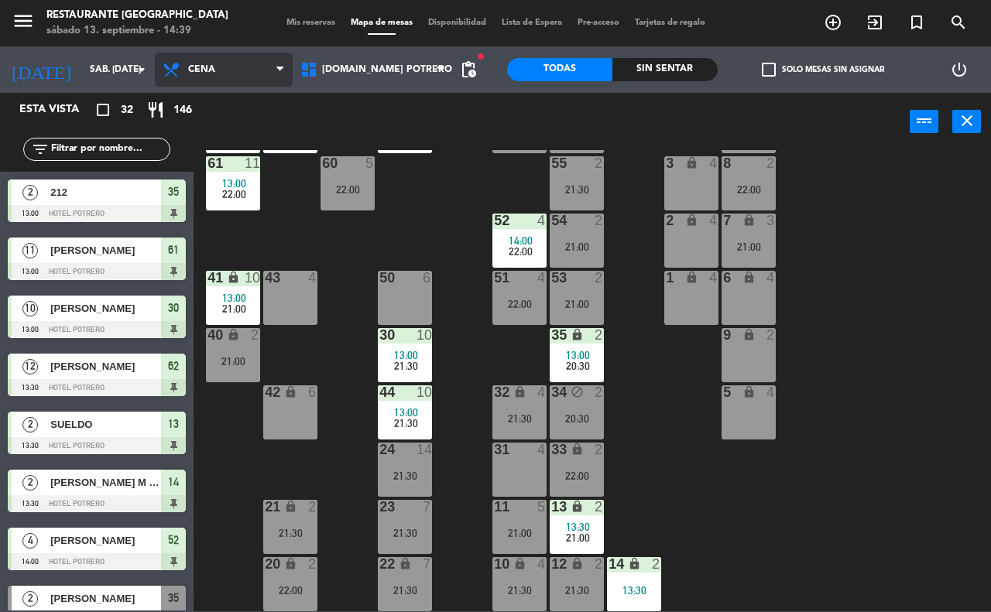
click at [218, 70] on span "Cena" at bounding box center [224, 70] width 138 height 34
click at [246, 101] on ng-component "menu Restaurante Hotel Potrero sábado 13. septiembre - 14:39 Mis reservas Mapa …" at bounding box center [495, 306] width 991 height 612
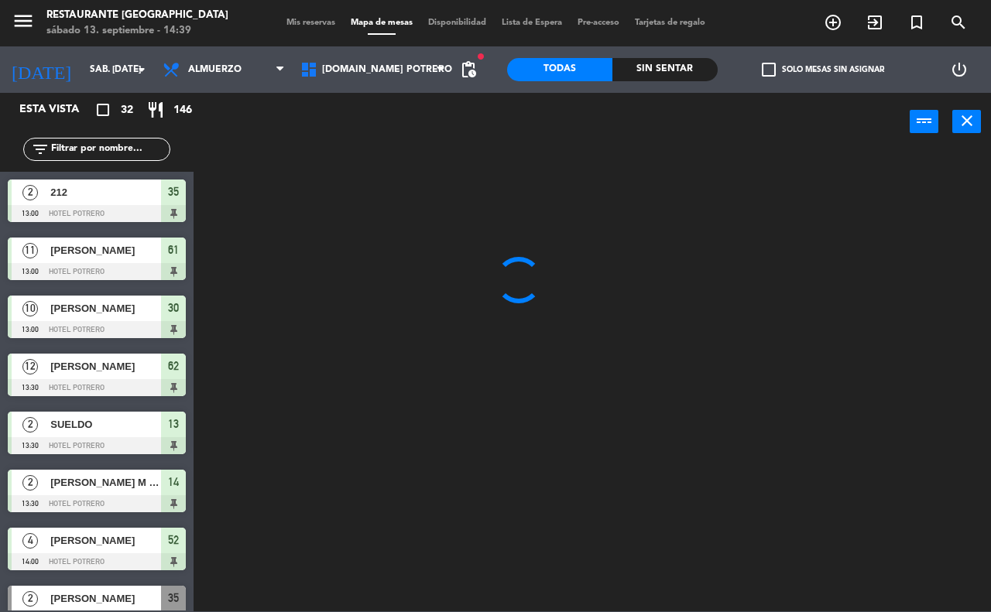
scroll to position [0, 0]
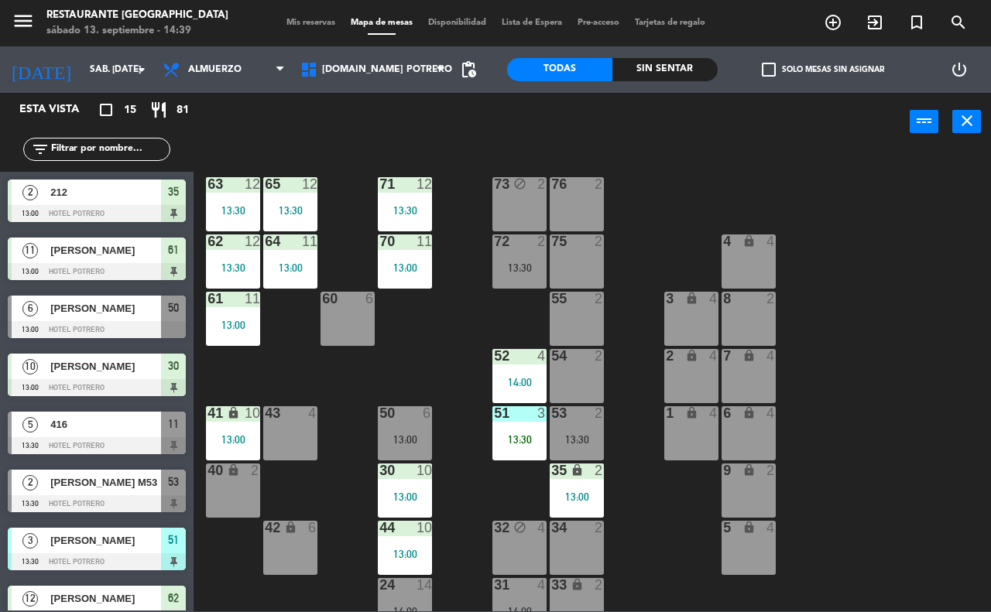
click at [407, 345] on div "65 12 13:30 71 12 13:30 73 block 2 76 2 63 12 13:30 64 11 13:00 62 12 13:30 70 …" at bounding box center [597, 380] width 787 height 461
click at [407, 348] on div "65 12 13:30 71 12 13:30 73 block 2 76 2 63 12 13:30 64 11 13:00 62 12 13:30 70 …" at bounding box center [597, 380] width 787 height 461
click at [249, 76] on span "Almuerzo" at bounding box center [224, 70] width 138 height 34
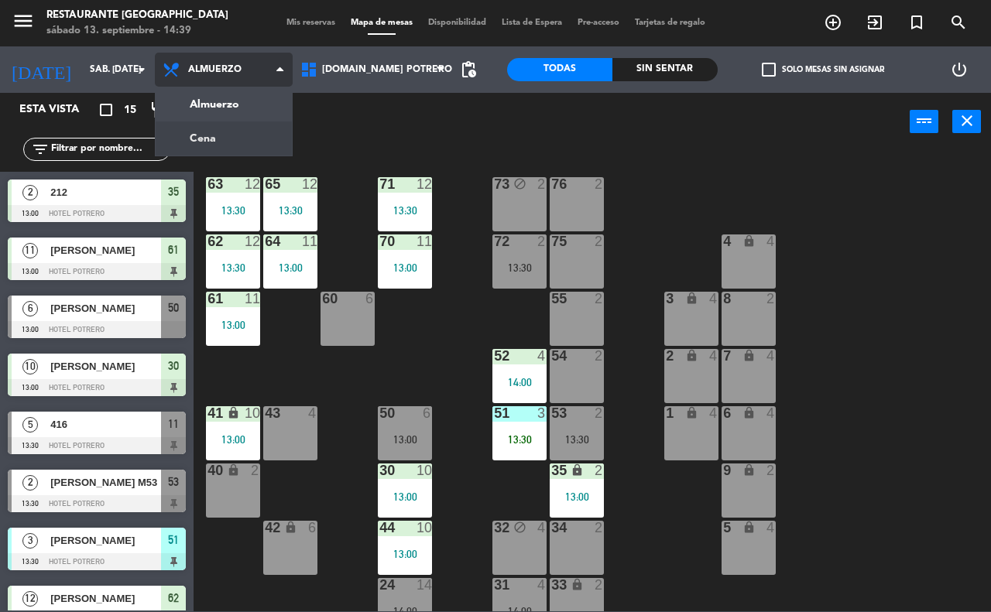
click at [265, 132] on ng-component "menu Restaurante Hotel Potrero sábado 13. septiembre - 14:39 Mis reservas Mapa …" at bounding box center [495, 306] width 991 height 612
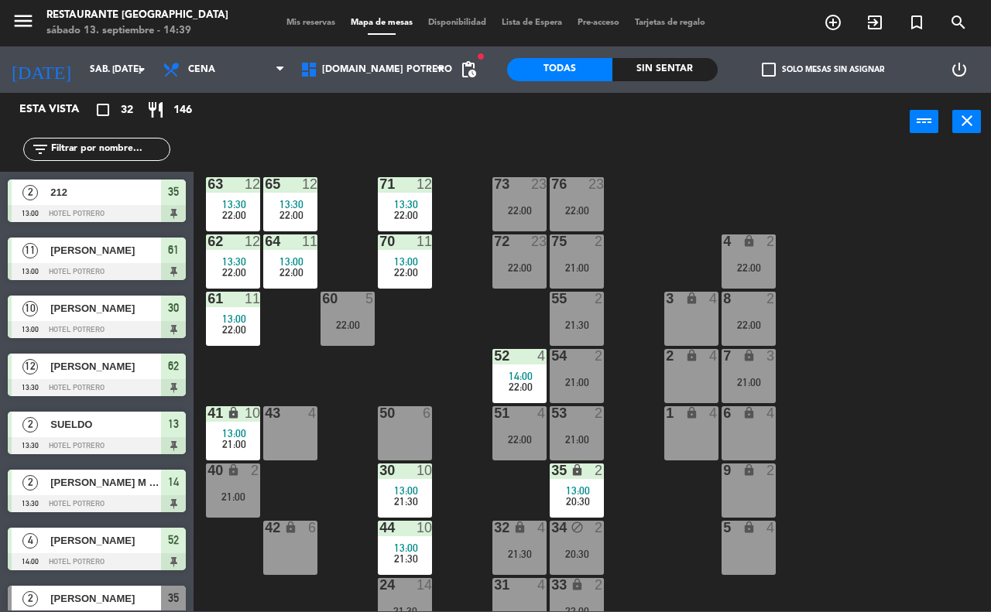
click at [679, 238] on div "65 12 13:30 22:00 71 12 13:30 22:00 73 23 22:00 76 23 22:00 63 12 13:30 22:00 6…" at bounding box center [597, 380] width 787 height 461
click at [695, 264] on div "65 12 13:30 22:00 71 12 13:30 22:00 73 23 22:00 76 23 22:00 63 12 13:30 22:00 6…" at bounding box center [597, 380] width 787 height 461
click at [686, 310] on div "3 lock 4" at bounding box center [691, 319] width 54 height 54
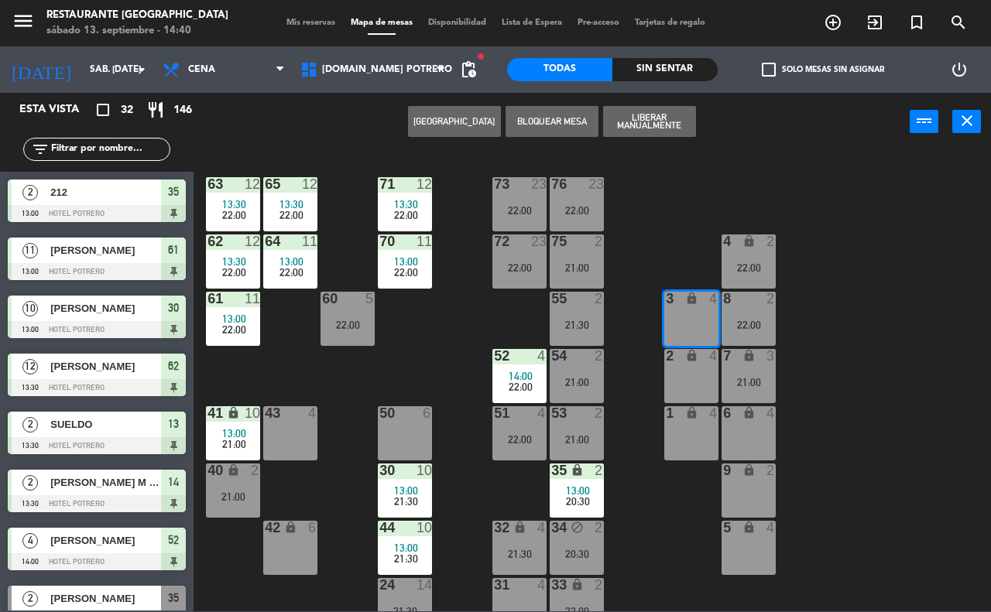
click at [467, 115] on button "[GEOGRAPHIC_DATA]" at bounding box center [454, 121] width 93 height 31
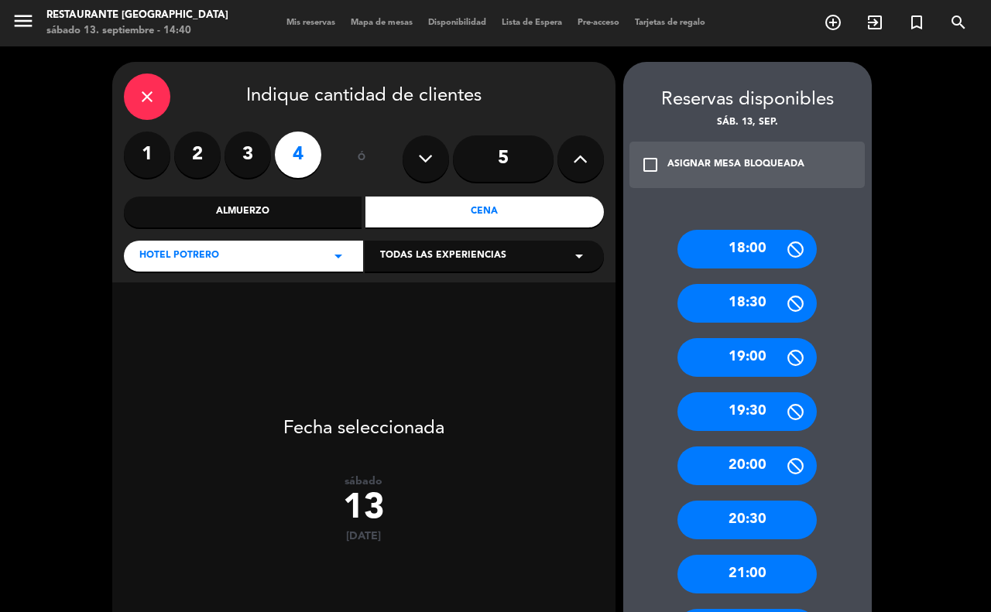
click at [202, 152] on label "2" at bounding box center [197, 155] width 46 height 46
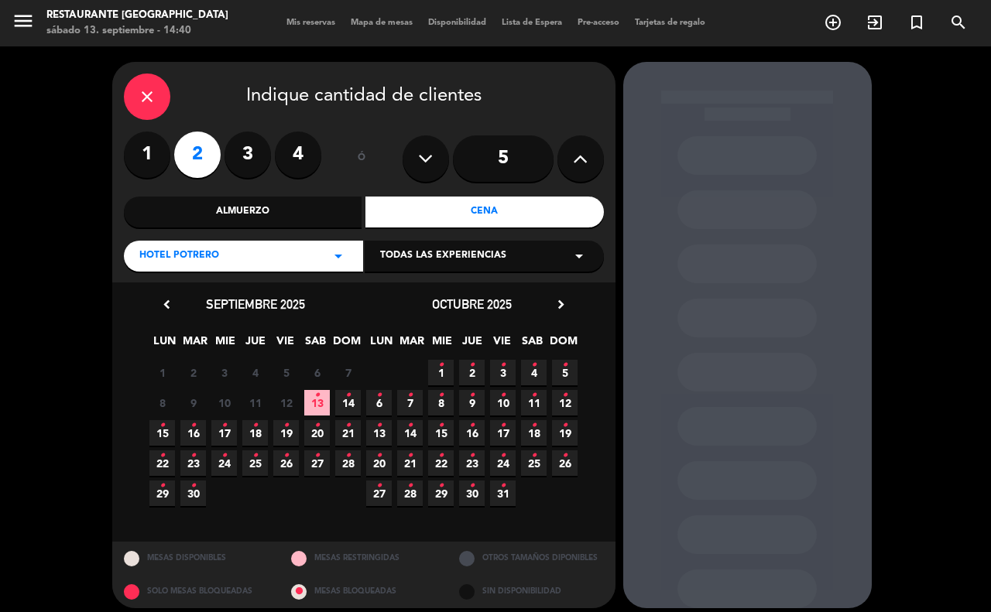
click at [323, 401] on span "13 •" at bounding box center [317, 403] width 26 height 26
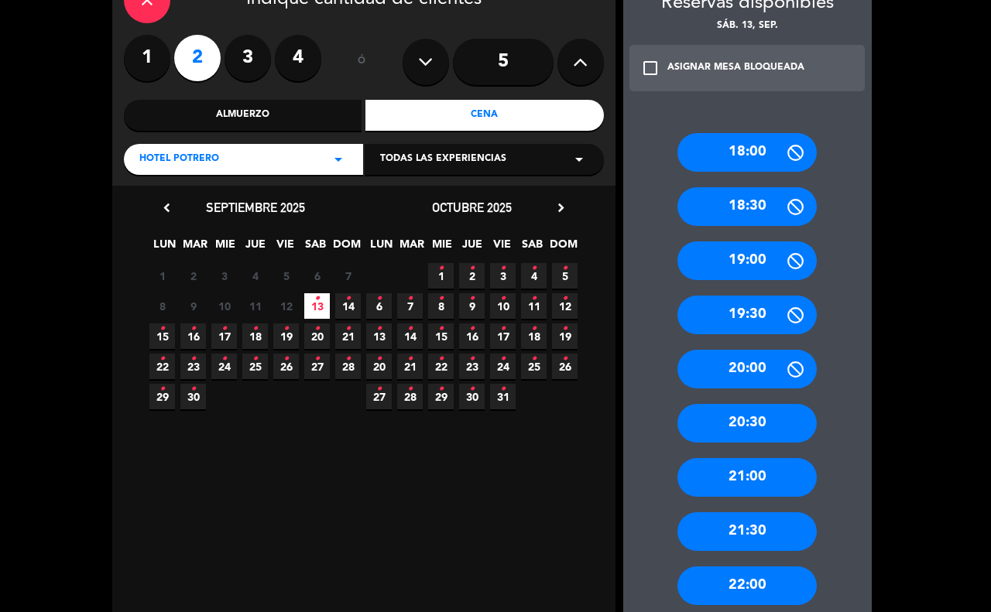
scroll to position [241, 0]
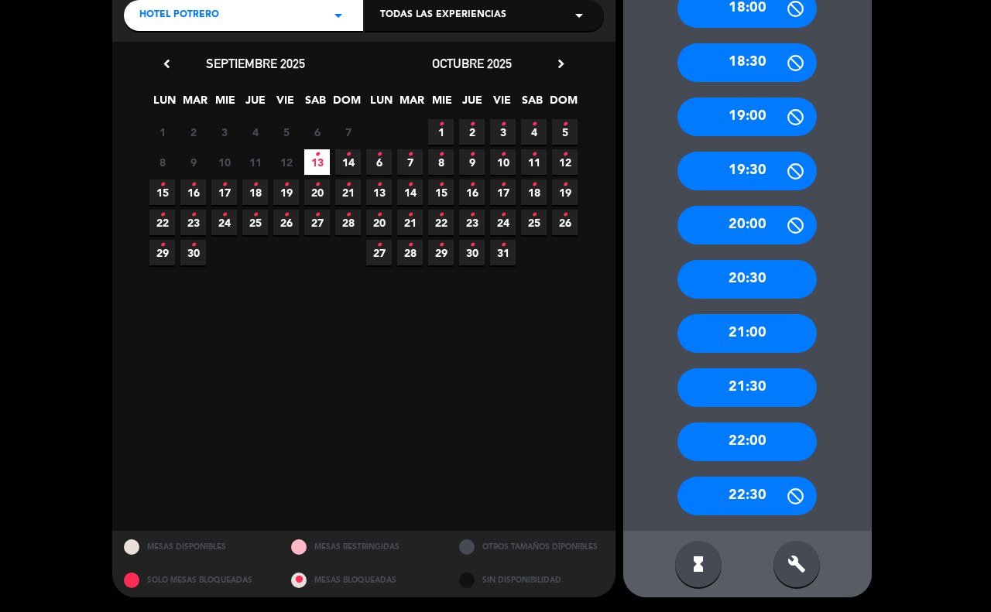
click at [801, 552] on div "build" at bounding box center [796, 564] width 46 height 46
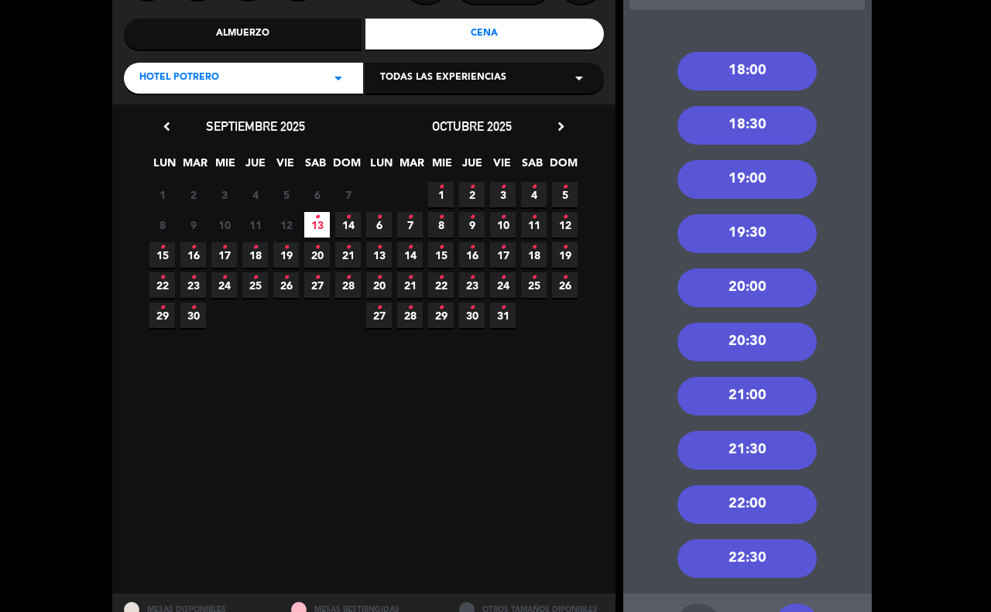
scroll to position [144, 0]
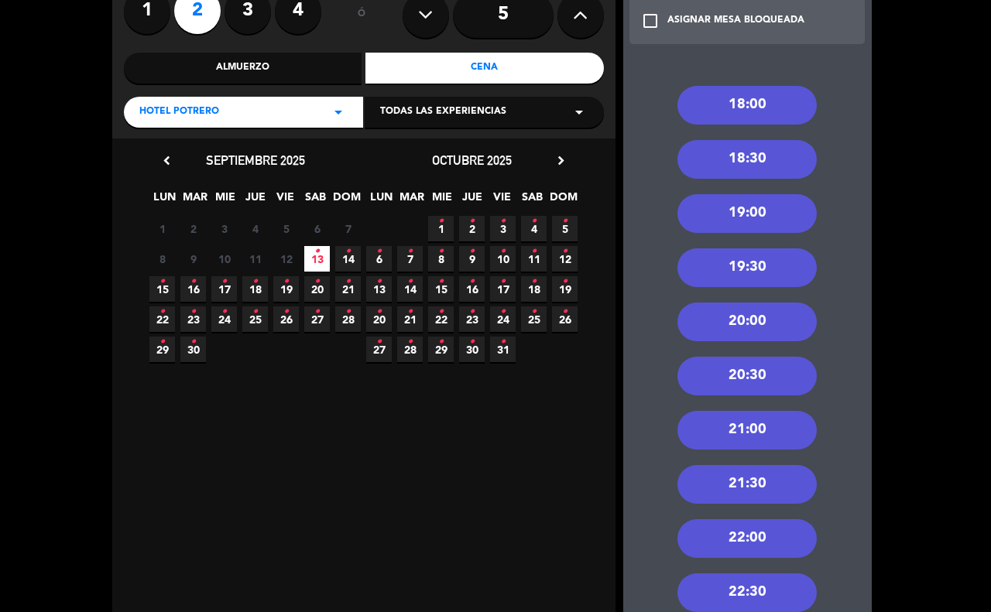
click at [746, 420] on div "21:00" at bounding box center [746, 430] width 139 height 39
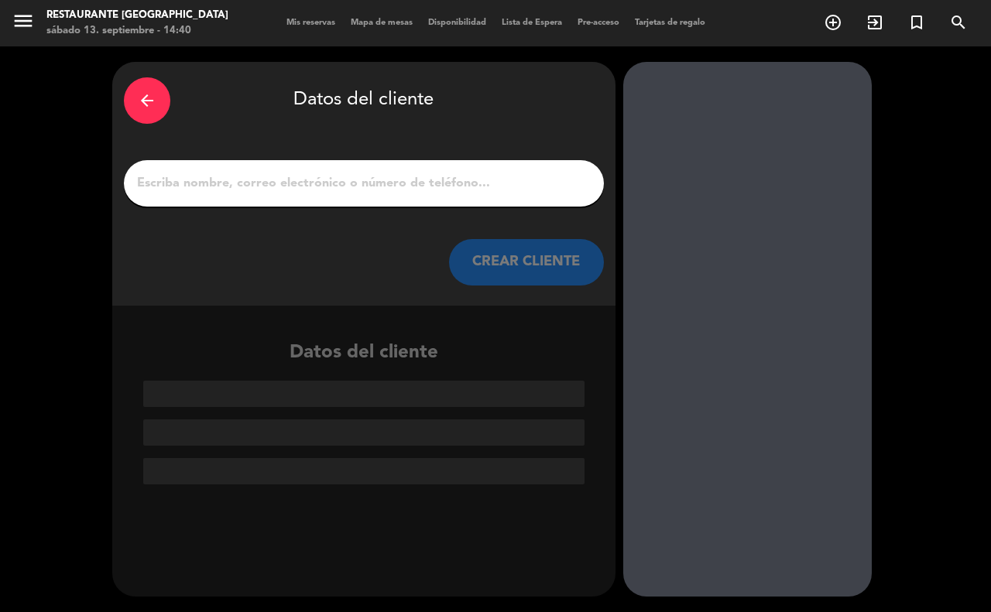
click at [263, 178] on input "1" at bounding box center [363, 184] width 457 height 22
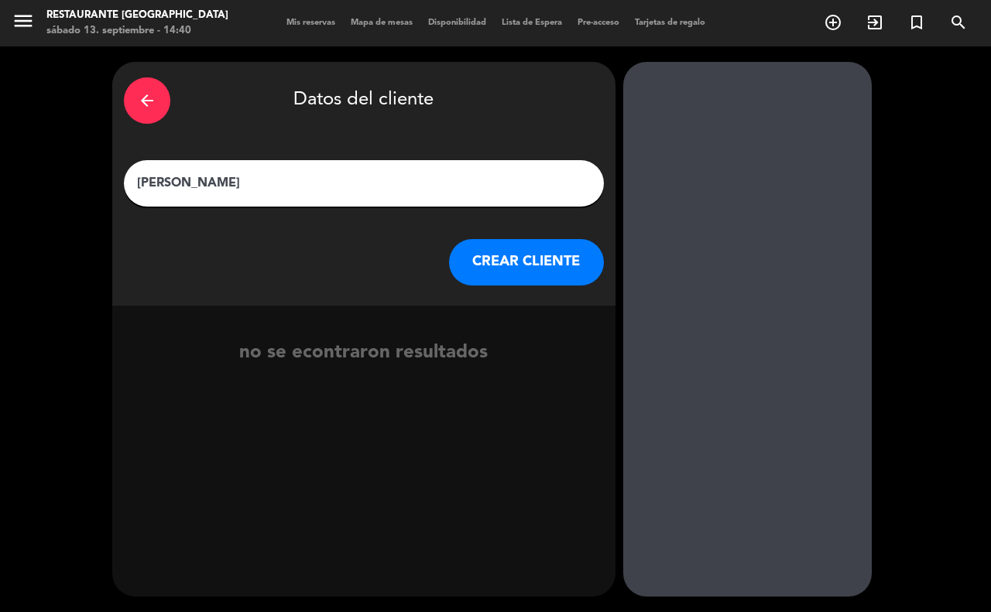
type input "[PERSON_NAME]"
click at [564, 267] on button "CREAR CLIENTE" at bounding box center [526, 262] width 155 height 46
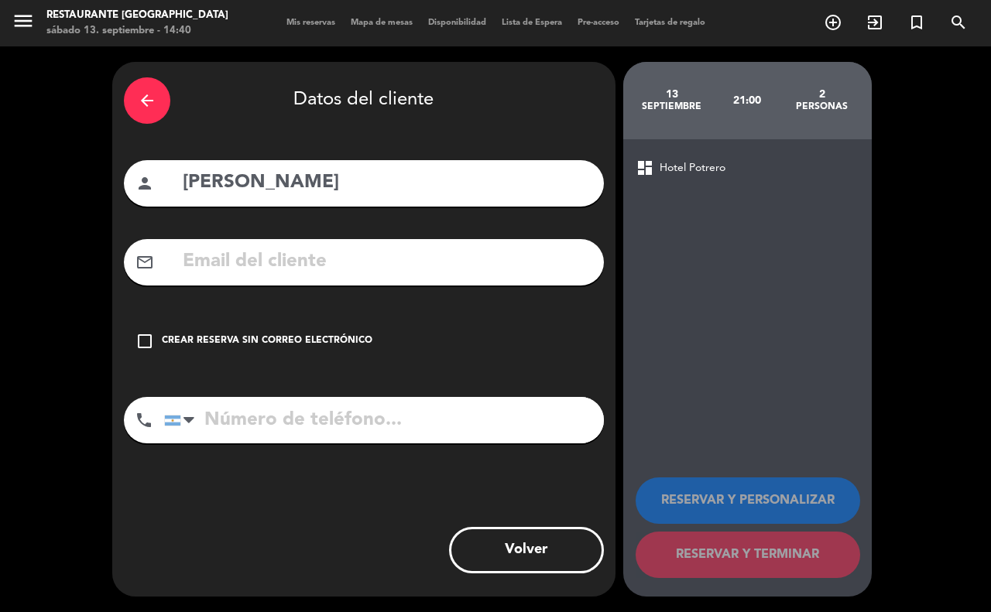
click at [310, 346] on div "Crear reserva sin correo electrónico" at bounding box center [267, 341] width 211 height 15
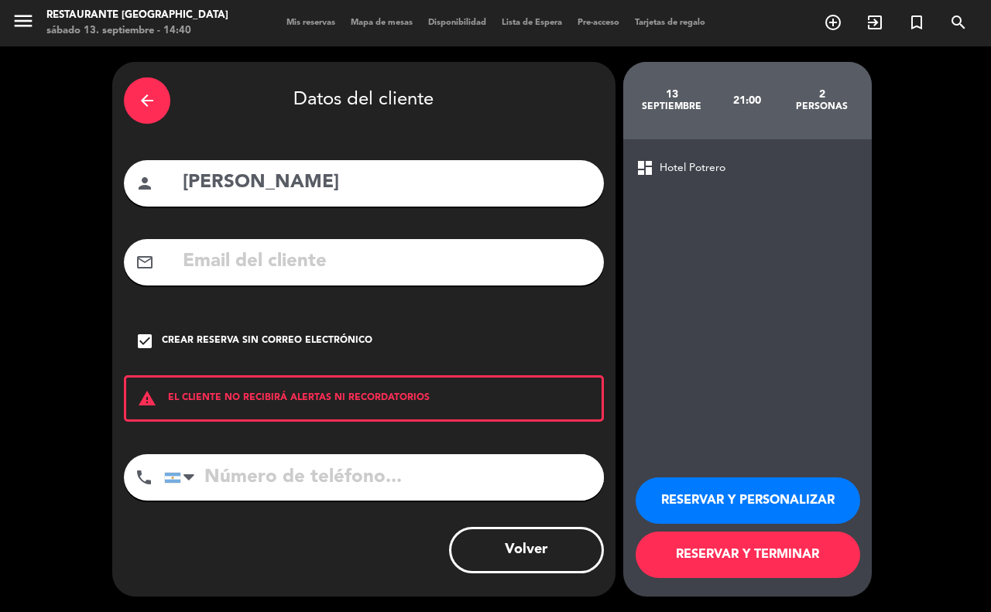
click at [703, 540] on button "RESERVAR Y TERMINAR" at bounding box center [748, 555] width 225 height 46
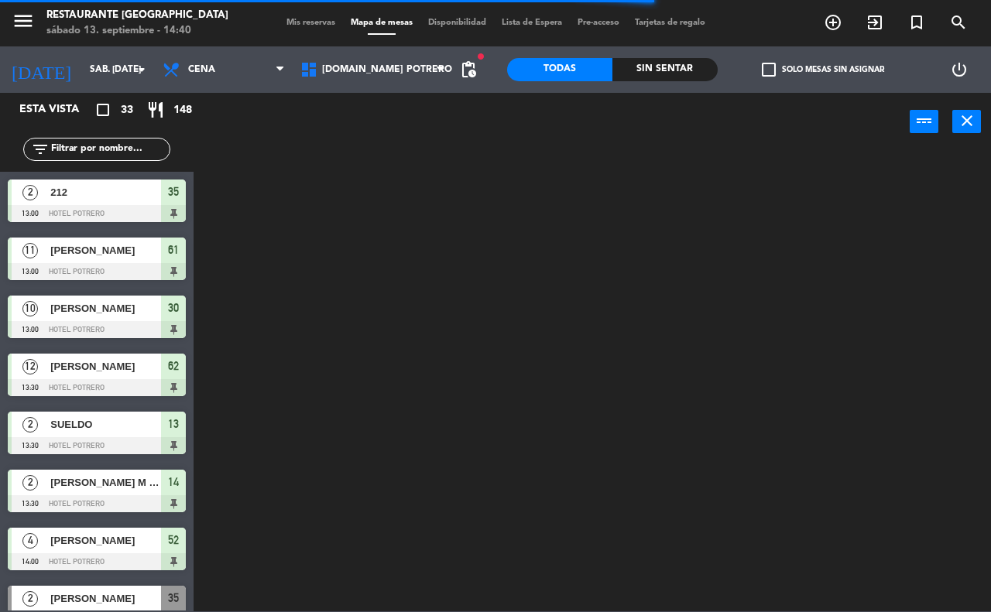
click at [445, 437] on div at bounding box center [597, 380] width 787 height 461
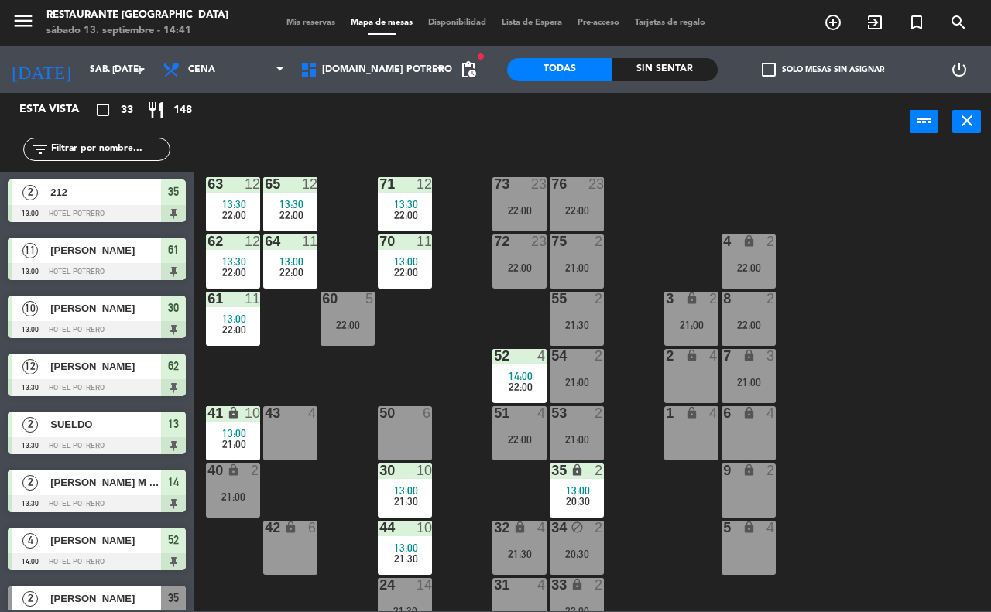
click at [435, 349] on div "65 12 13:30 22:00 71 12 13:30 22:00 73 23 22:00 76 23 22:00 63 12 13:30 22:00 6…" at bounding box center [597, 380] width 787 height 461
click at [770, 248] on div "2" at bounding box center [770, 242] width 9 height 14
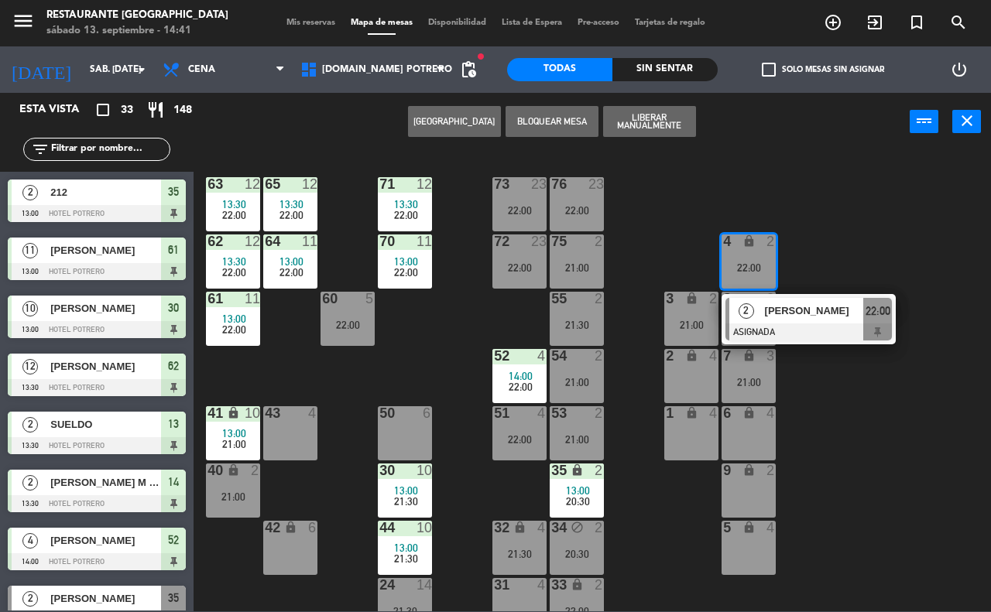
click at [674, 249] on div "65 12 13:30 22:00 71 12 13:30 22:00 73 23 22:00 76 23 22:00 63 12 13:30 22:00 6…" at bounding box center [597, 380] width 787 height 461
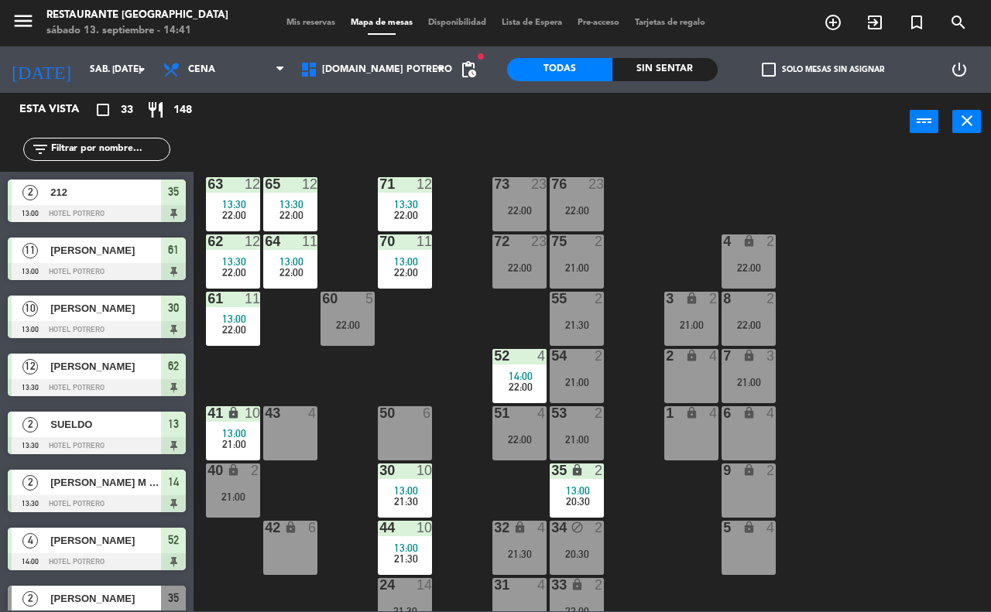
click at [749, 268] on div "22:00" at bounding box center [749, 267] width 54 height 11
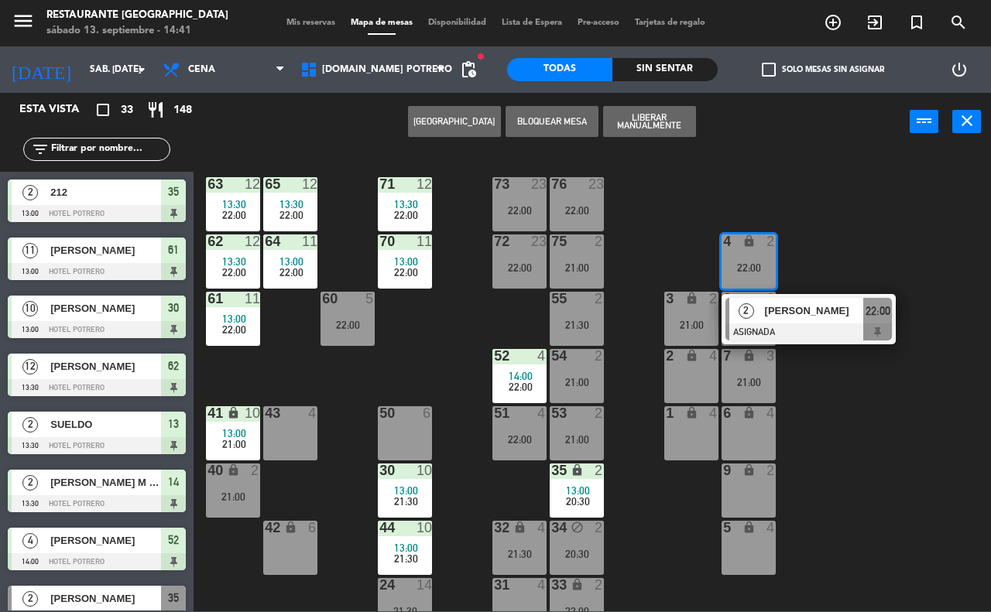
click at [788, 324] on div at bounding box center [808, 332] width 166 height 17
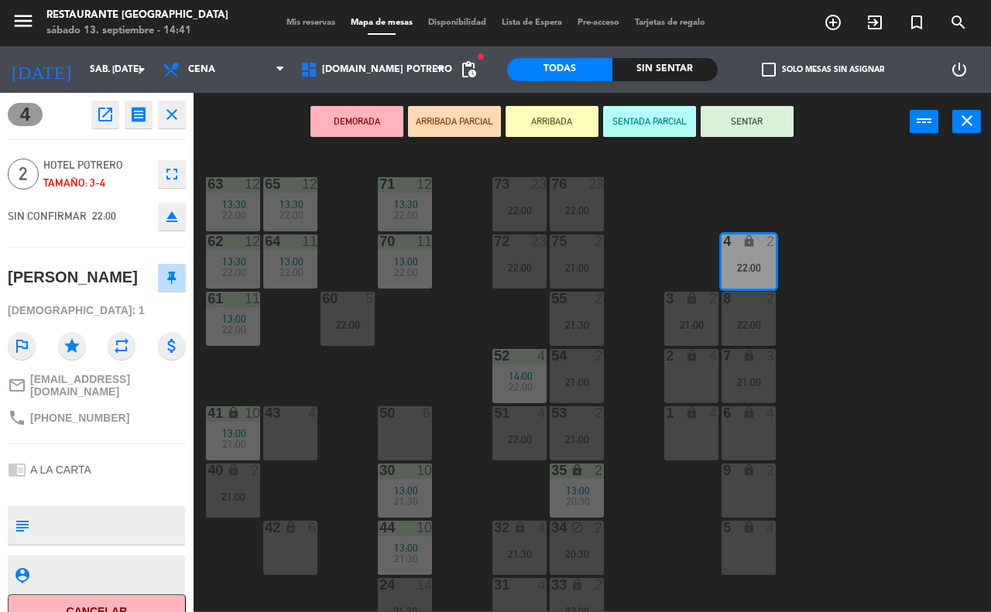
click at [841, 461] on div "65 12 13:30 22:00 71 12 13:30 22:00 73 23 22:00 76 23 22:00 63 12 13:30 22:00 6…" at bounding box center [597, 380] width 787 height 461
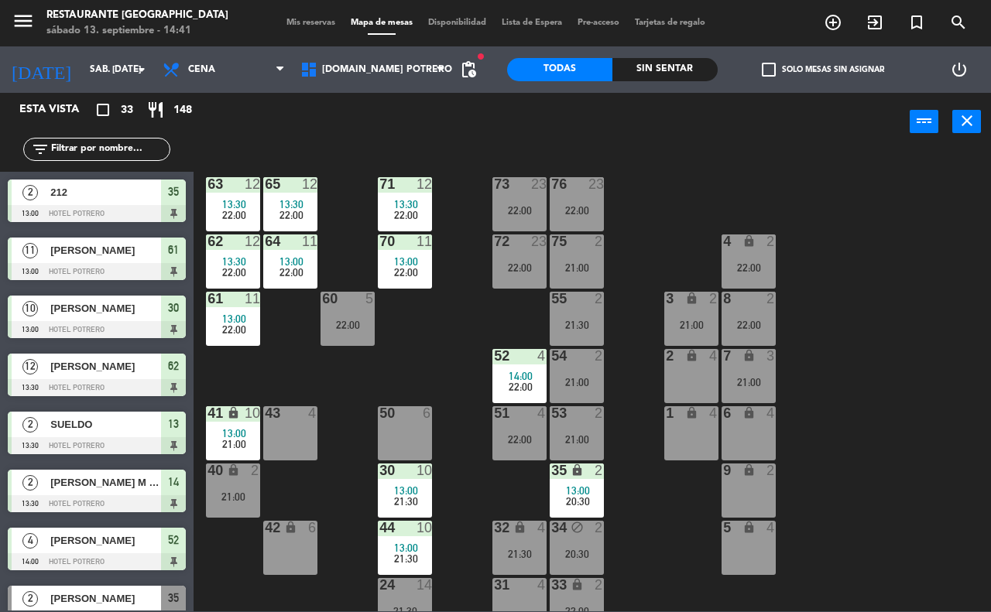
scroll to position [561, 0]
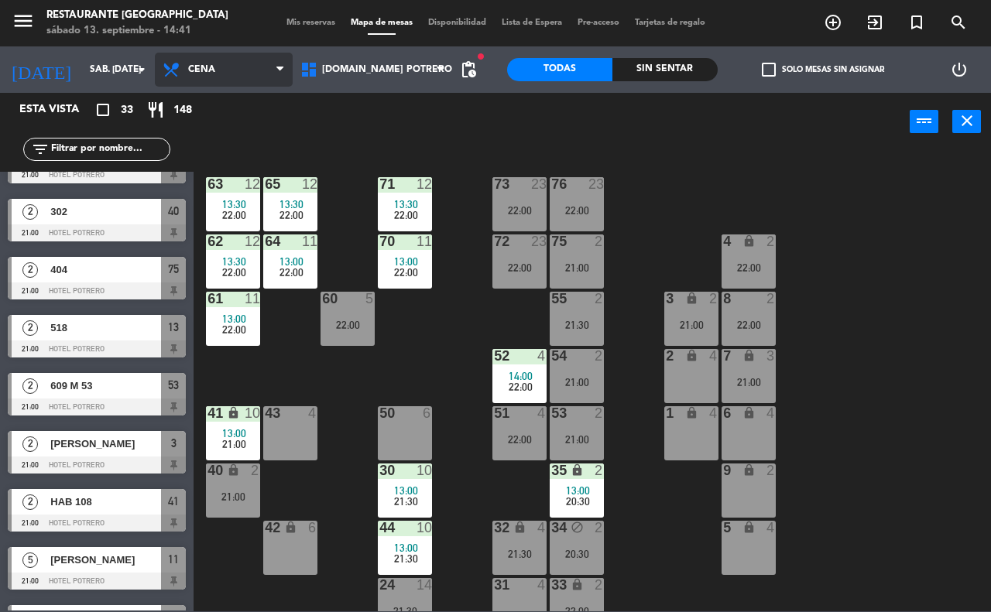
click at [214, 67] on span "Cena" at bounding box center [201, 69] width 27 height 11
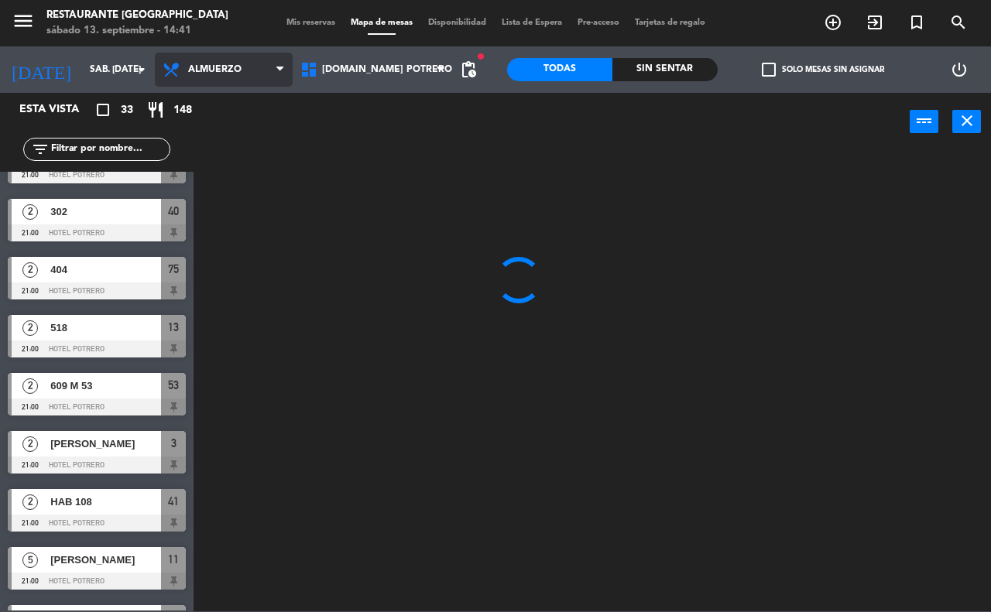
click at [246, 109] on ng-component "menu Restaurante Hotel Potrero sábado 13. septiembre - 14:41 Mis reservas Mapa …" at bounding box center [495, 306] width 991 height 612
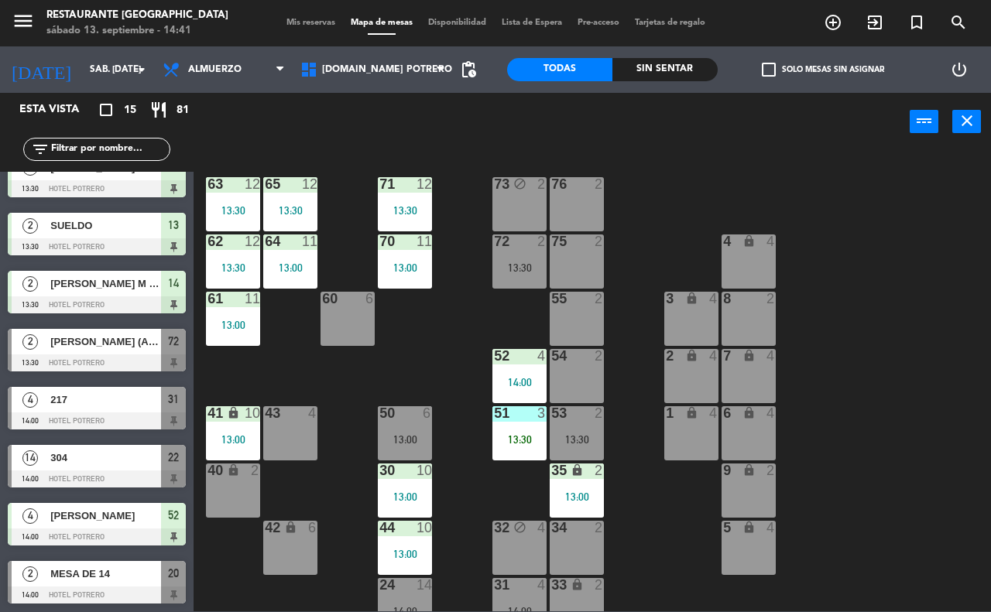
click at [362, 399] on div "65 12 13:30 71 12 13:30 73 block 2 76 2 63 12 13:30 64 11 13:00 62 12 13:30 70 …" at bounding box center [597, 380] width 787 height 461
click at [283, 70] on icon at bounding box center [279, 69] width 7 height 12
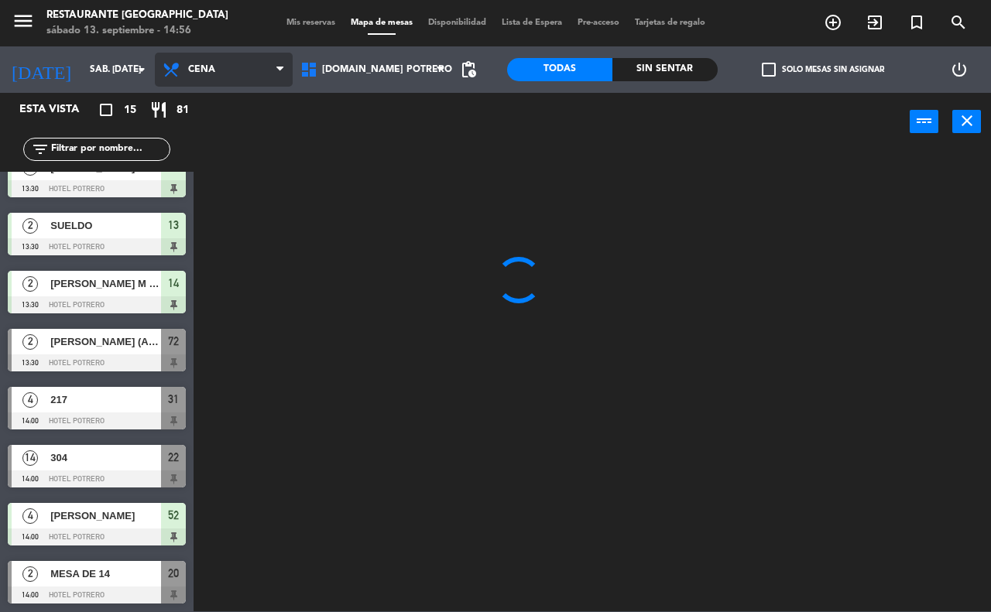
click at [184, 143] on ng-component "menu Restaurante Hotel Potrero sábado 13. septiembre - 14:56 Mis reservas Mapa …" at bounding box center [495, 306] width 991 height 612
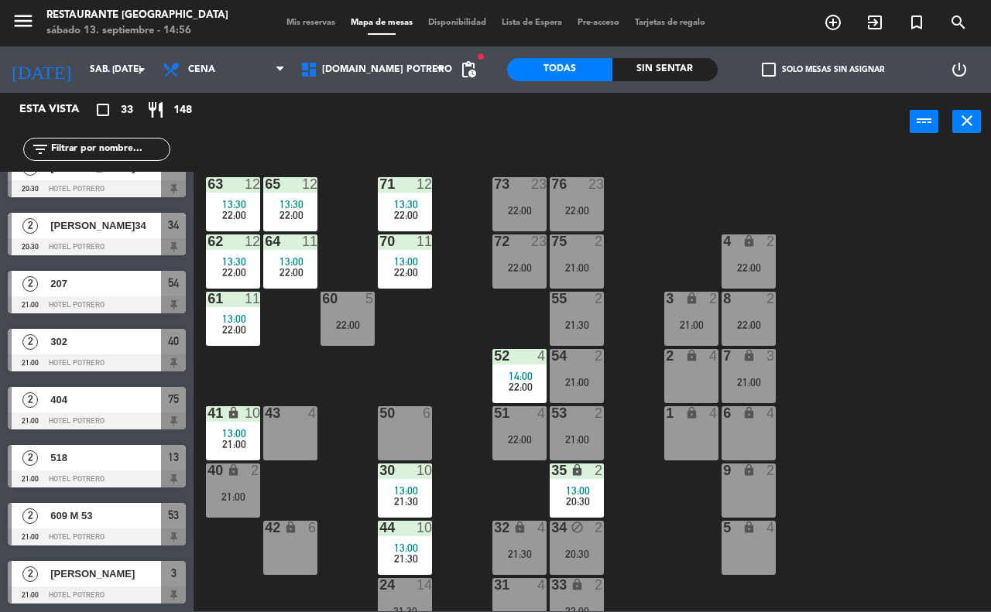
click at [705, 383] on div "2 lock 4" at bounding box center [691, 376] width 54 height 54
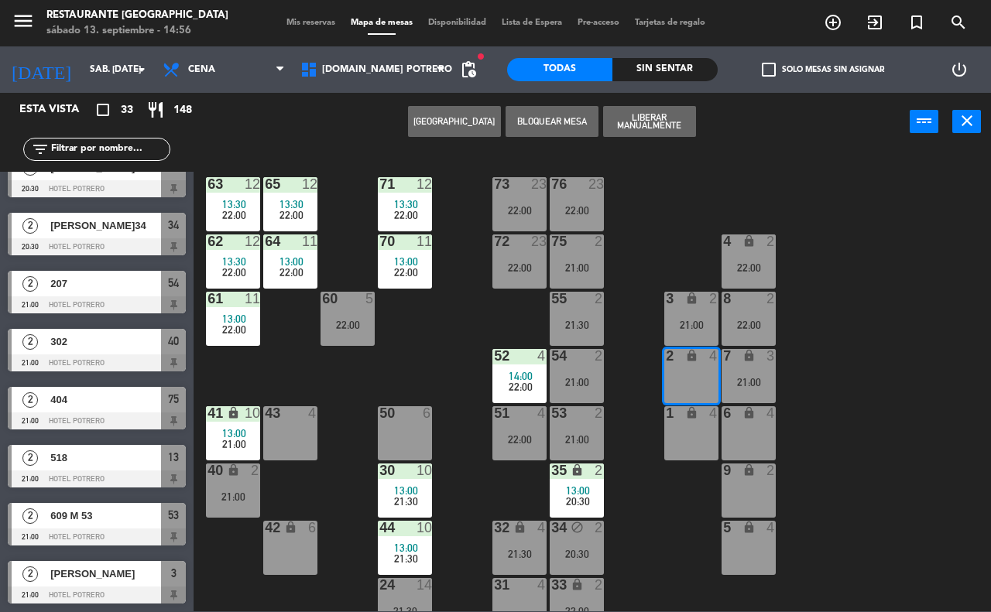
click at [448, 116] on button "[GEOGRAPHIC_DATA]" at bounding box center [454, 121] width 93 height 31
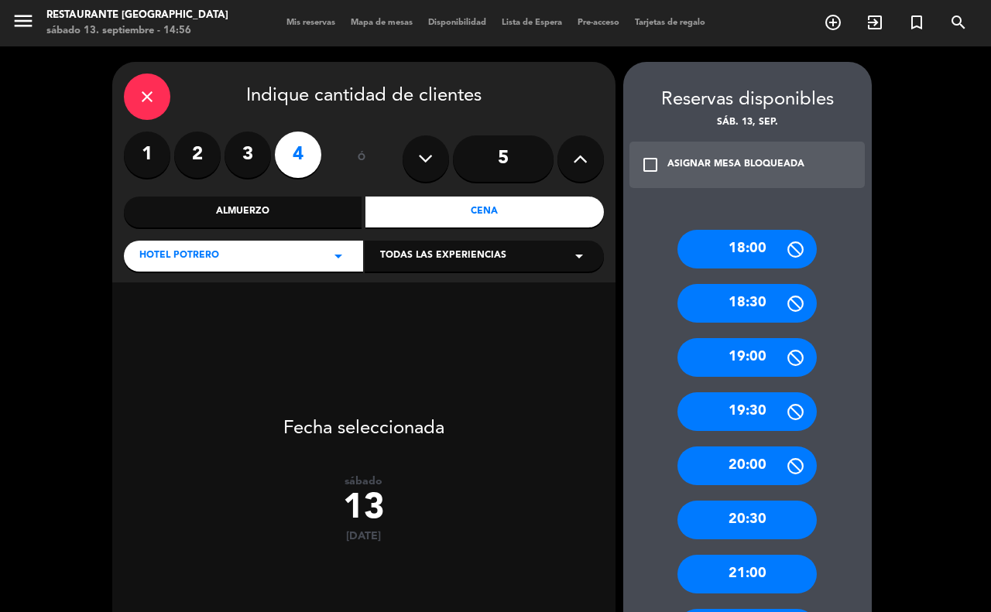
click at [194, 160] on label "2" at bounding box center [197, 155] width 46 height 46
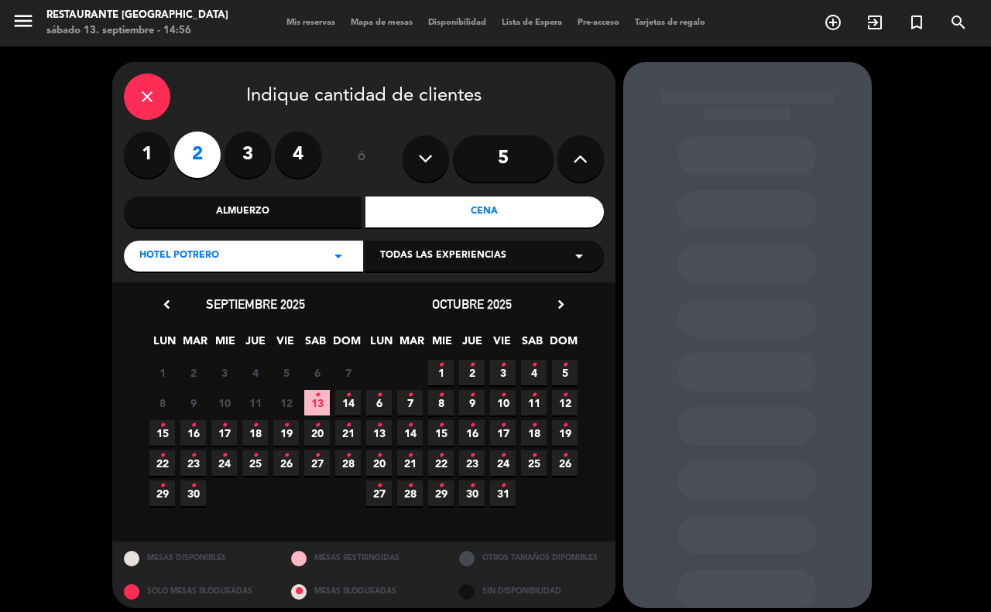
click at [317, 403] on icon "•" at bounding box center [316, 395] width 5 height 25
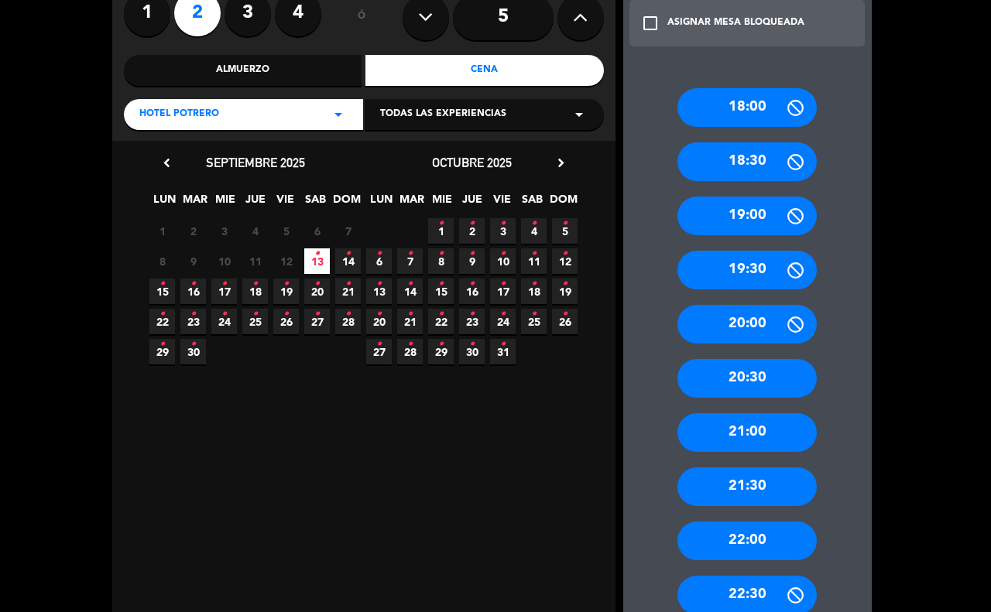
scroll to position [194, 0]
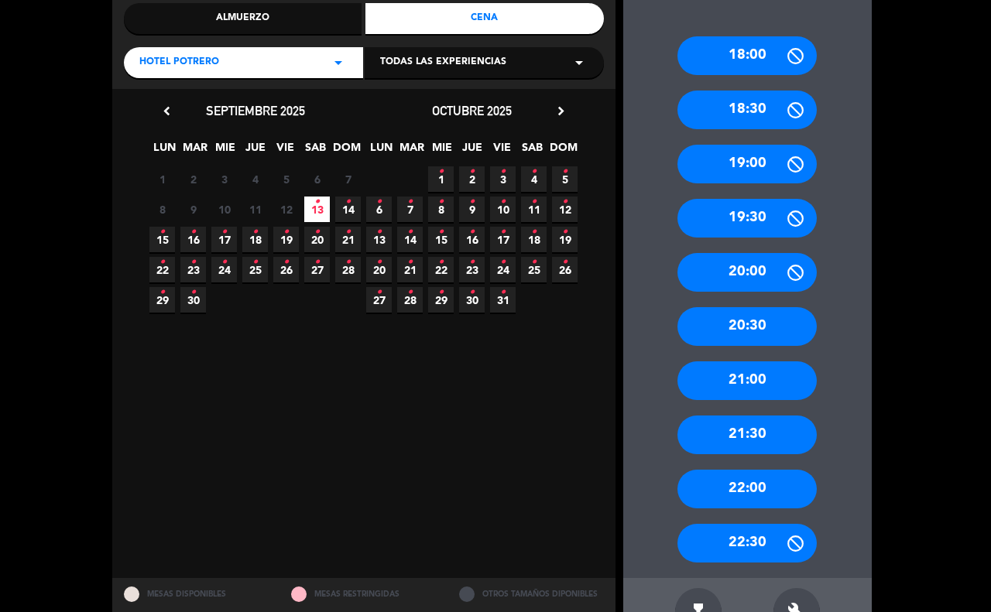
click at [756, 438] on div "21:30" at bounding box center [746, 435] width 139 height 39
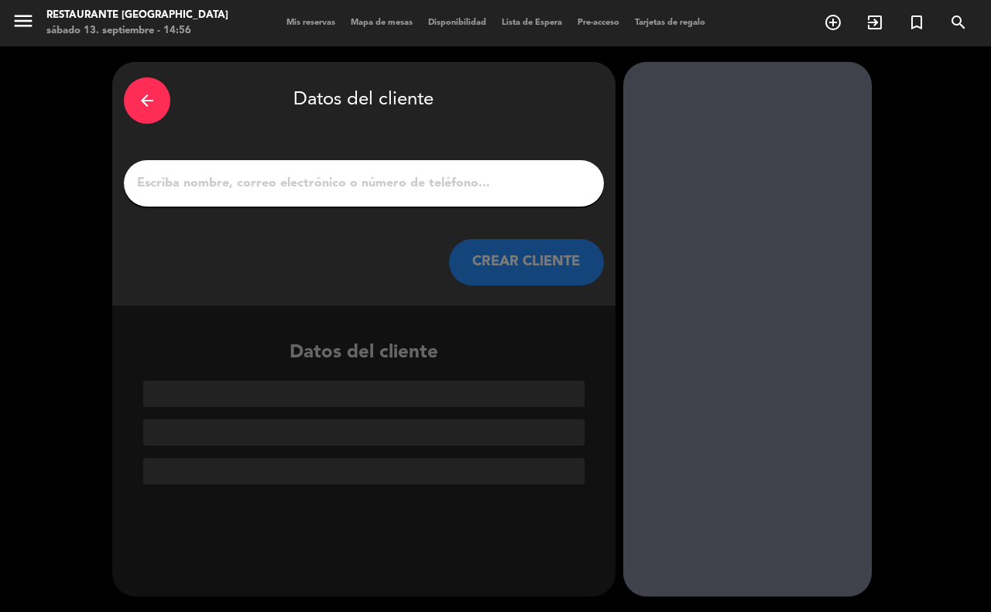
scroll to position [0, 0]
click at [227, 194] on input "1" at bounding box center [363, 184] width 457 height 22
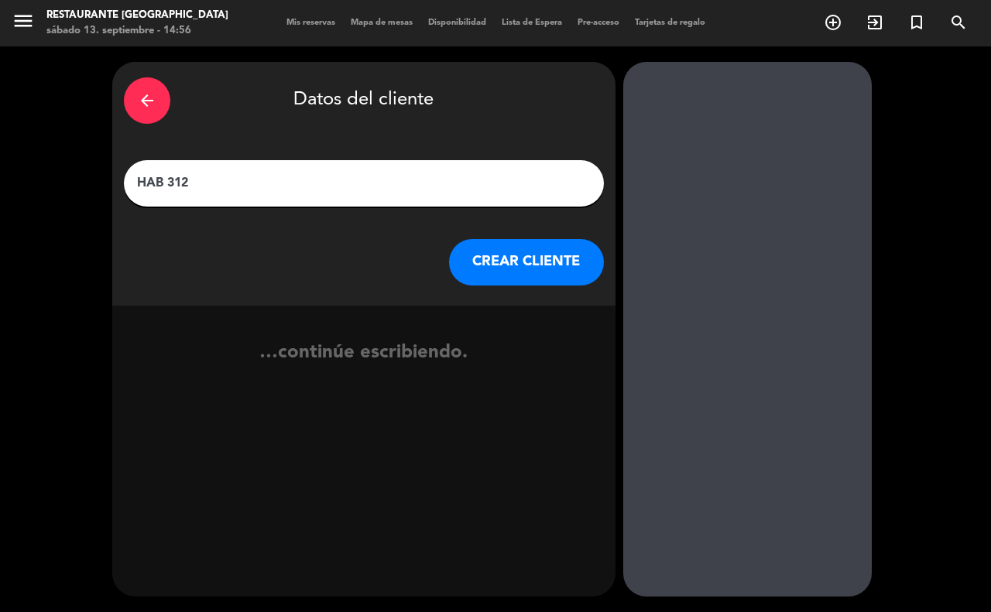
type input "HAB 312"
click at [534, 263] on button "CREAR CLIENTE" at bounding box center [526, 262] width 155 height 46
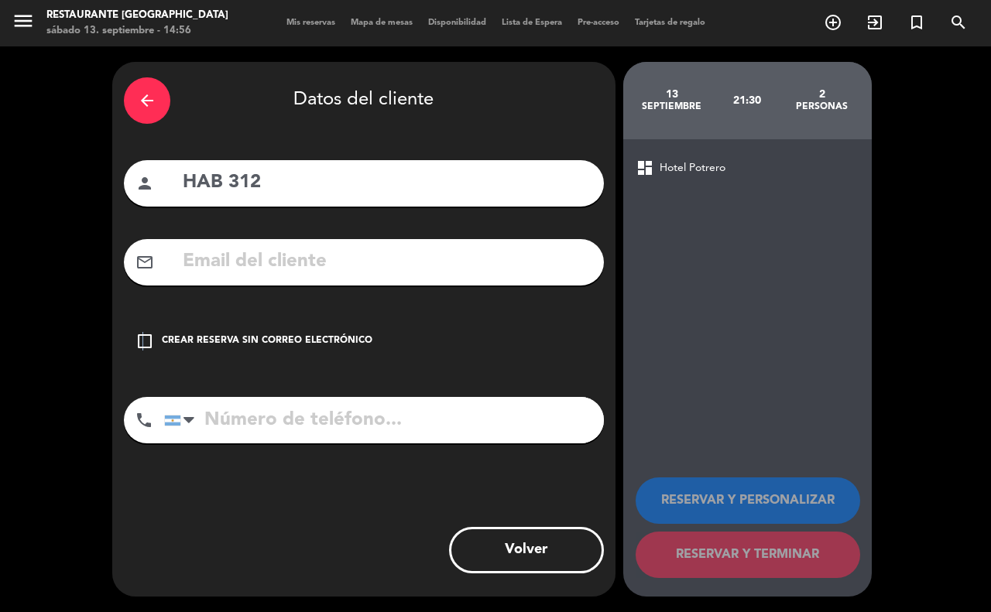
click at [142, 345] on icon "check_box_outline_blank" at bounding box center [144, 341] width 19 height 19
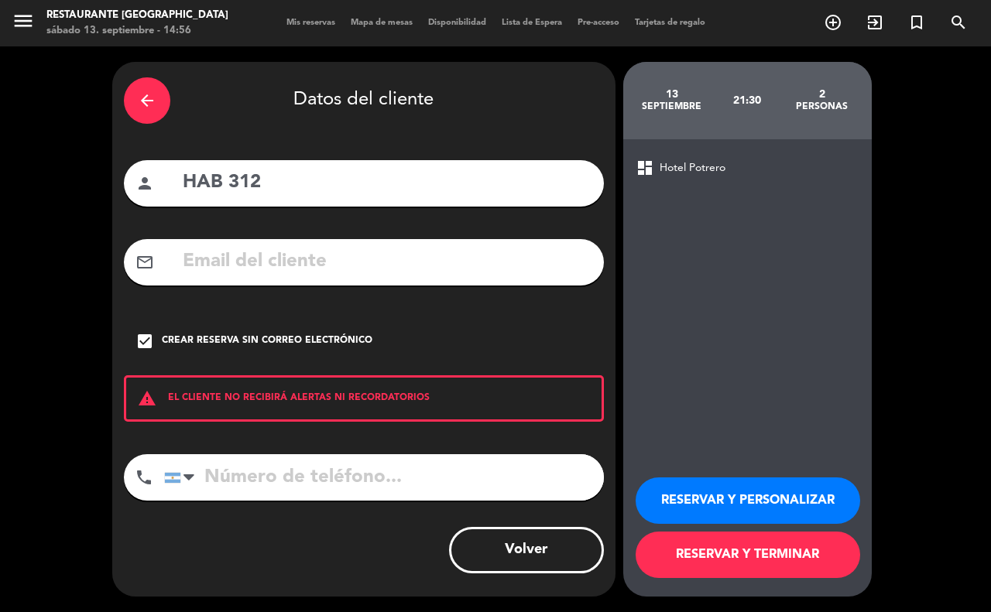
click at [729, 551] on button "RESERVAR Y TERMINAR" at bounding box center [748, 555] width 225 height 46
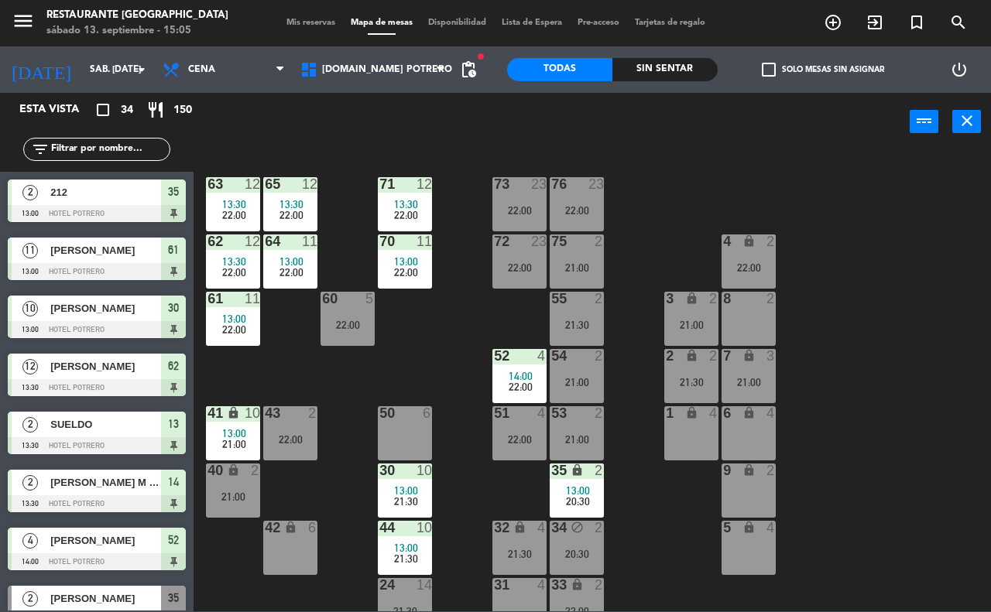
drag, startPoint x: 116, startPoint y: 153, endPoint x: 620, endPoint y: 179, distance: 504.7
click at [118, 153] on input "text" at bounding box center [110, 149] width 120 height 17
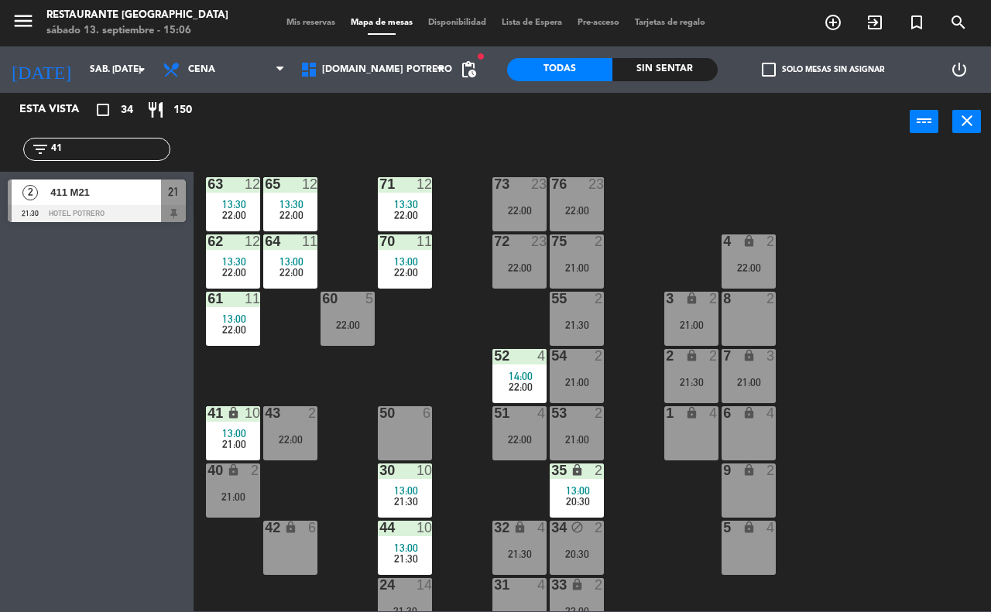
type input "411"
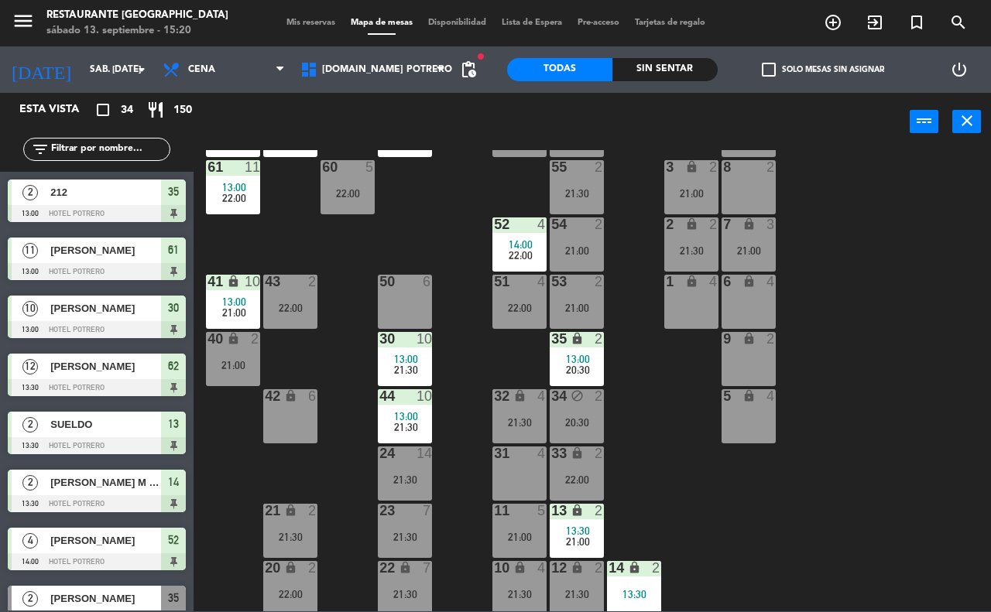
scroll to position [135, 0]
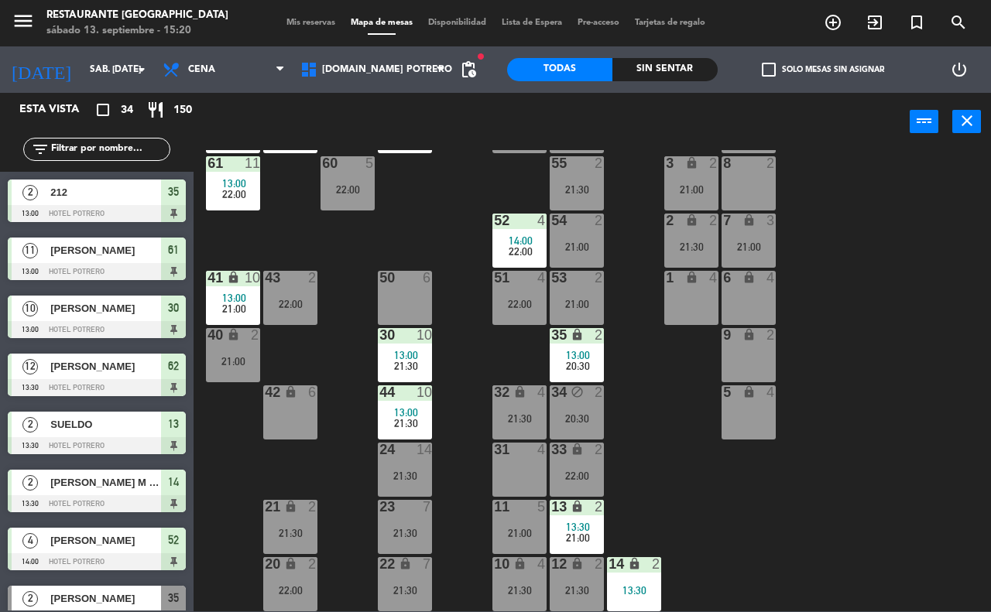
drag, startPoint x: 690, startPoint y: 304, endPoint x: 699, endPoint y: 304, distance: 9.3
click at [691, 304] on div "1 lock 4" at bounding box center [691, 298] width 54 height 54
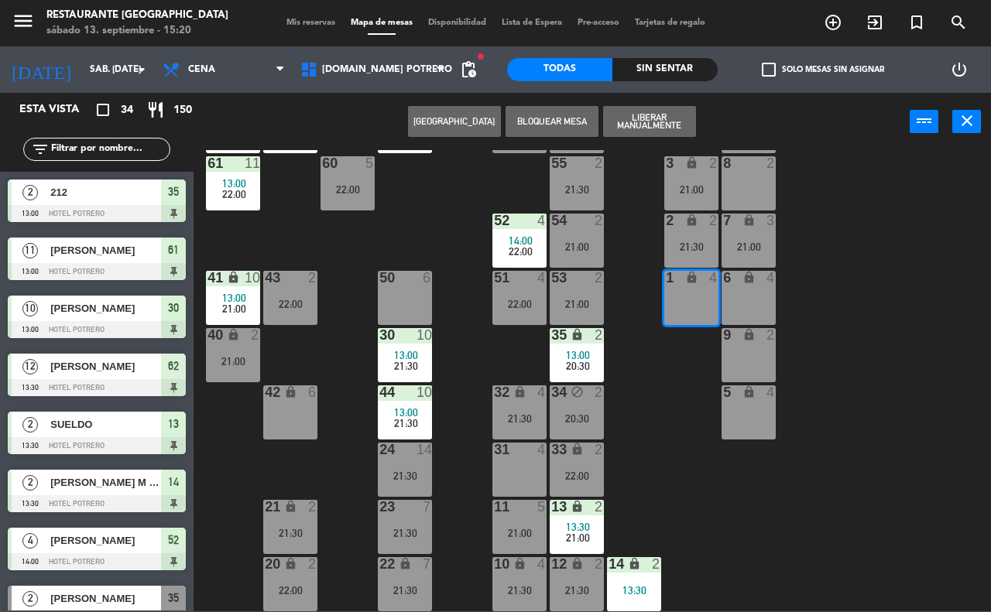
click at [473, 110] on button "[GEOGRAPHIC_DATA]" at bounding box center [454, 121] width 93 height 31
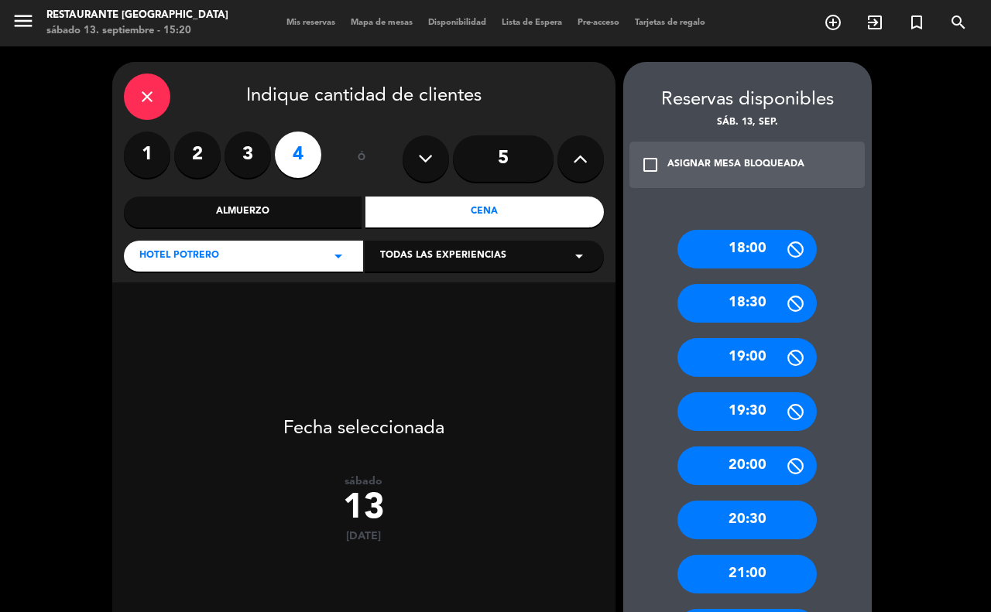
click at [194, 155] on label "2" at bounding box center [197, 155] width 46 height 46
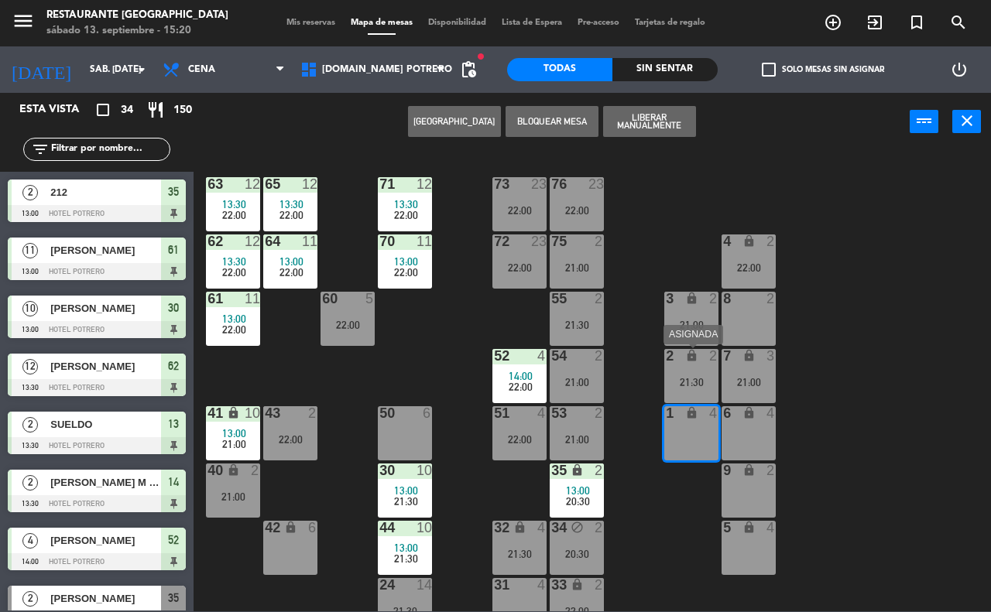
click at [688, 396] on div "2 lock 2 21:30" at bounding box center [691, 376] width 54 height 54
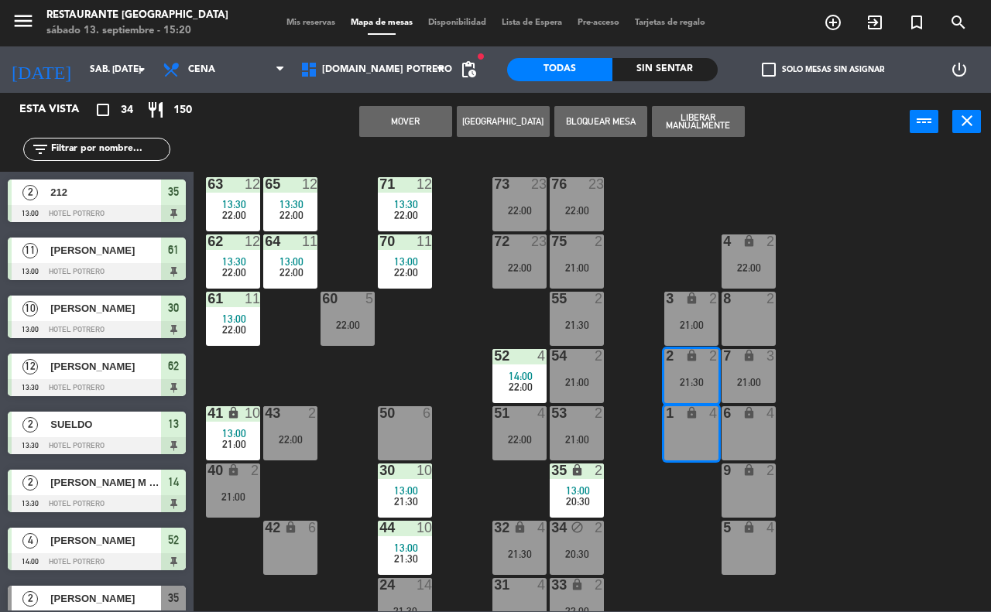
click at [694, 434] on div "1 lock 4" at bounding box center [691, 433] width 54 height 54
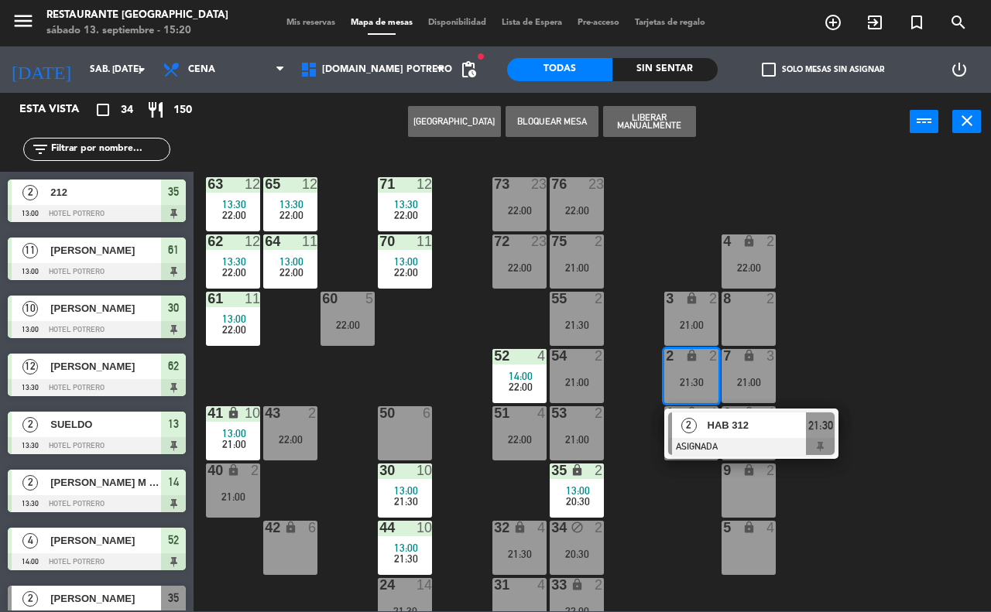
click at [809, 360] on div "65 12 13:30 22:00 71 12 13:30 22:00 73 23 22:00 76 23 22:00 63 12 13:30 22:00 6…" at bounding box center [597, 380] width 787 height 461
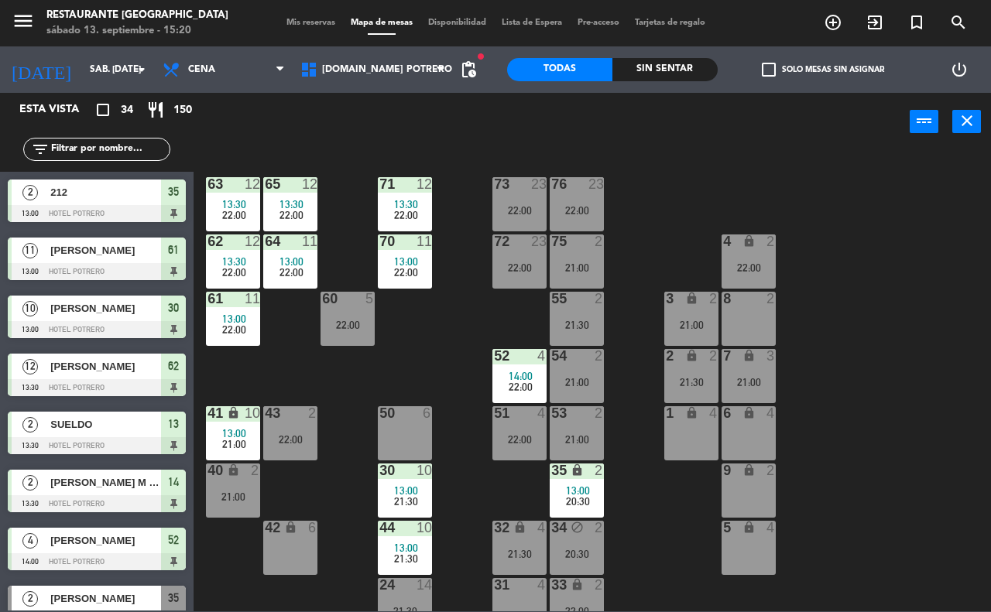
click at [693, 434] on div "1 lock 4" at bounding box center [691, 433] width 54 height 54
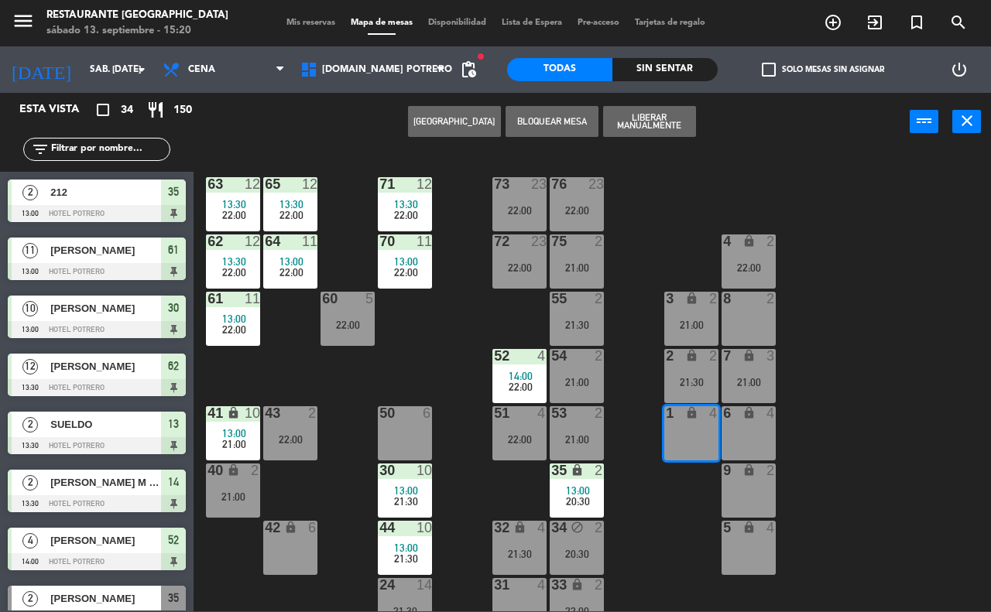
click at [443, 116] on button "[GEOGRAPHIC_DATA]" at bounding box center [454, 121] width 93 height 31
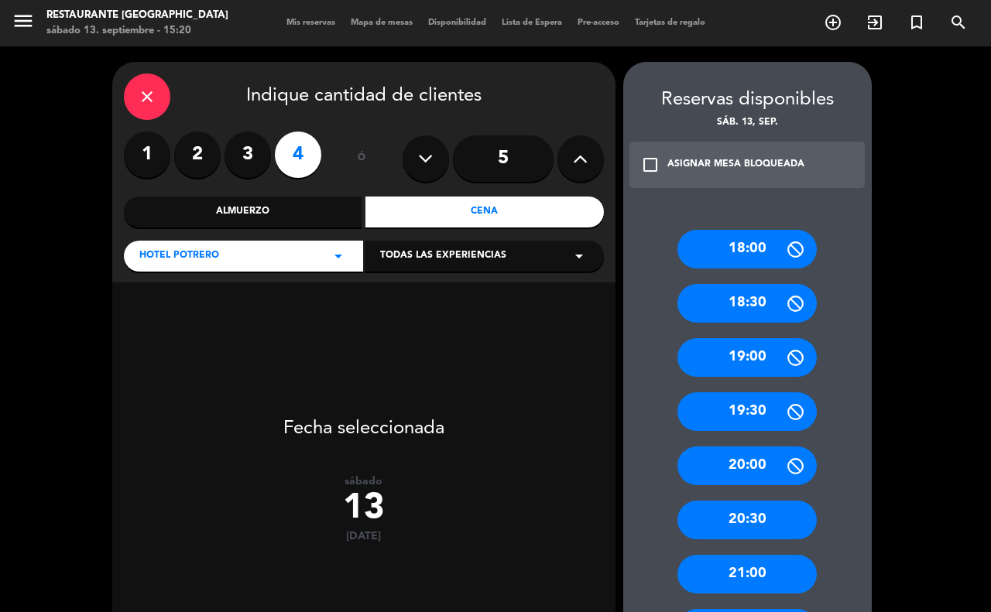
click at [196, 159] on label "2" at bounding box center [197, 155] width 46 height 46
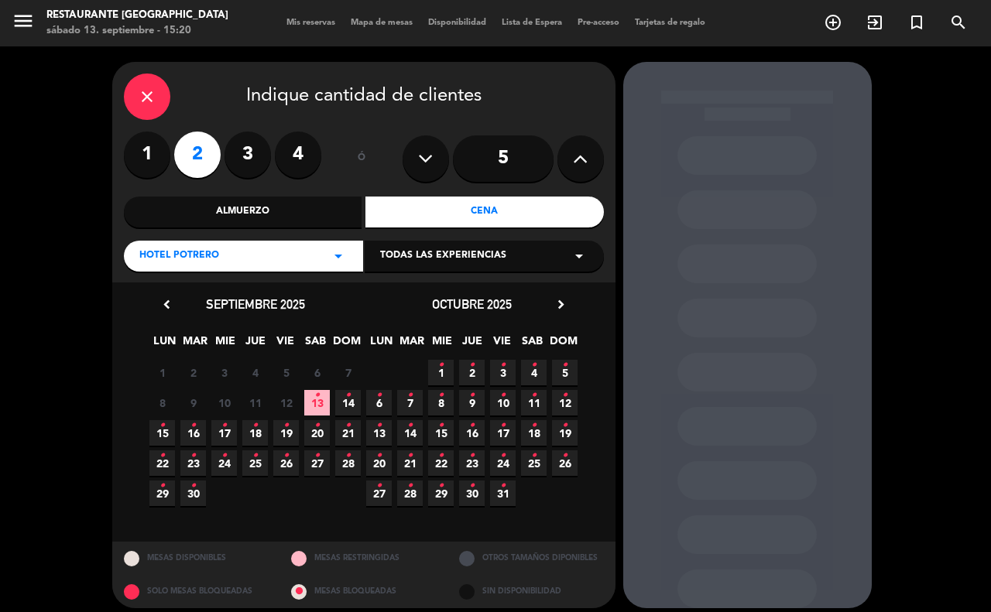
click at [315, 396] on icon "•" at bounding box center [316, 395] width 5 height 25
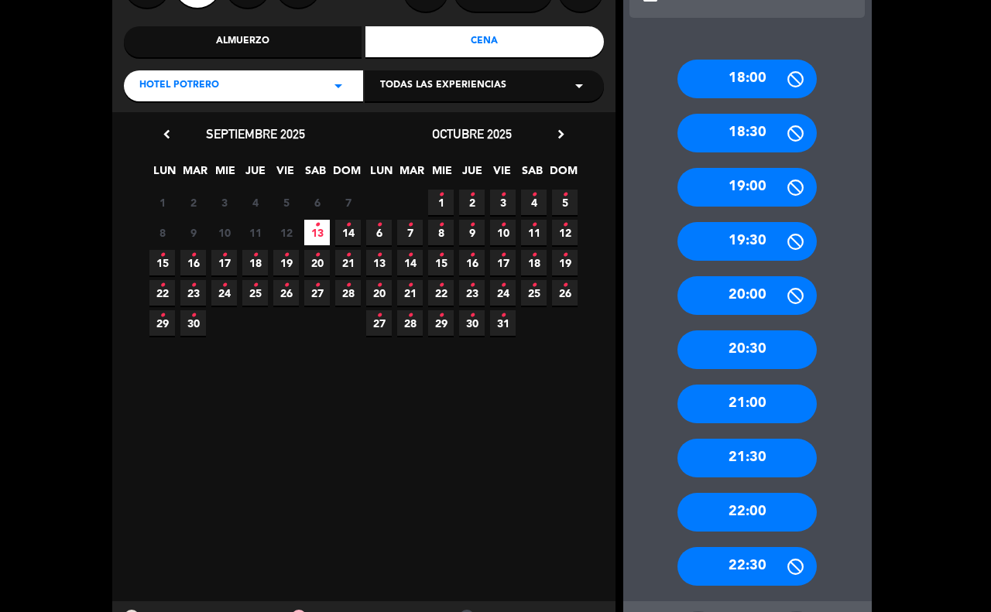
scroll to position [194, 0]
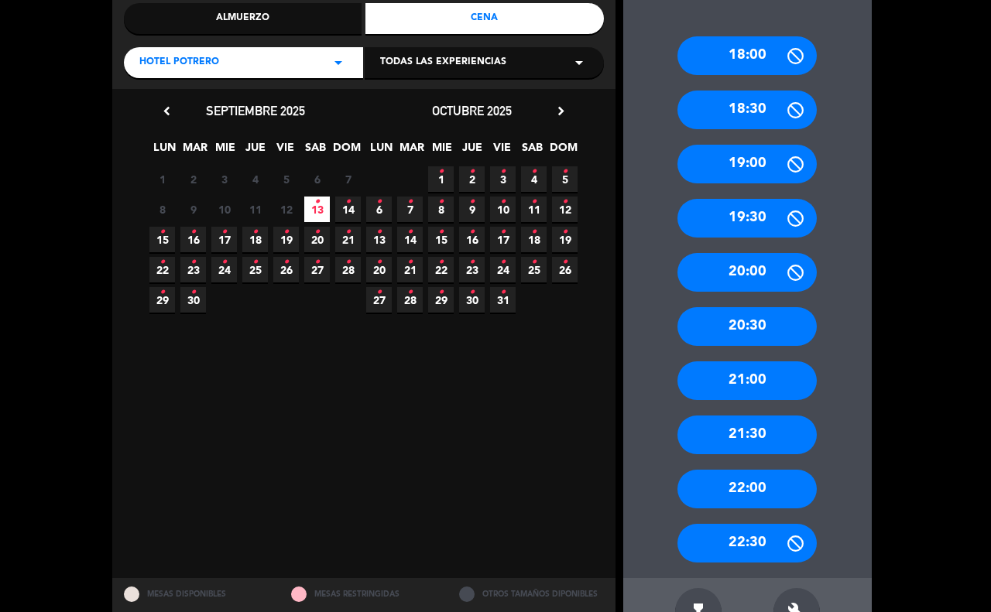
click at [741, 381] on div "21:00" at bounding box center [746, 381] width 139 height 39
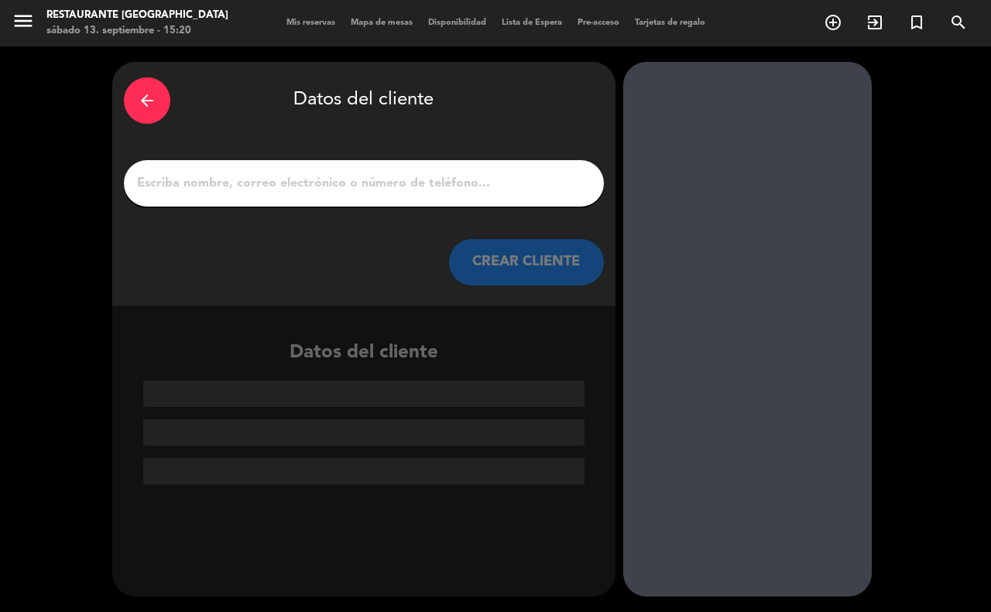
scroll to position [0, 0]
click at [198, 176] on input "1" at bounding box center [363, 184] width 457 height 22
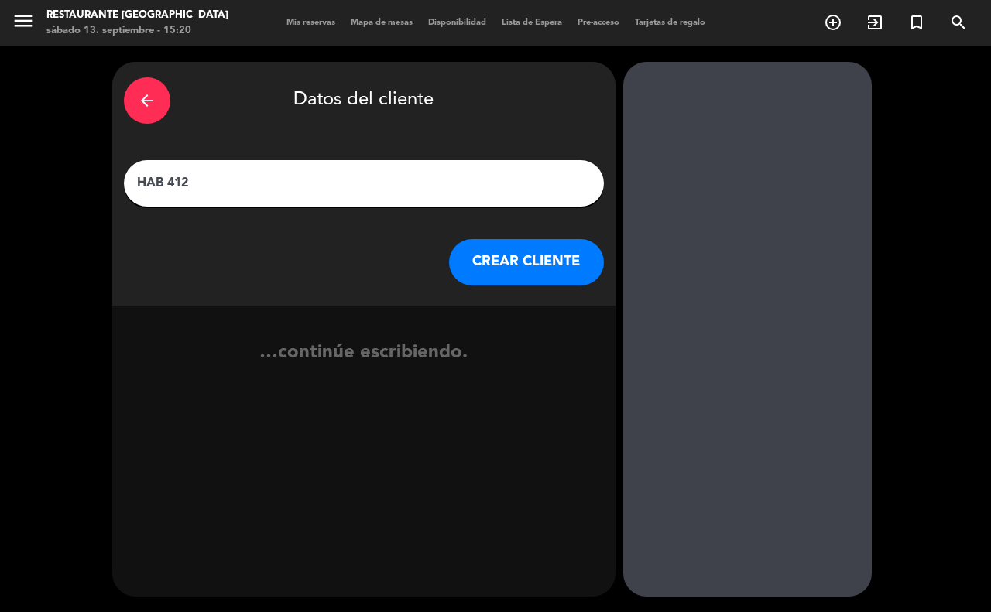
type input "HAB 412"
click at [573, 273] on button "CREAR CLIENTE" at bounding box center [526, 262] width 155 height 46
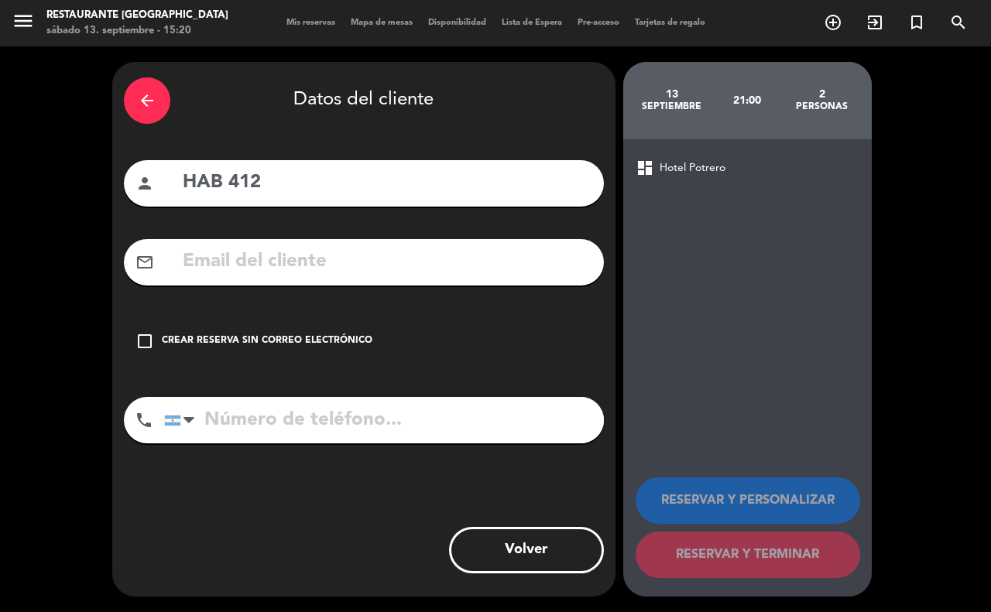
click at [143, 345] on icon "check_box_outline_blank" at bounding box center [144, 341] width 19 height 19
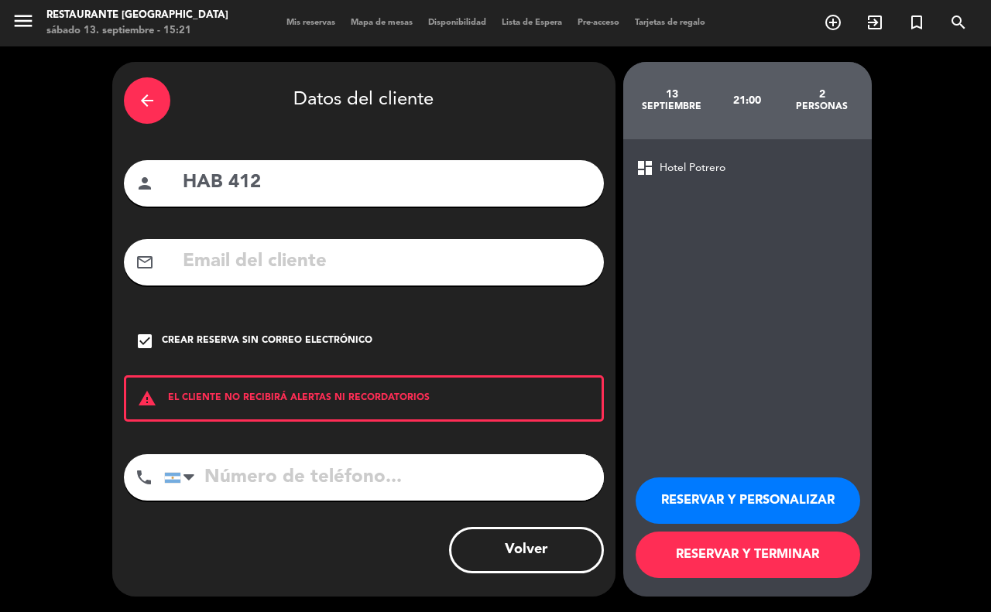
click at [729, 556] on button "RESERVAR Y TERMINAR" at bounding box center [748, 555] width 225 height 46
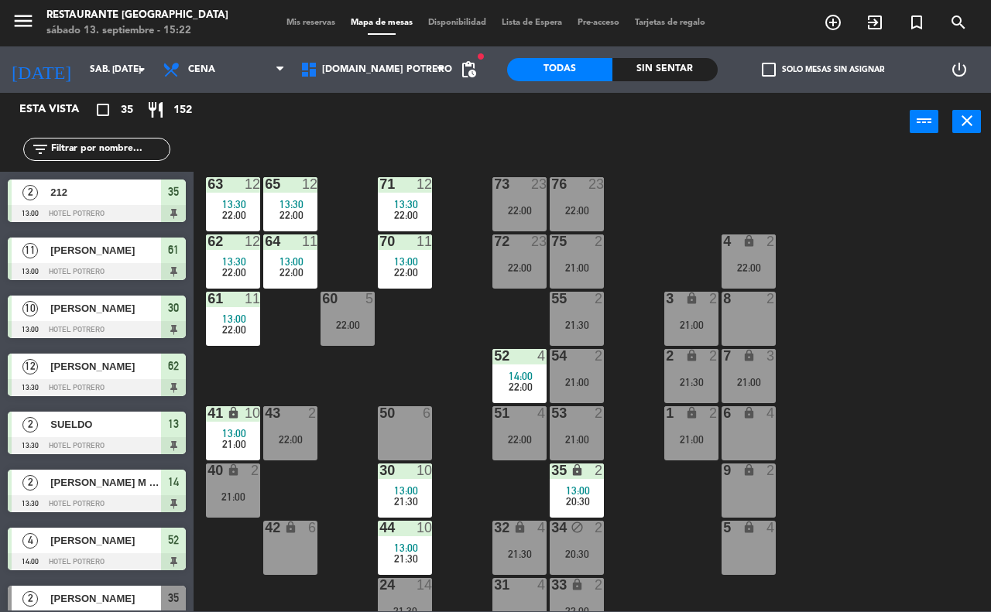
click at [633, 517] on div "65 12 13:30 22:00 71 12 13:30 22:00 73 23 22:00 76 23 22:00 63 12 13:30 22:00 6…" at bounding box center [597, 380] width 787 height 461
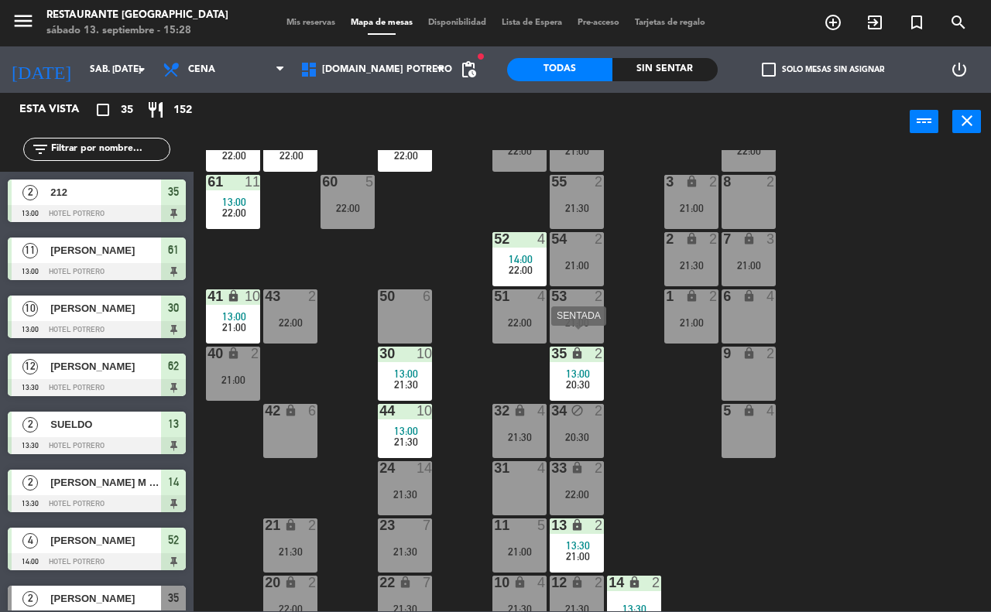
scroll to position [135, 0]
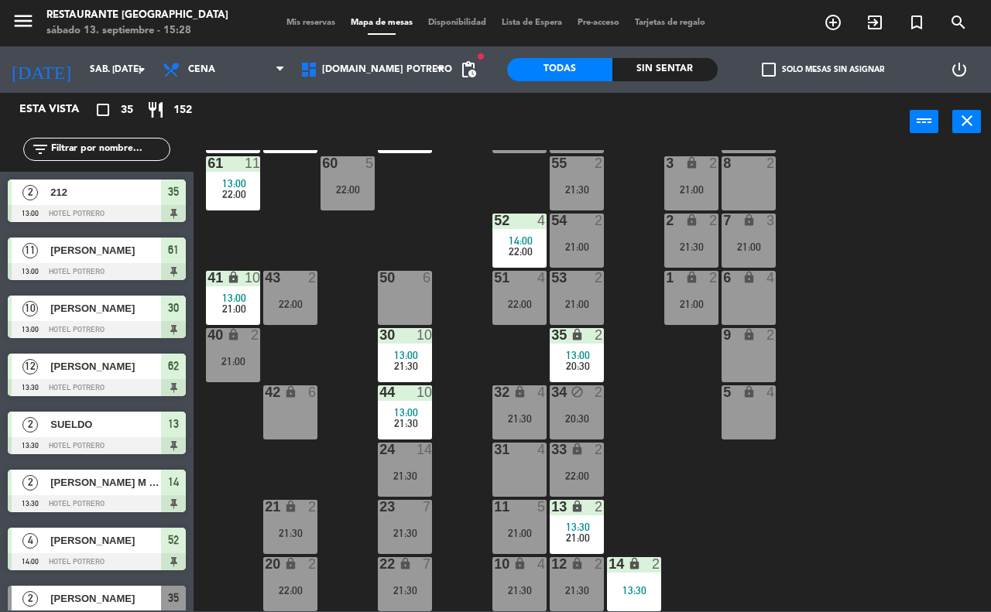
click at [521, 475] on div "31 4" at bounding box center [519, 470] width 54 height 54
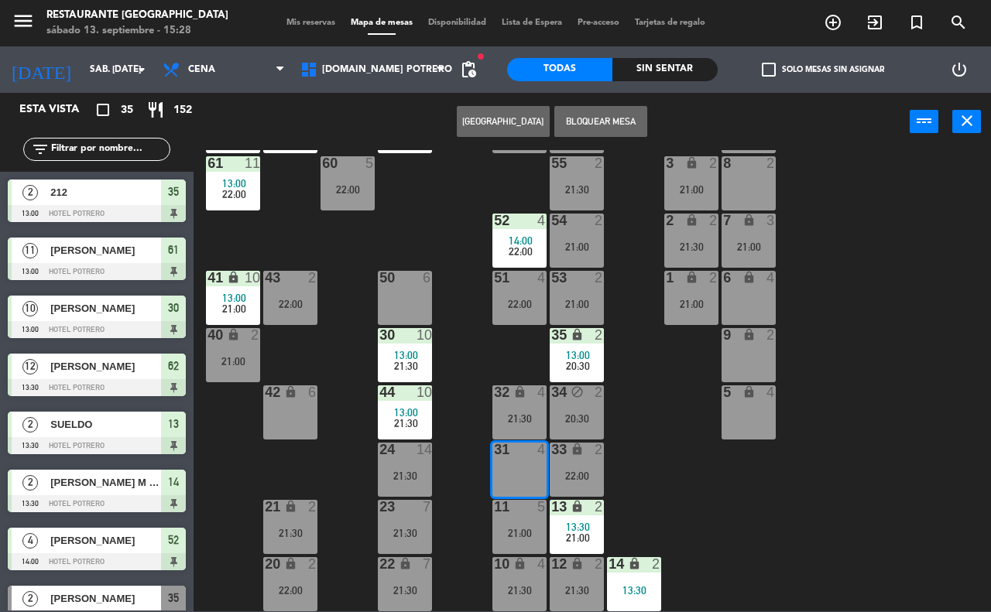
click at [475, 117] on button "[GEOGRAPHIC_DATA]" at bounding box center [503, 121] width 93 height 31
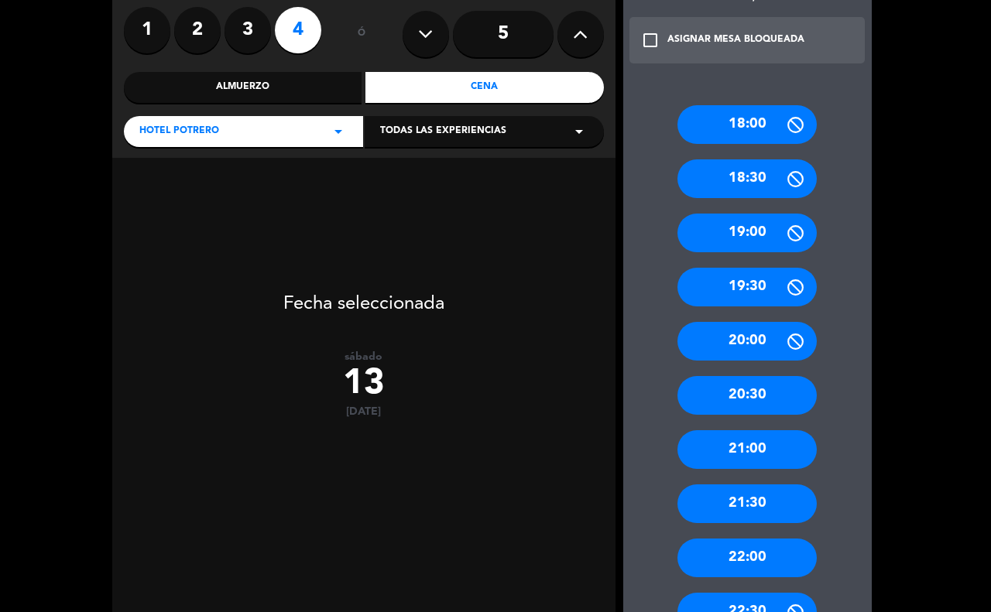
scroll to position [194, 0]
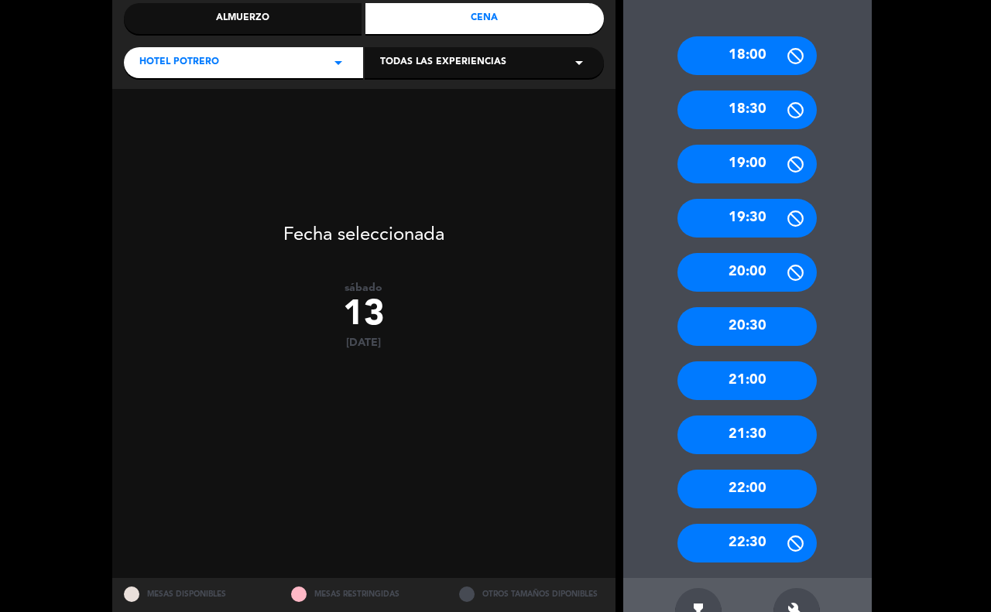
click at [743, 329] on div "20:30" at bounding box center [746, 326] width 139 height 39
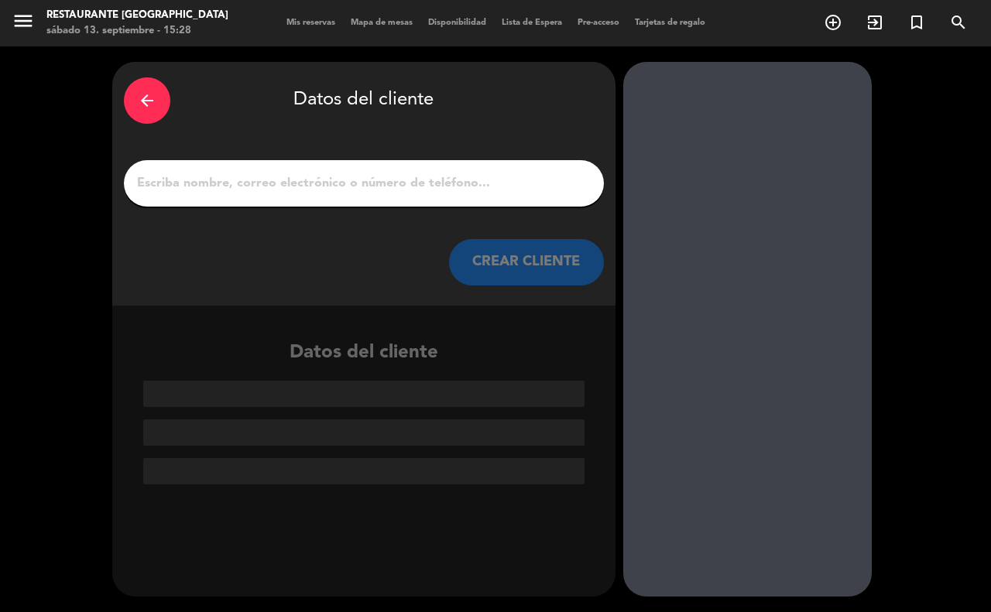
click at [179, 190] on input "1" at bounding box center [363, 184] width 457 height 22
drag, startPoint x: 852, startPoint y: 207, endPoint x: 884, endPoint y: 227, distance: 37.6
click at [883, 225] on div "arrow_back Datos del cliente CREAR CLIENTE Datos del cliente" at bounding box center [495, 329] width 991 height 566
click at [227, 180] on input "1" at bounding box center [363, 184] width 457 height 22
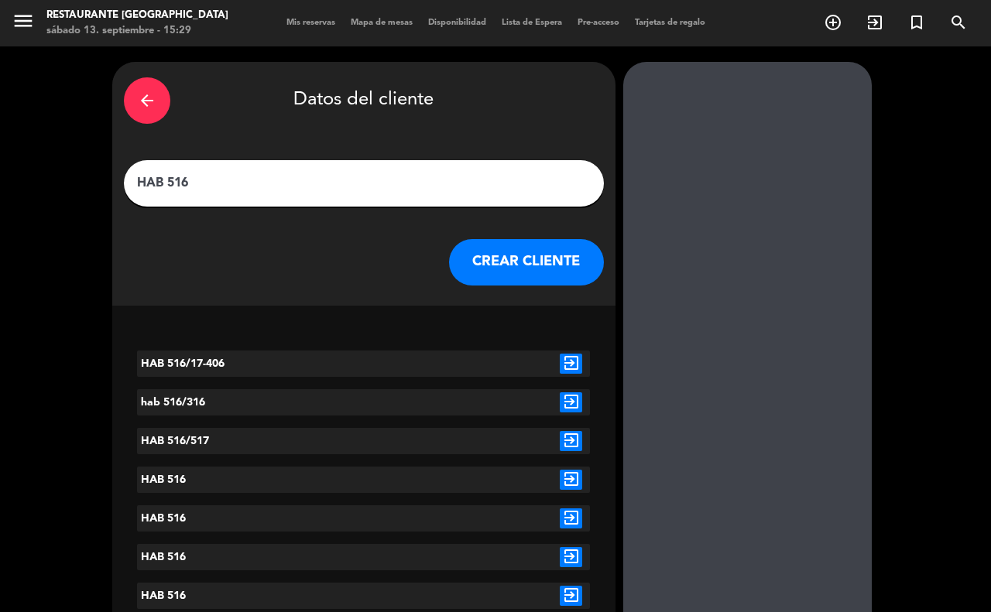
type input "HAB 516"
click at [521, 252] on button "CREAR CLIENTE" at bounding box center [526, 262] width 155 height 46
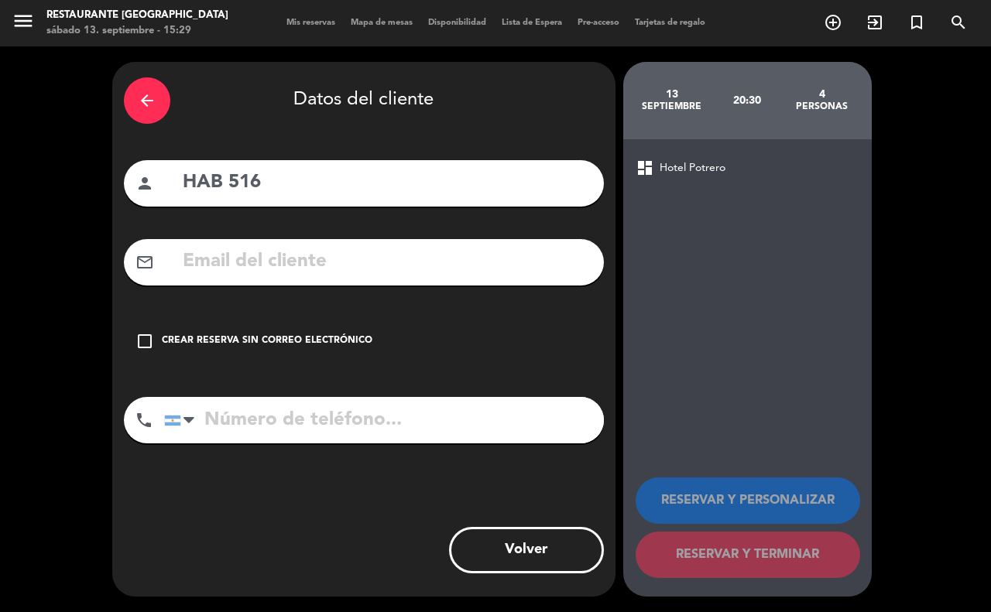
click at [144, 337] on icon "check_box_outline_blank" at bounding box center [144, 341] width 19 height 19
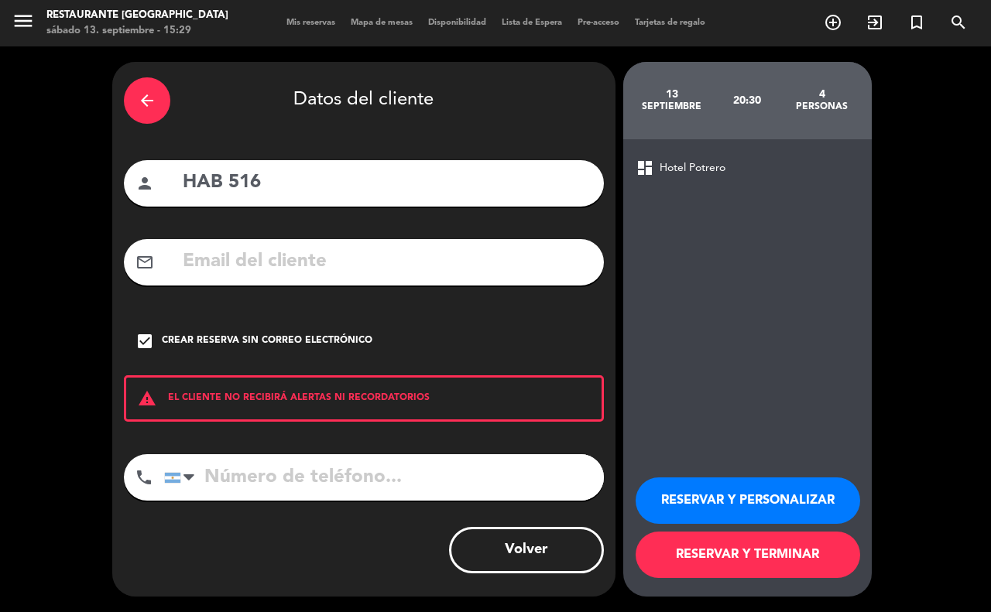
click at [691, 546] on button "RESERVAR Y TERMINAR" at bounding box center [748, 555] width 225 height 46
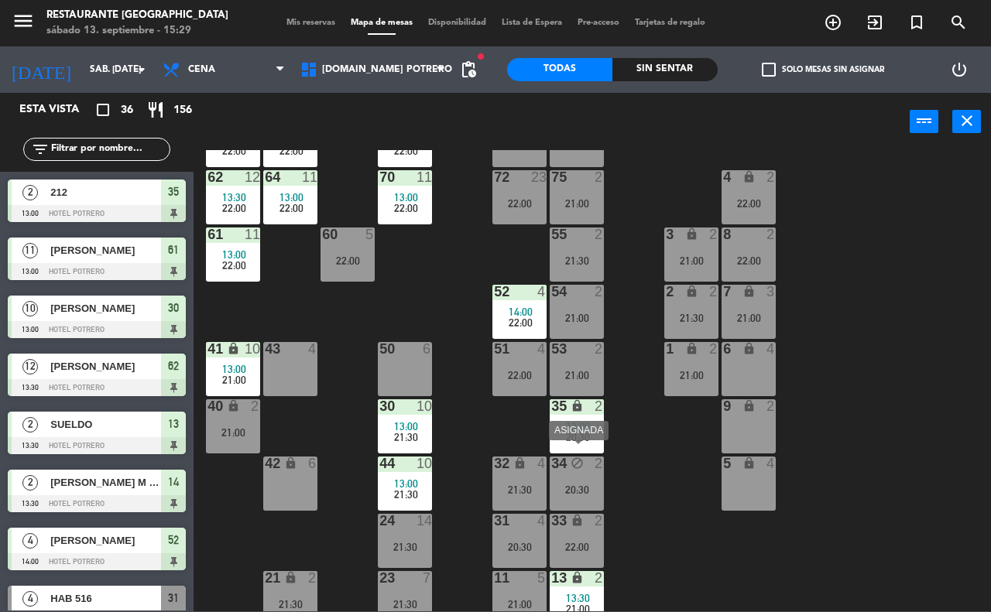
scroll to position [97, 0]
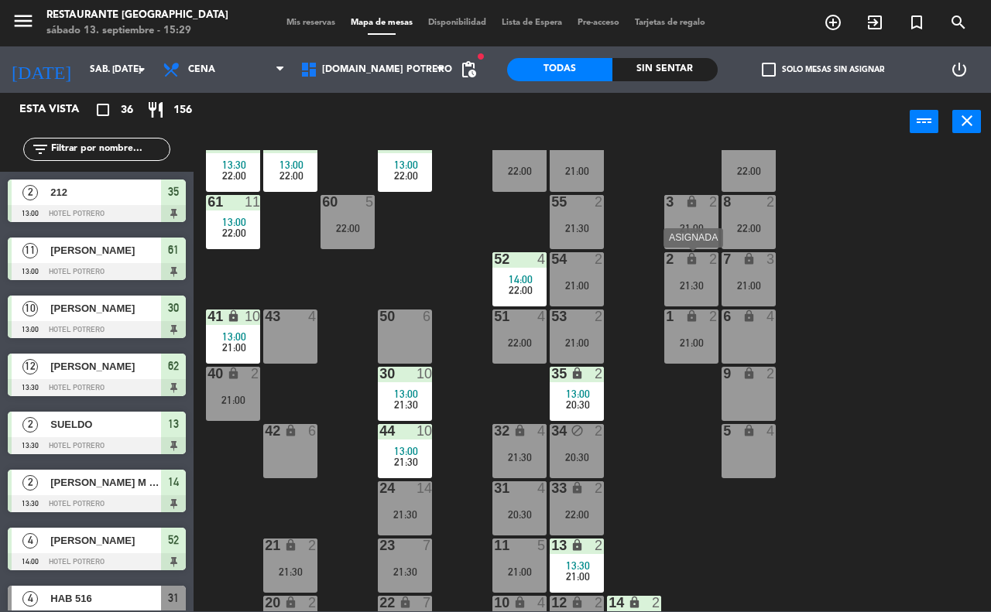
click at [690, 283] on div "21:30" at bounding box center [691, 285] width 54 height 11
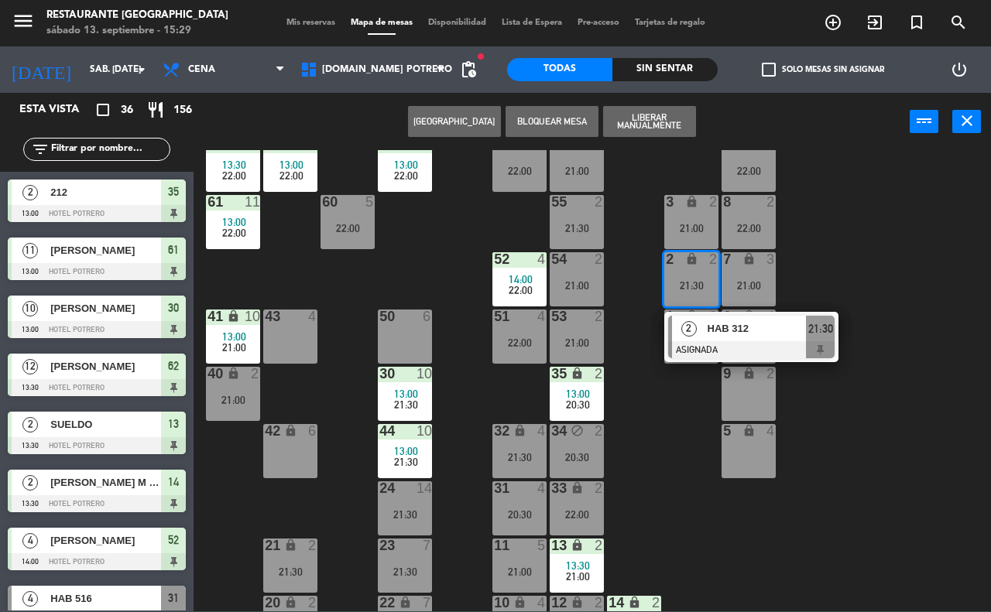
click at [938, 276] on div "65 12 13:30 22:00 71 12 13:30 22:00 73 23 22:00 76 23 22:00 63 12 13:30 22:00 6…" at bounding box center [597, 380] width 787 height 461
